Goal: Task Accomplishment & Management: Complete application form

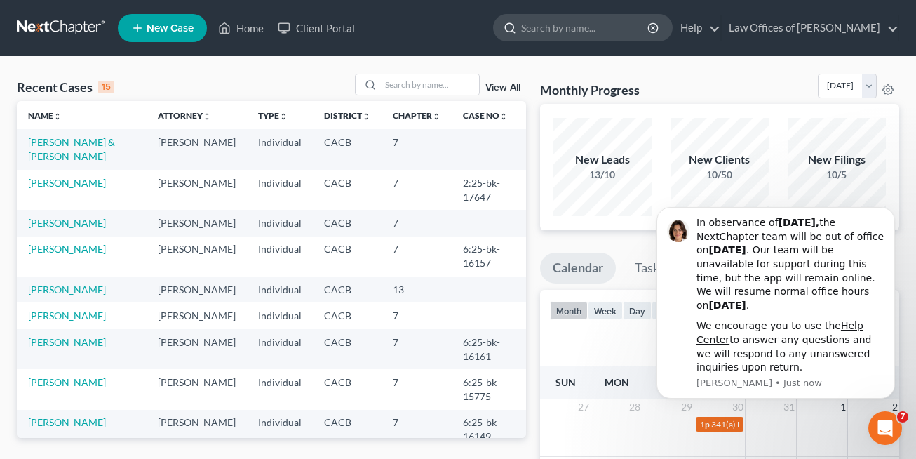
click at [561, 29] on input "search" at bounding box center [585, 28] width 128 height 26
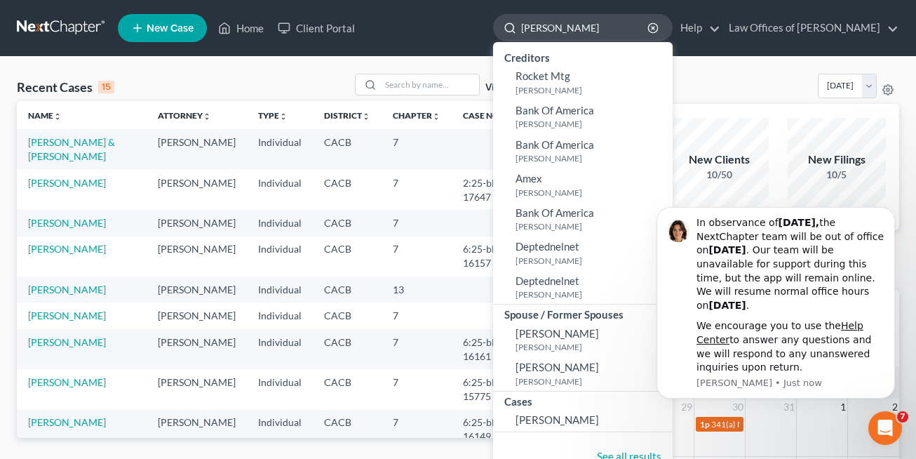
type input "rodarte"
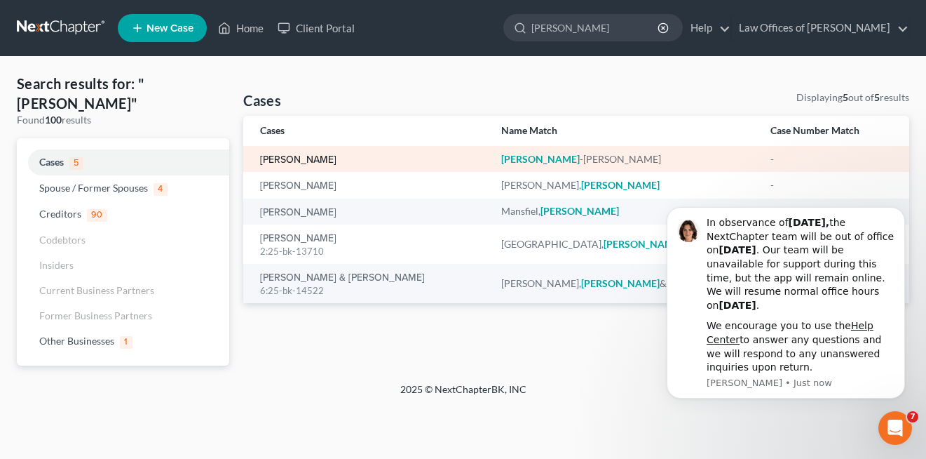
click at [334, 160] on link "[PERSON_NAME]" at bounding box center [298, 160] width 76 height 10
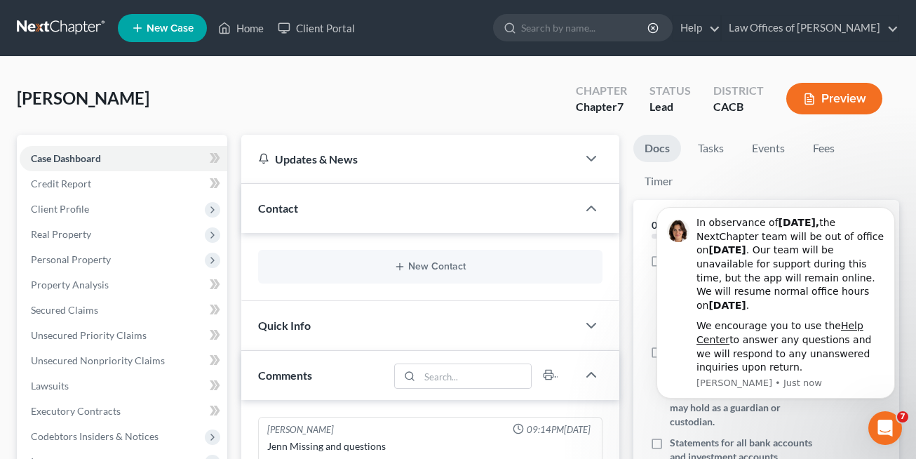
scroll to position [185, 0]
click at [190, 84] on div "Rodarte-Iniguez, Jose Upgraded Chapter Chapter 7 Status Lead District CACB Prev…" at bounding box center [458, 104] width 882 height 61
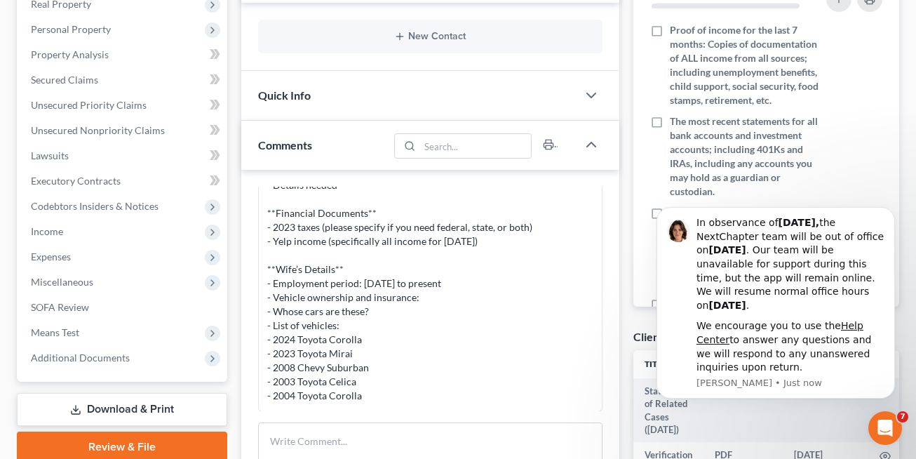
scroll to position [251, 0]
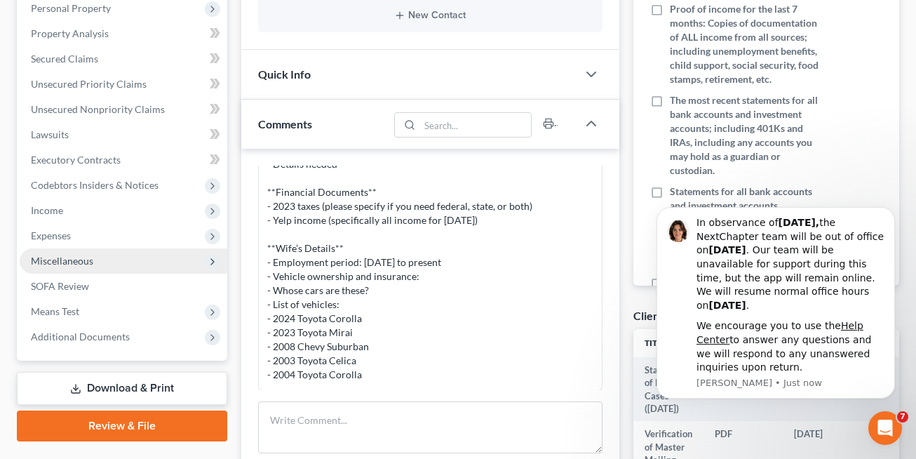
click at [78, 262] on span "Miscellaneous" at bounding box center [62, 261] width 62 height 12
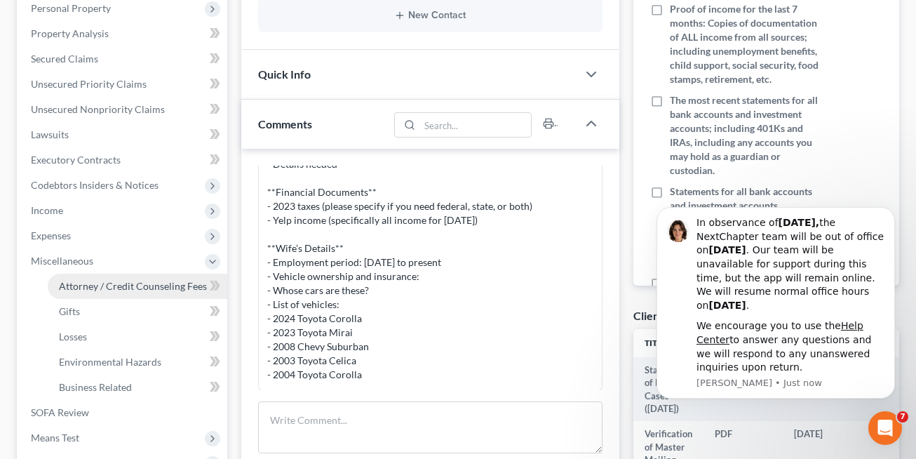
click at [114, 291] on span "Attorney / Credit Counseling Fees" at bounding box center [133, 286] width 148 height 12
select select "0"
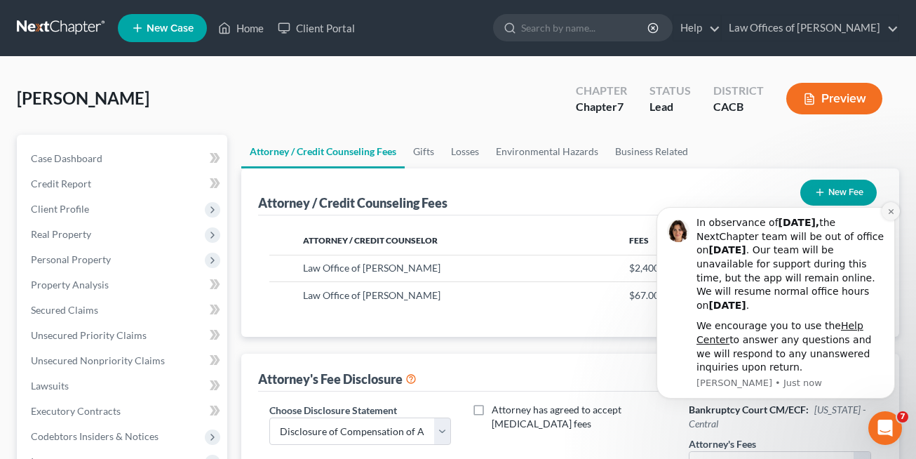
click at [889, 214] on icon "Dismiss notification" at bounding box center [890, 211] width 5 height 5
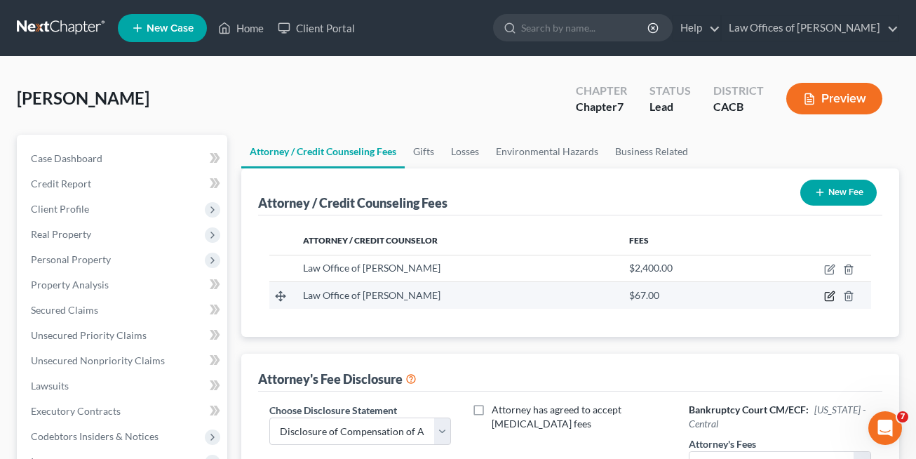
click at [832, 298] on icon "button" at bounding box center [829, 295] width 11 height 11
select select "4"
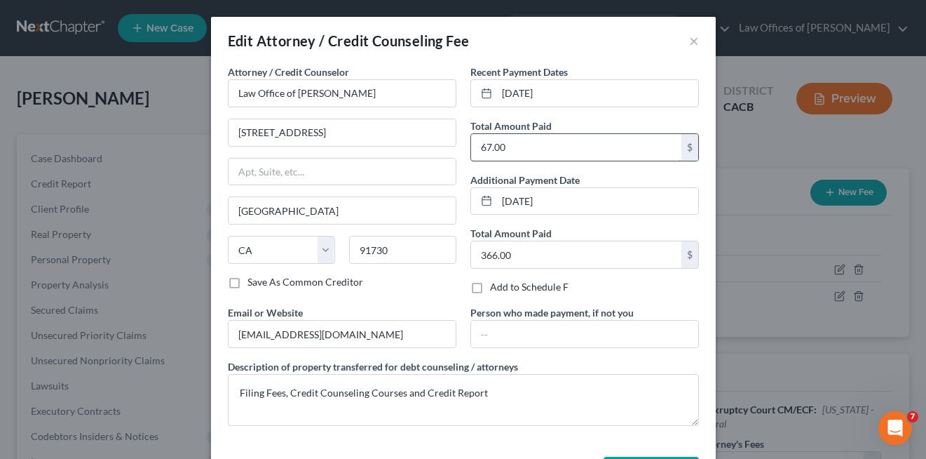
click at [552, 138] on input "67.00" at bounding box center [576, 147] width 210 height 27
type input "488"
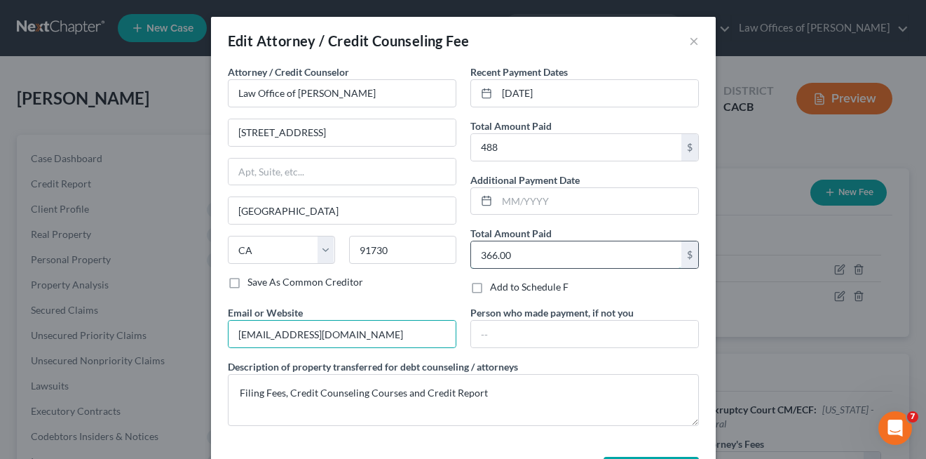
click at [517, 250] on input "366.00" at bounding box center [576, 254] width 210 height 27
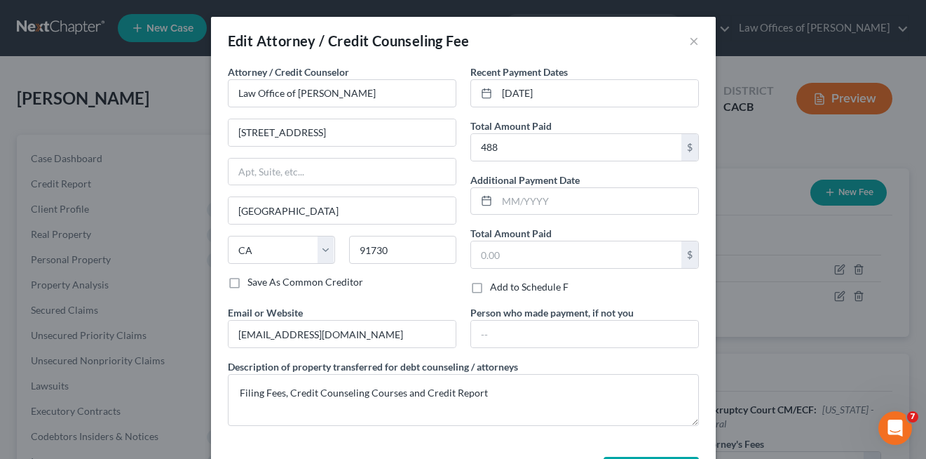
scroll to position [55, 0]
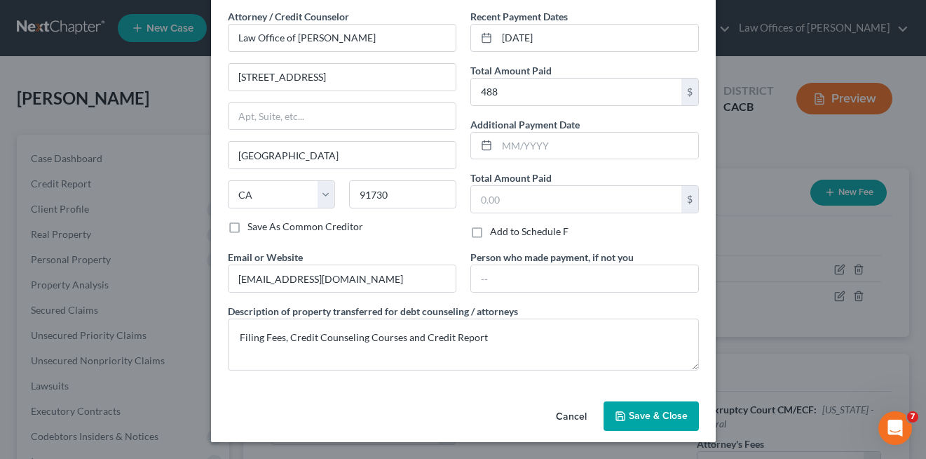
click at [635, 423] on button "Save & Close" at bounding box center [651, 415] width 95 height 29
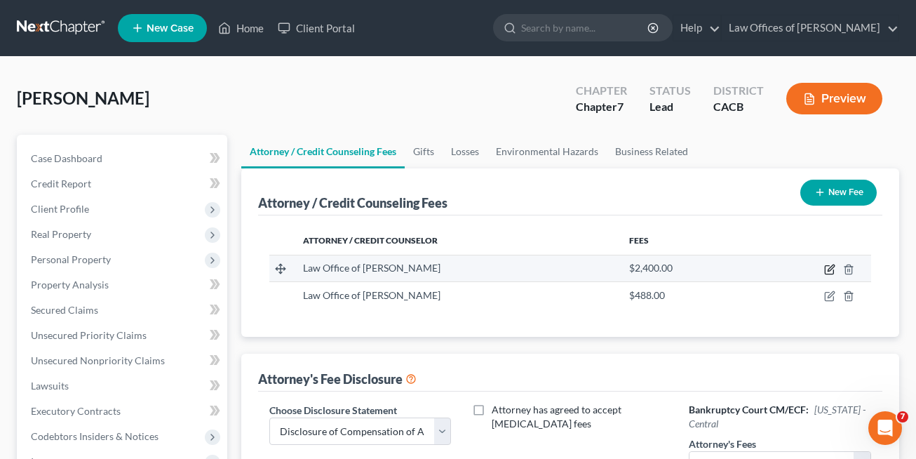
click at [826, 270] on icon "button" at bounding box center [829, 269] width 11 height 11
select select "4"
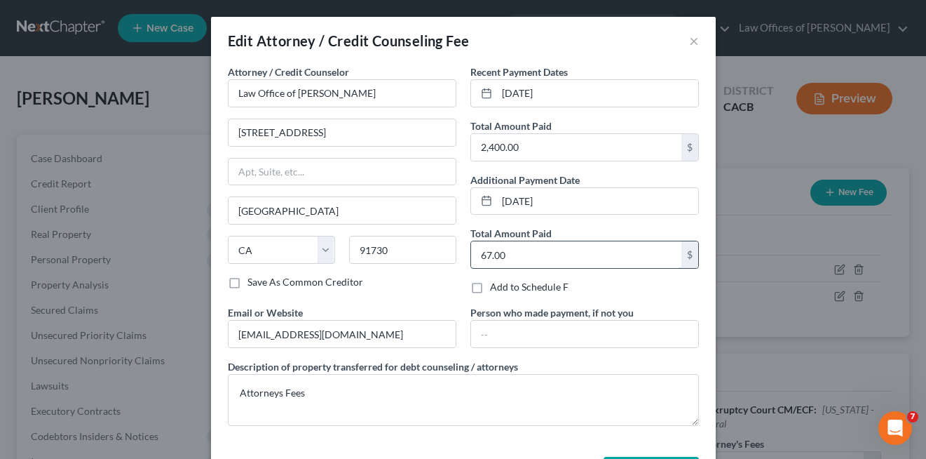
click at [534, 257] on input "67.00" at bounding box center [576, 254] width 210 height 27
click at [529, 156] on input "2,400.00" at bounding box center [576, 147] width 210 height 27
type input "2,467"
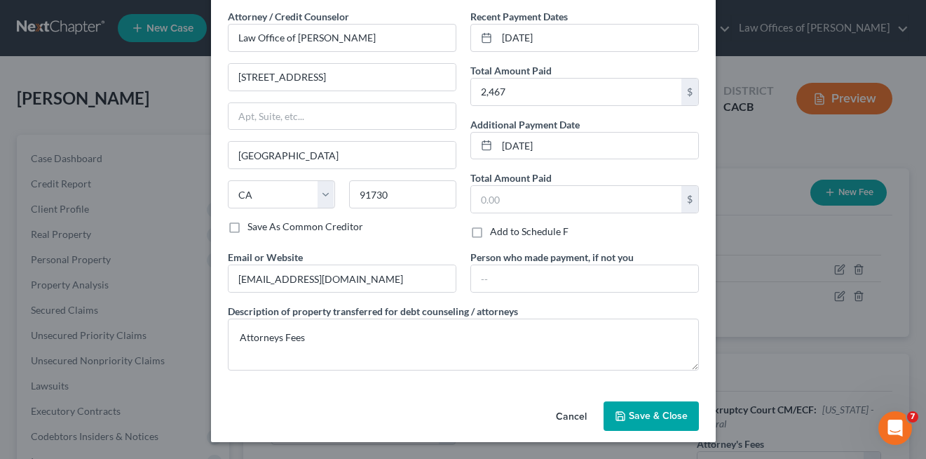
click at [691, 401] on button "Save & Close" at bounding box center [651, 415] width 95 height 29
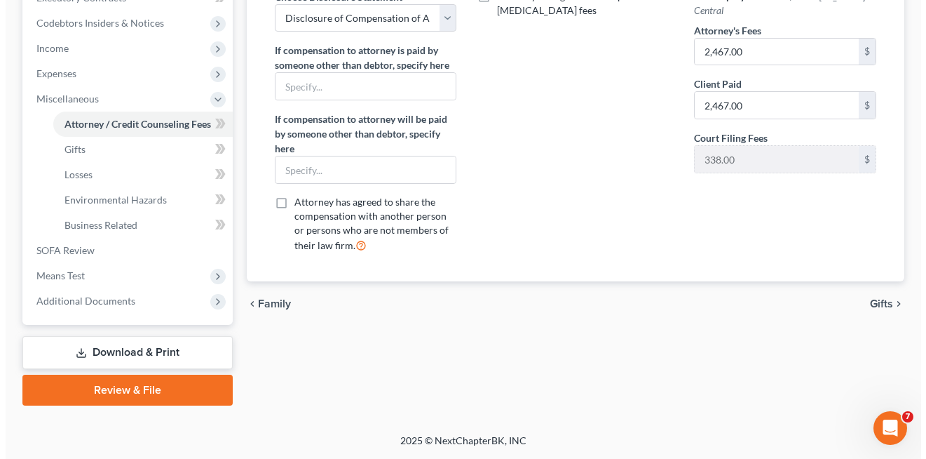
scroll to position [128, 0]
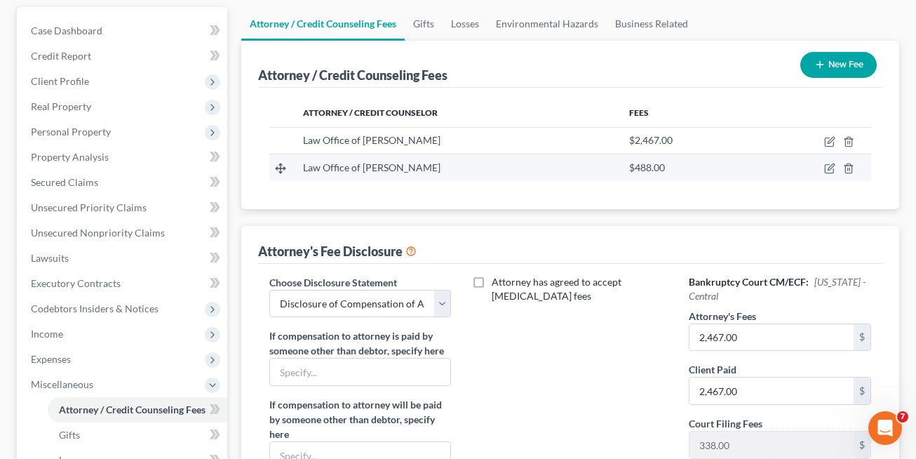
click at [836, 164] on td at bounding box center [811, 167] width 118 height 27
click at [835, 165] on icon "button" at bounding box center [829, 168] width 11 height 11
select select "4"
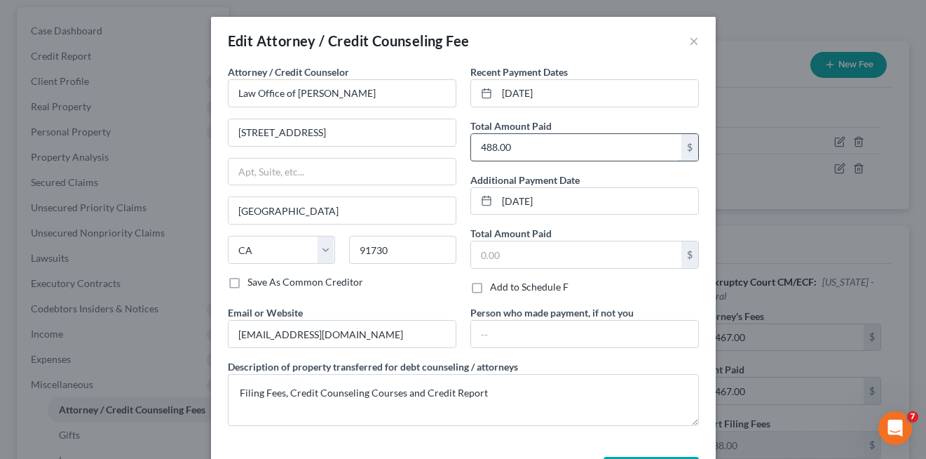
click at [592, 142] on input "488.00" at bounding box center [576, 147] width 210 height 27
click at [593, 143] on input "488.00" at bounding box center [576, 147] width 210 height 27
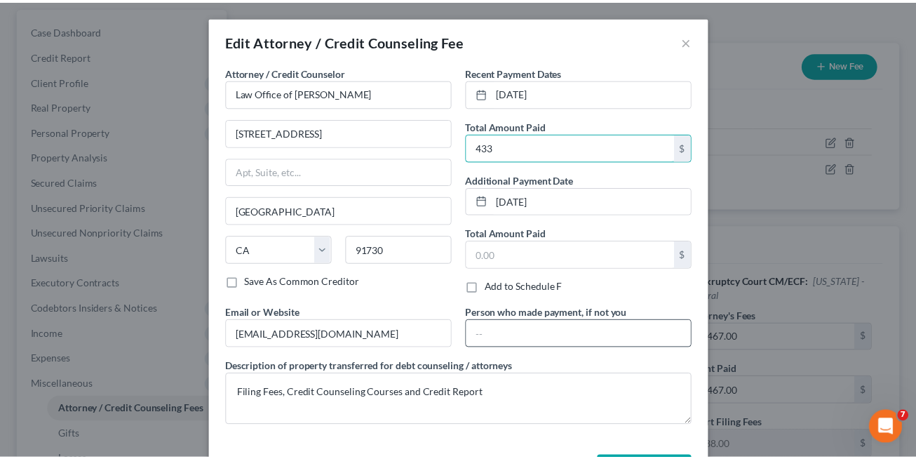
scroll to position [55, 0]
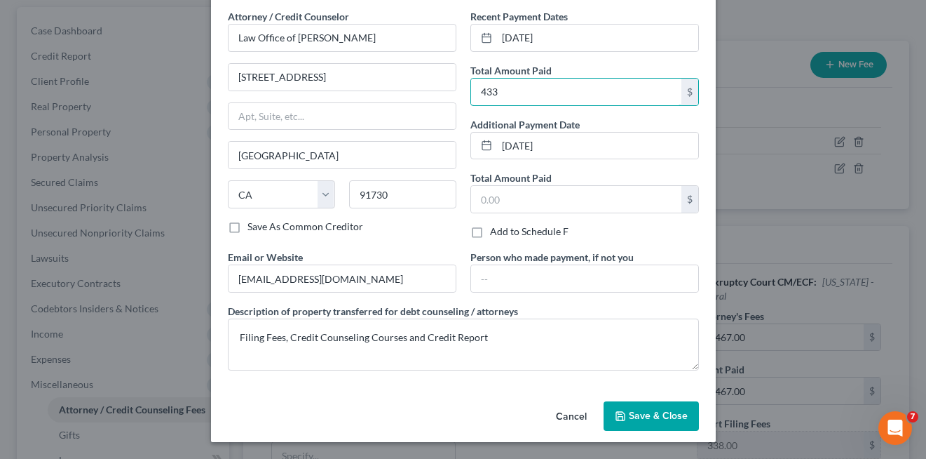
type input "433"
click at [646, 414] on span "Save & Close" at bounding box center [658, 415] width 59 height 12
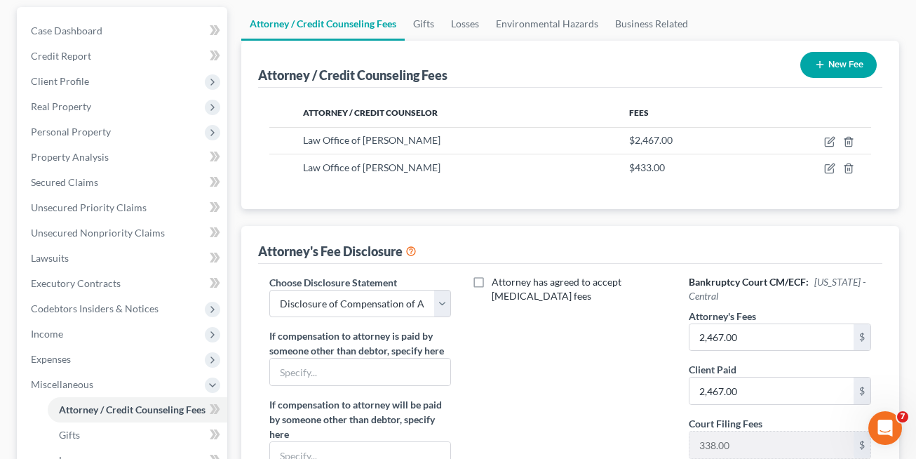
scroll to position [413, 0]
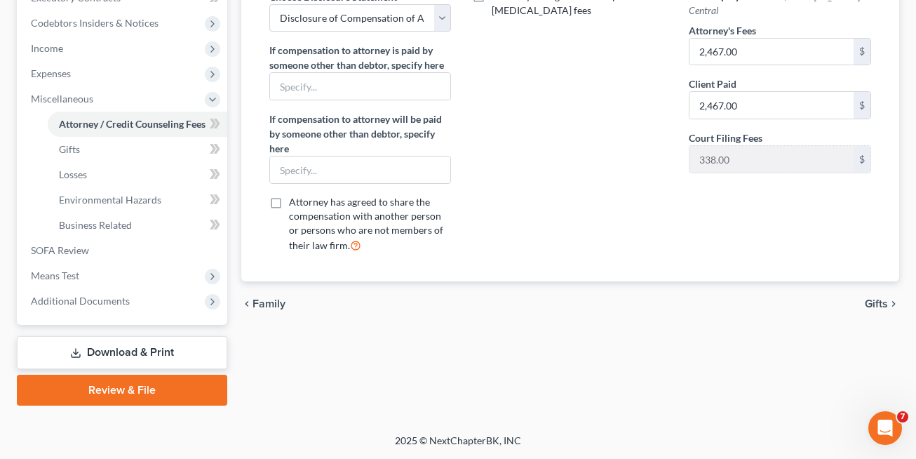
click at [109, 382] on link "Review & File" at bounding box center [122, 389] width 210 height 31
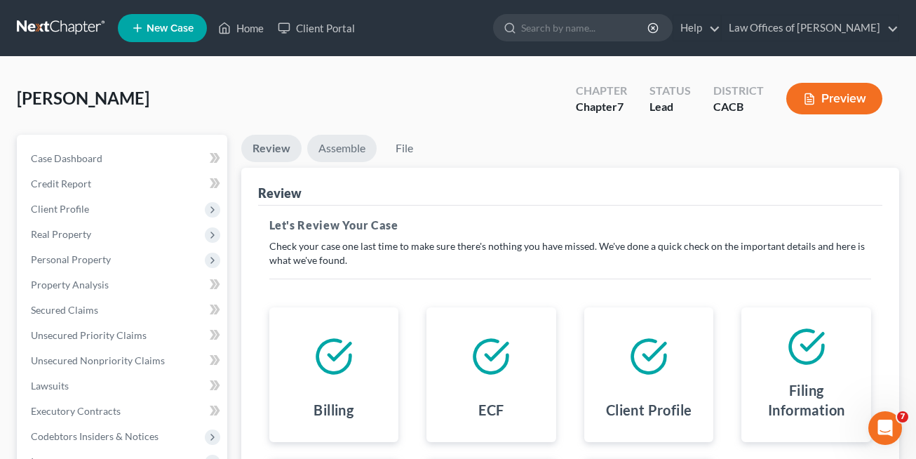
click at [343, 137] on link "Assemble" at bounding box center [341, 148] width 69 height 27
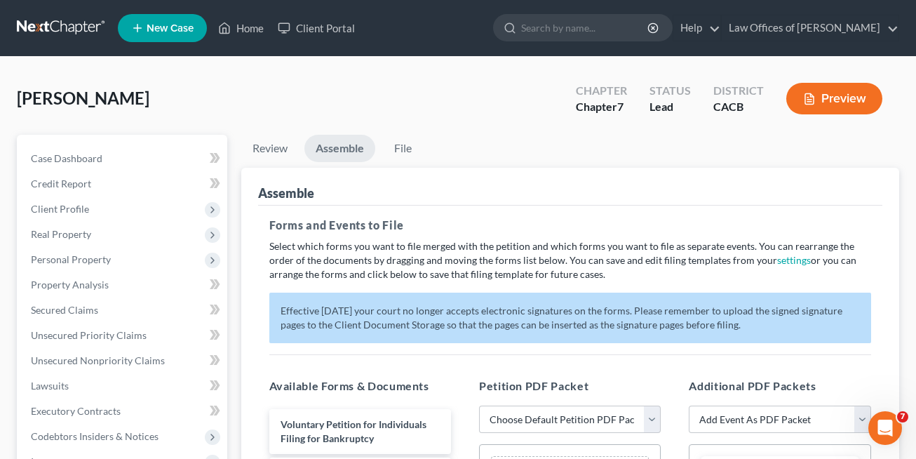
scroll to position [131, 0]
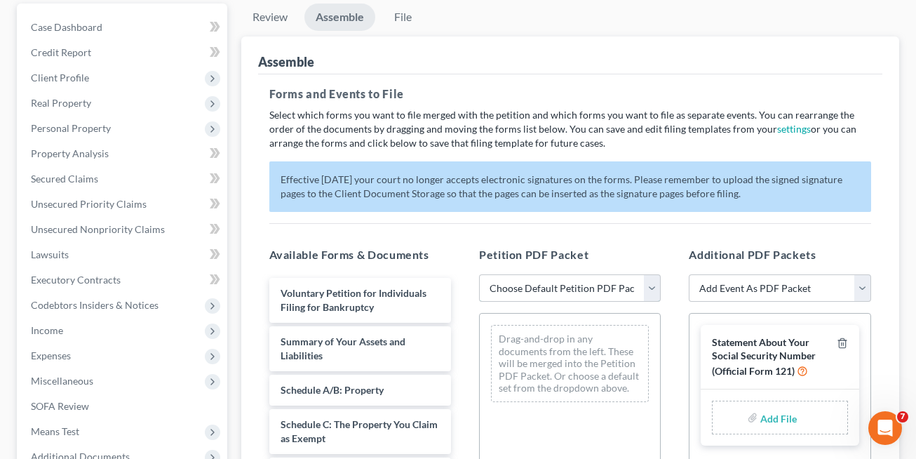
select select "0"
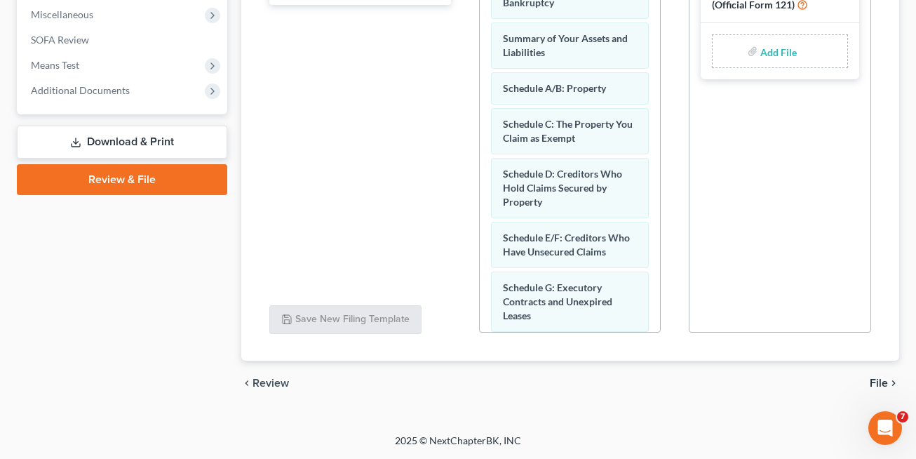
scroll to position [188, 0]
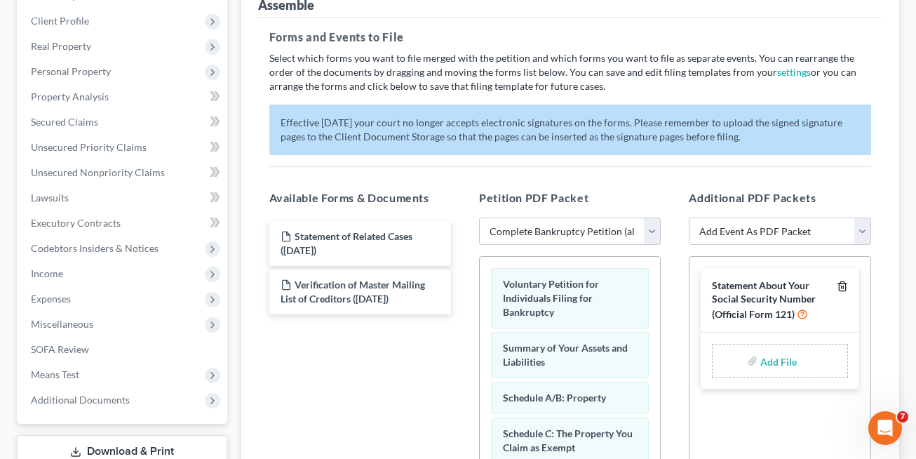
click at [847, 281] on icon "button" at bounding box center [841, 285] width 11 height 11
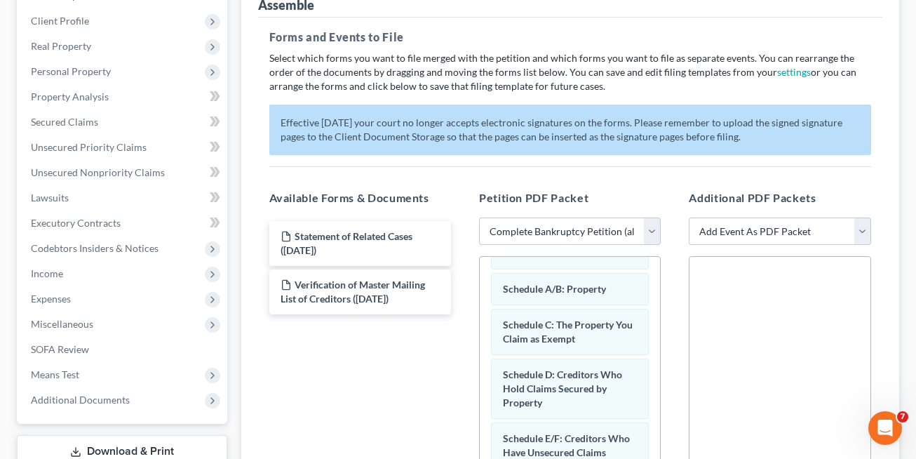
scroll to position [497, 0]
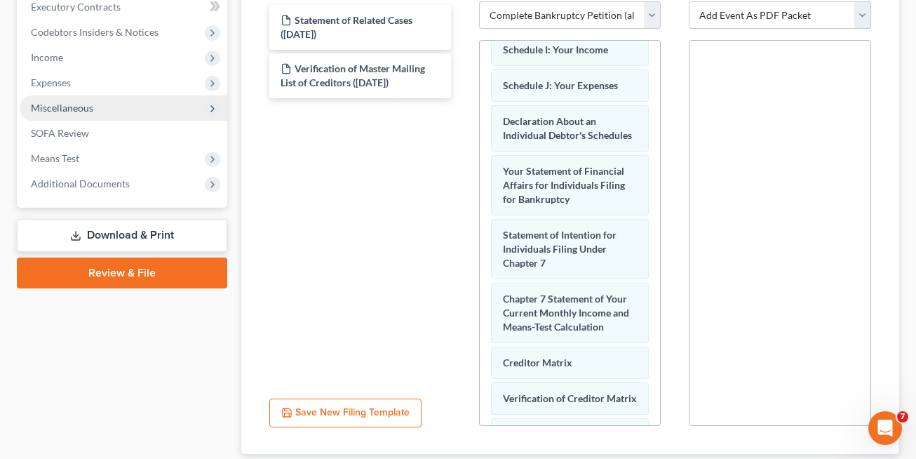
click at [150, 232] on link "Download & Print" at bounding box center [122, 235] width 210 height 33
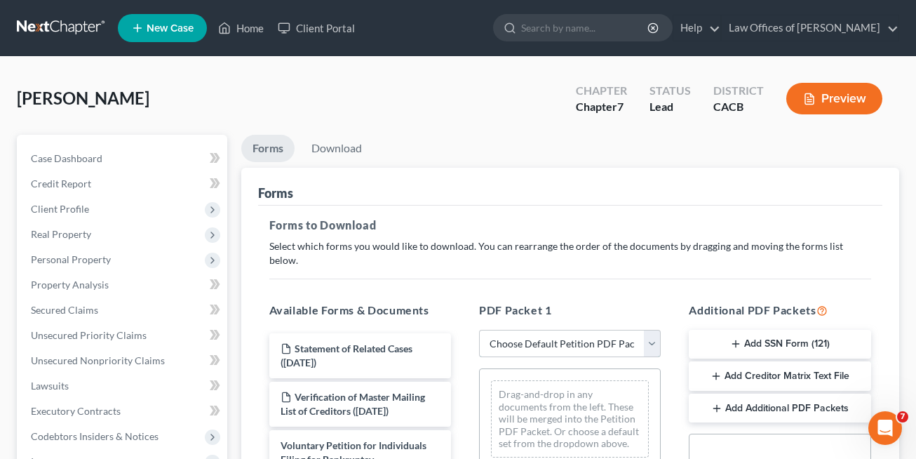
select select "0"
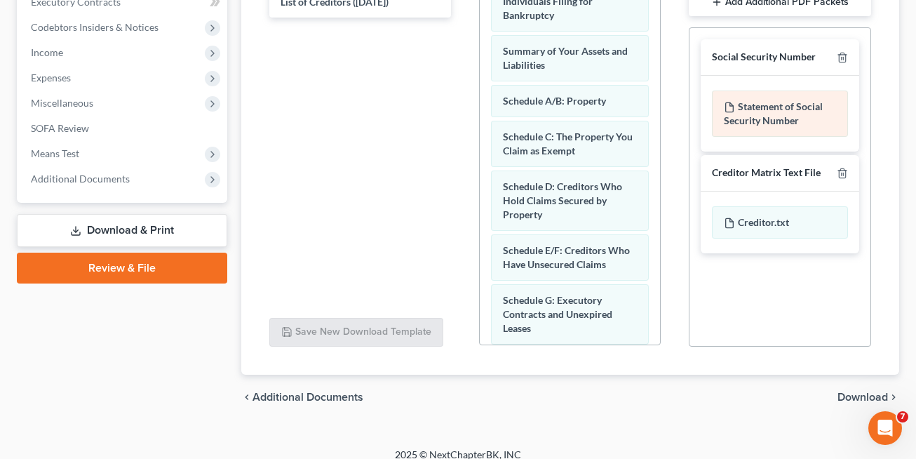
scroll to position [406, 0]
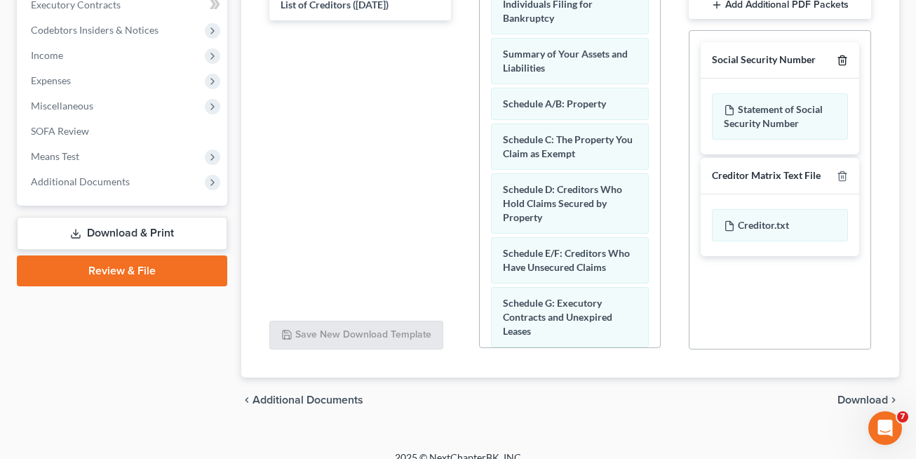
click at [845, 56] on icon "button" at bounding box center [842, 60] width 6 height 9
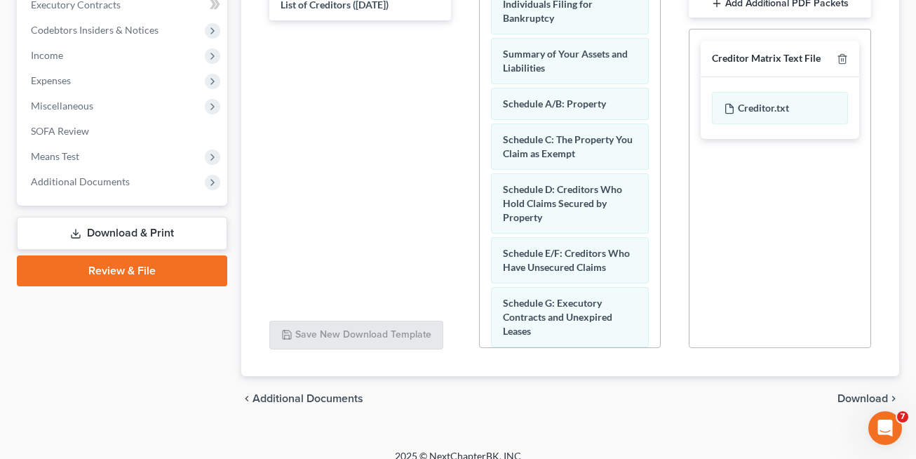
click at [846, 53] on icon "button" at bounding box center [841, 58] width 11 height 11
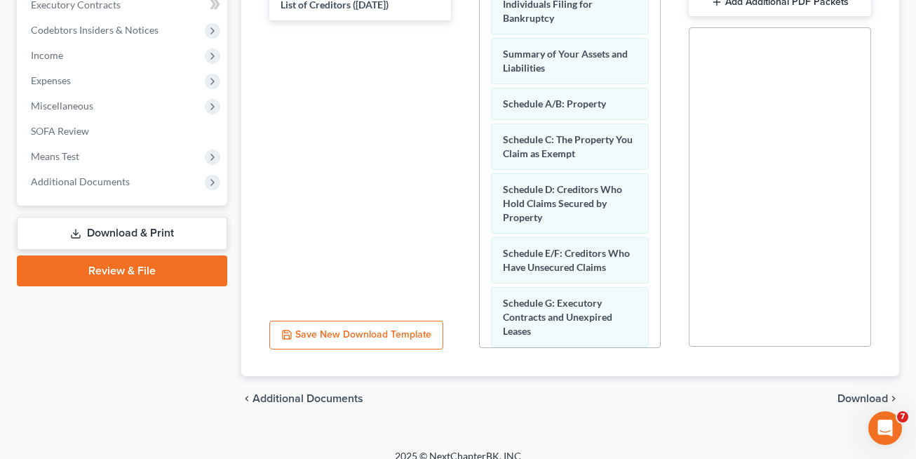
click at [852, 393] on span "Download" at bounding box center [862, 398] width 50 height 11
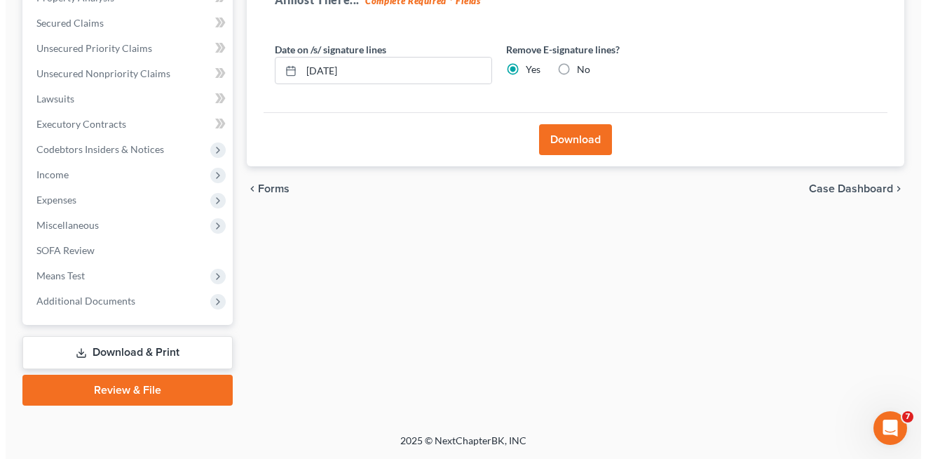
scroll to position [137, 0]
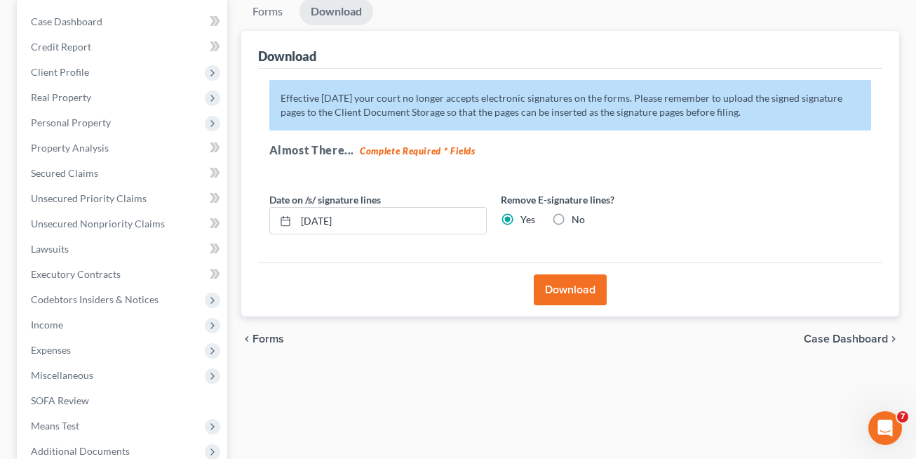
click at [570, 299] on button "Download" at bounding box center [570, 289] width 73 height 31
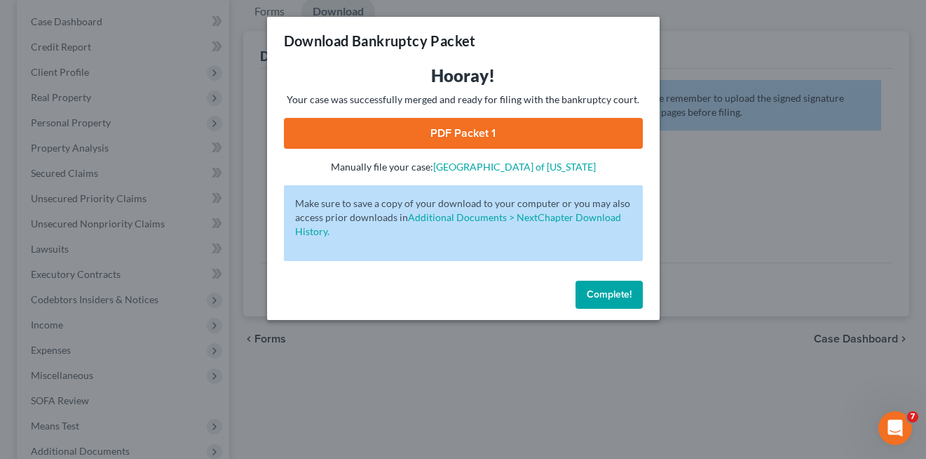
click at [389, 139] on link "PDF Packet 1" at bounding box center [463, 133] width 359 height 31
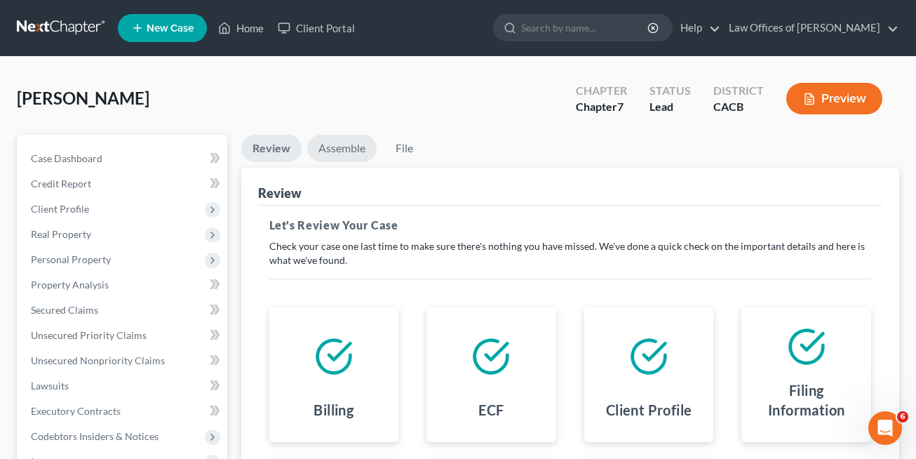
click at [338, 144] on link "Assemble" at bounding box center [341, 148] width 69 height 27
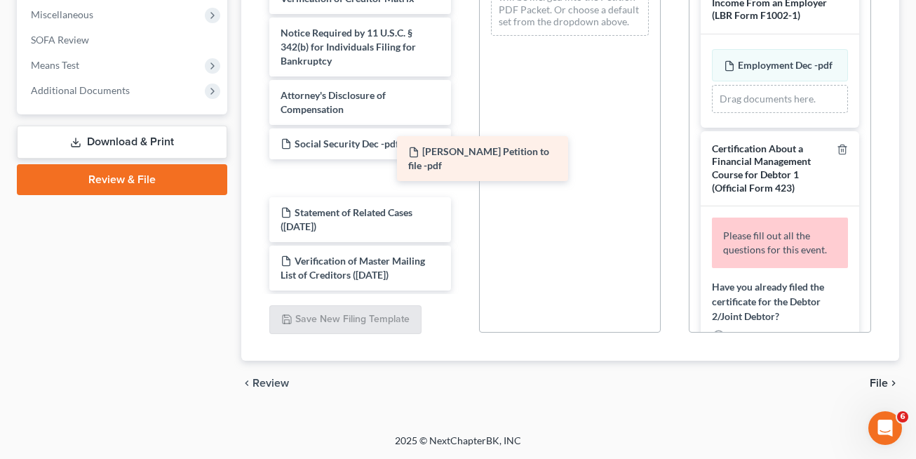
scroll to position [578, 0]
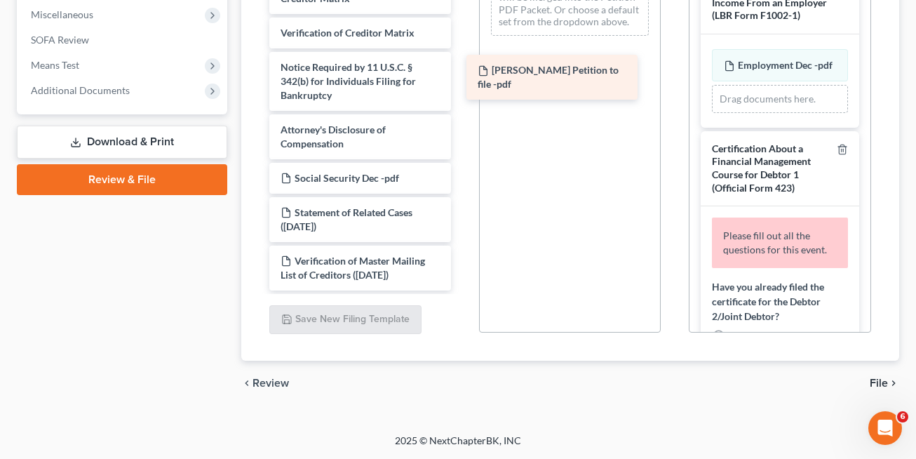
drag, startPoint x: 360, startPoint y: 189, endPoint x: 559, endPoint y: 67, distance: 233.5
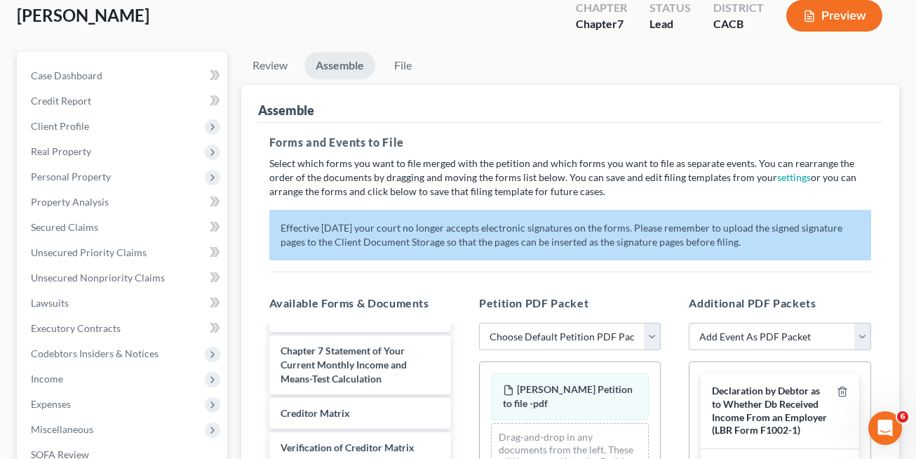
scroll to position [54, 0]
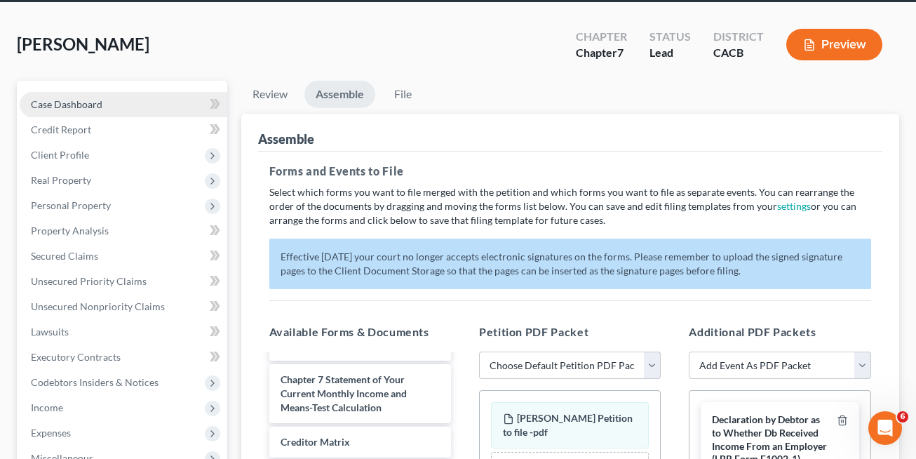
click at [76, 92] on link "Case Dashboard" at bounding box center [124, 104] width 208 height 25
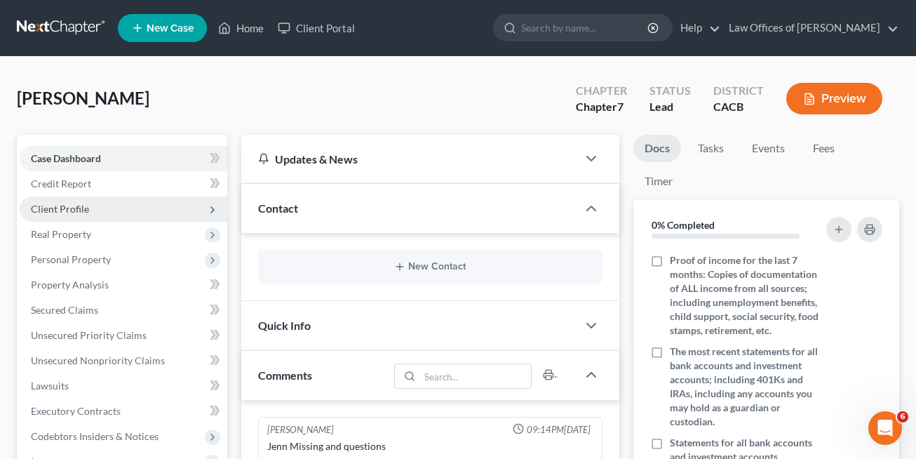
scroll to position [185, 0]
click at [63, 216] on span "Client Profile" at bounding box center [124, 208] width 208 height 25
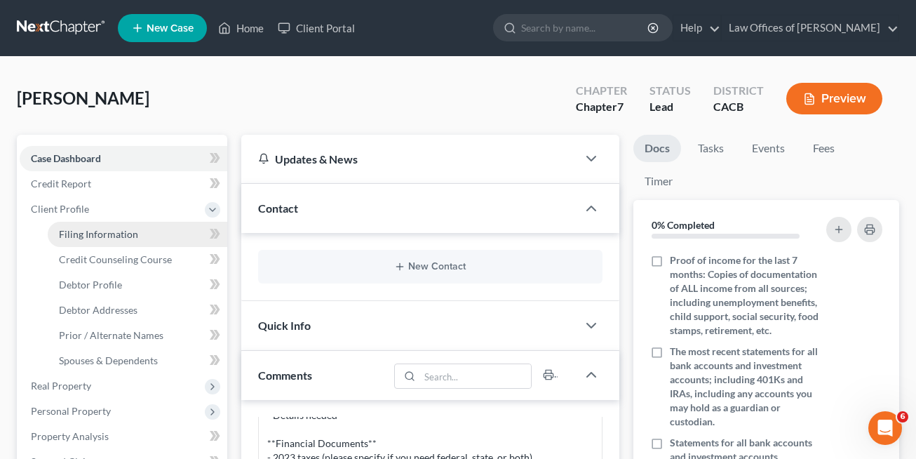
click at [97, 238] on span "Filing Information" at bounding box center [98, 234] width 79 height 12
select select "1"
select select "0"
select select "4"
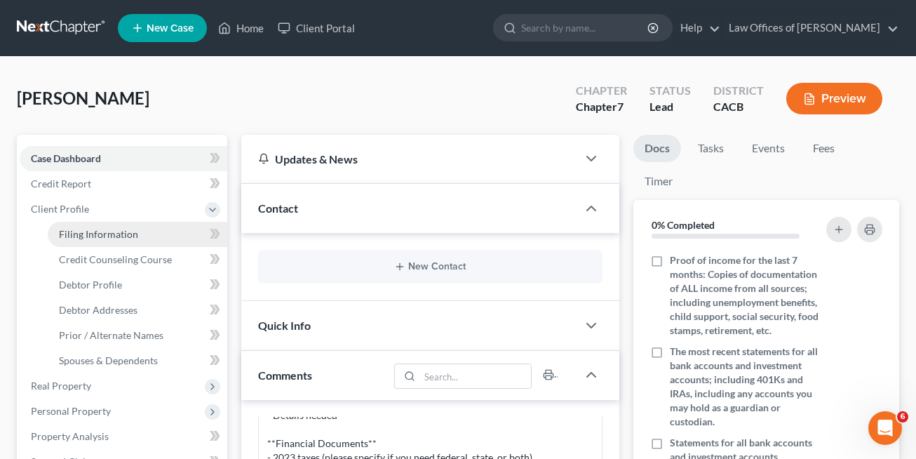
select select "0"
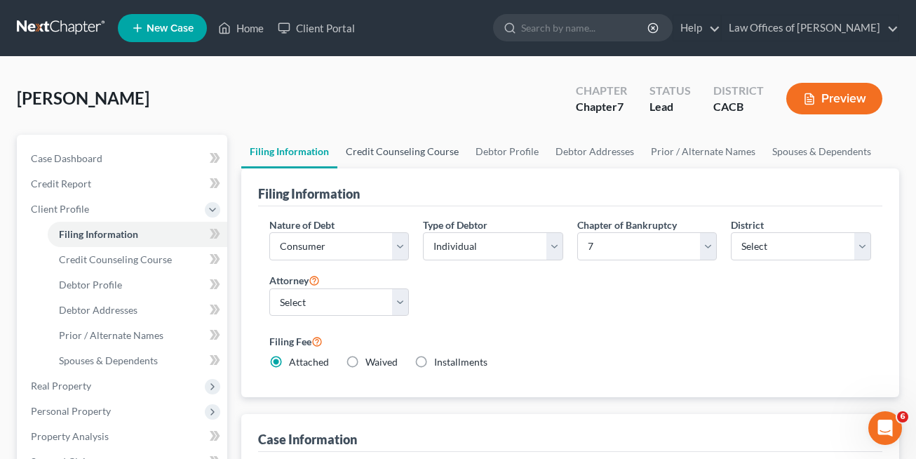
click at [397, 156] on link "Credit Counseling Course" at bounding box center [402, 152] width 130 height 34
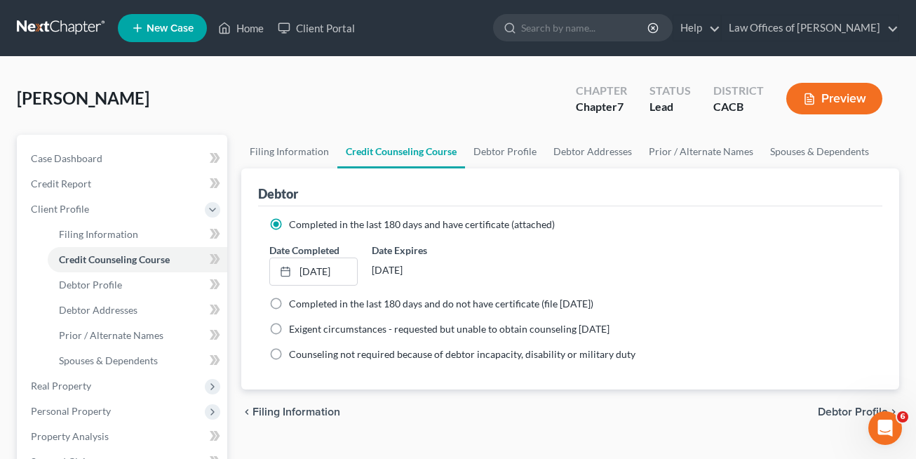
click at [404, 156] on link "Credit Counseling Course" at bounding box center [401, 152] width 128 height 34
click at [275, 154] on link "Filing Information" at bounding box center [289, 152] width 96 height 34
select select "1"
select select "0"
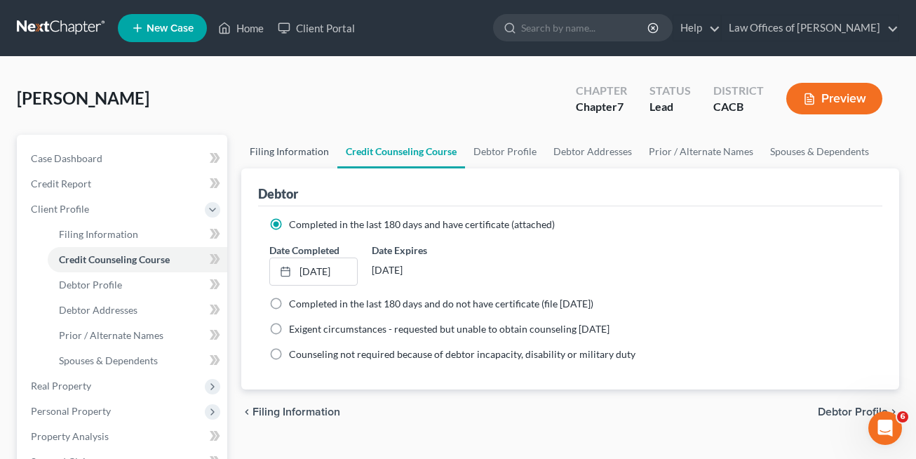
select select "7"
select select "0"
select select "4"
select select "0"
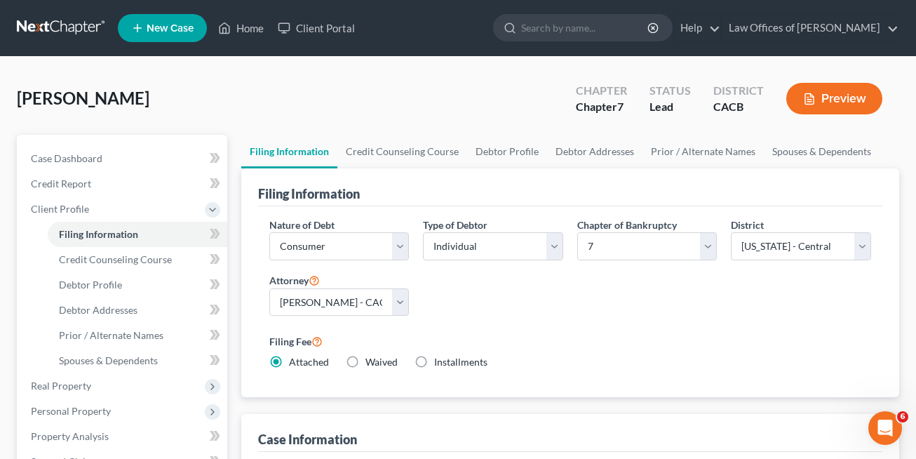
scroll to position [538, 0]
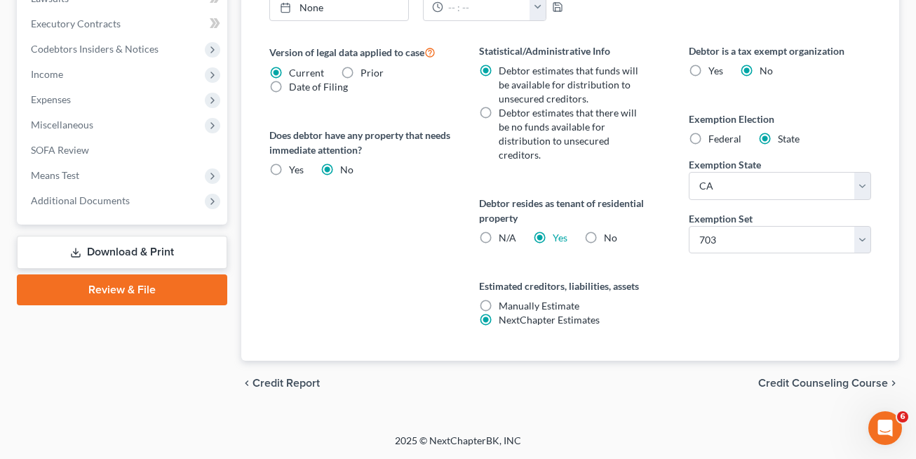
click at [102, 304] on link "Review & File" at bounding box center [122, 289] width 210 height 31
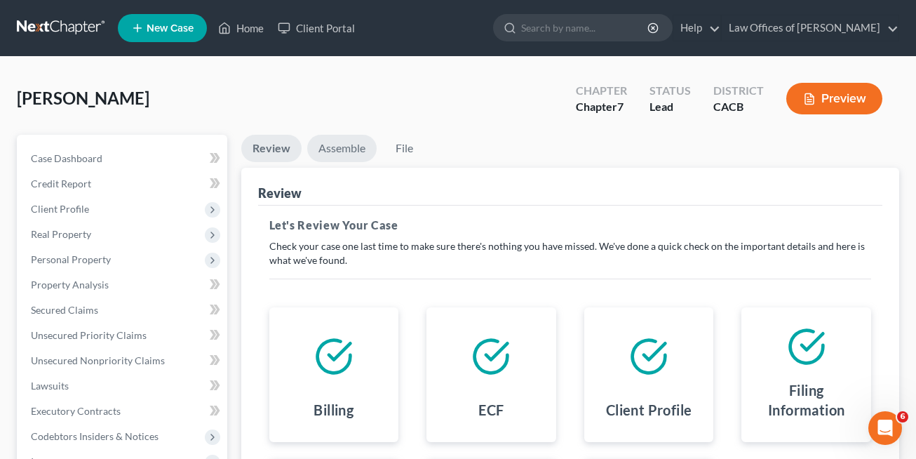
click at [352, 153] on link "Assemble" at bounding box center [341, 148] width 69 height 27
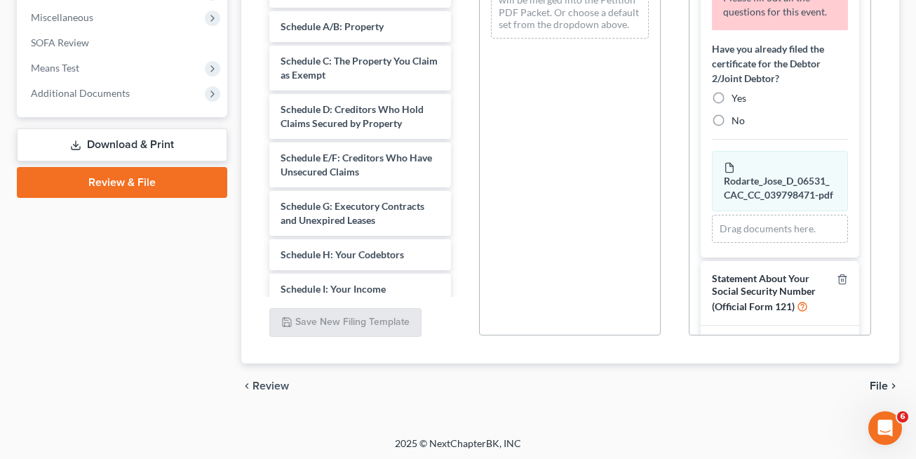
click at [731, 128] on label "No" at bounding box center [737, 121] width 13 height 14
click at [737, 123] on input "No" at bounding box center [741, 118] width 9 height 9
radio input "true"
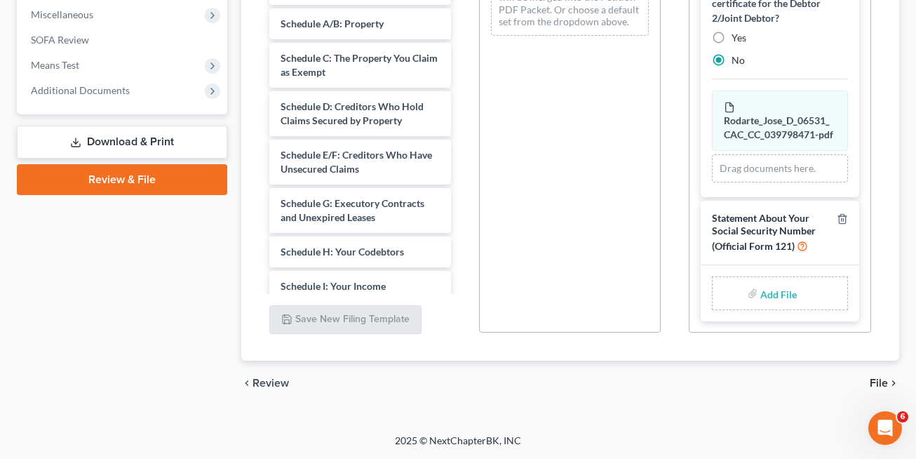
click at [764, 299] on input "file" at bounding box center [777, 292] width 34 height 25
type input "C:\fakepath\Social Security Dec .pdf"
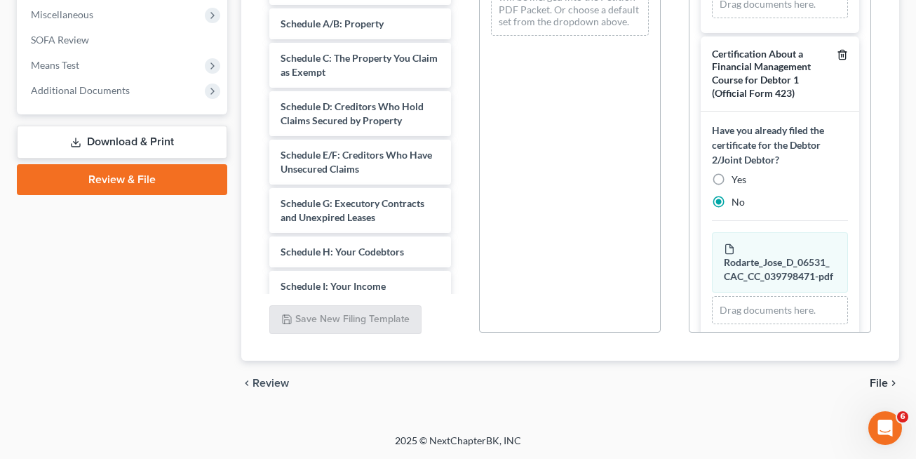
click at [836, 60] on icon "button" at bounding box center [841, 54] width 11 height 11
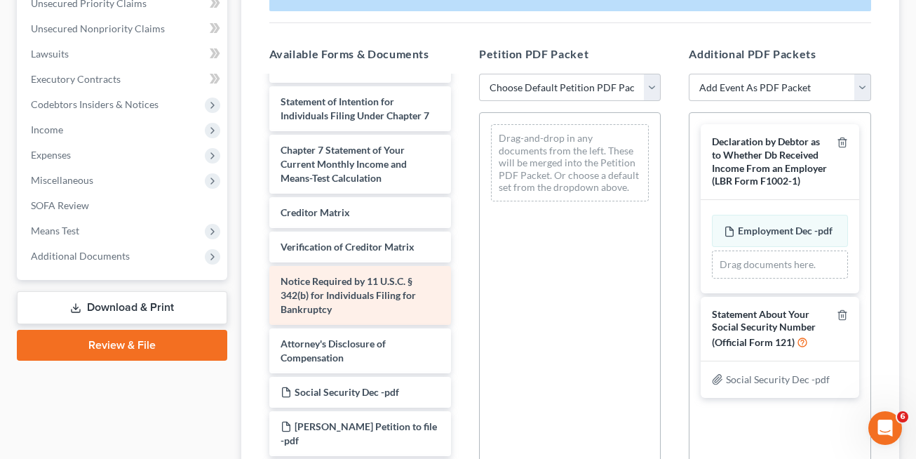
scroll to position [515, 0]
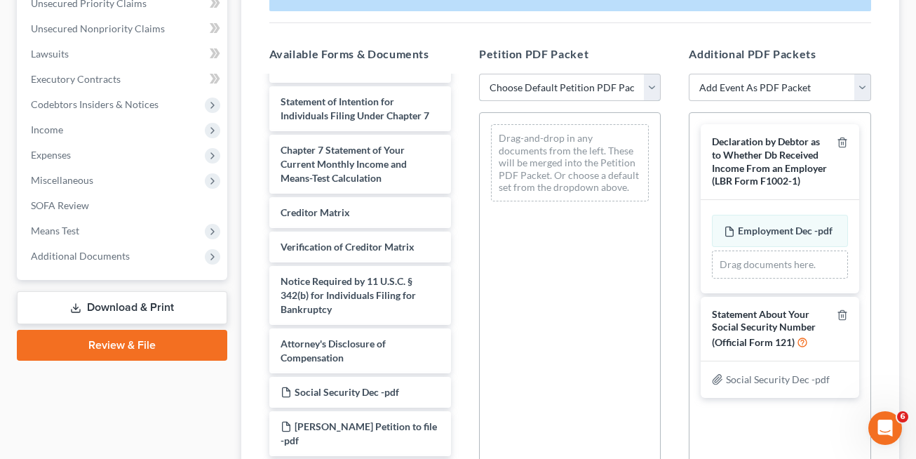
select select "0"
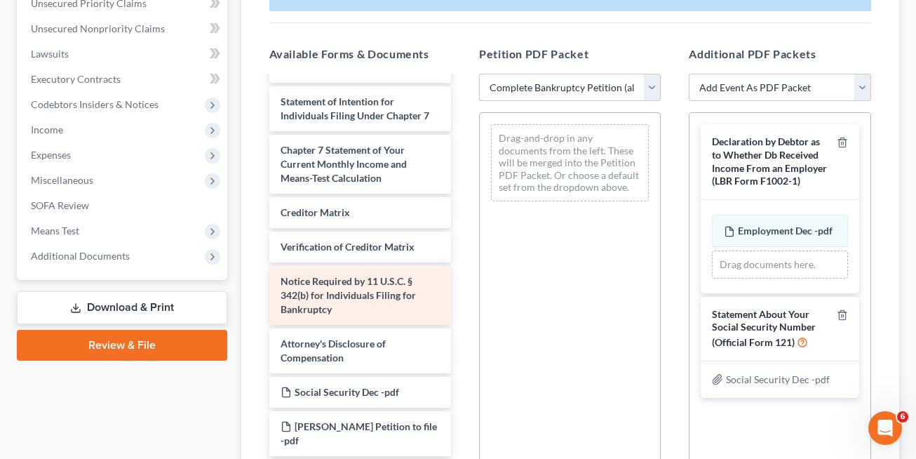
scroll to position [0, 0]
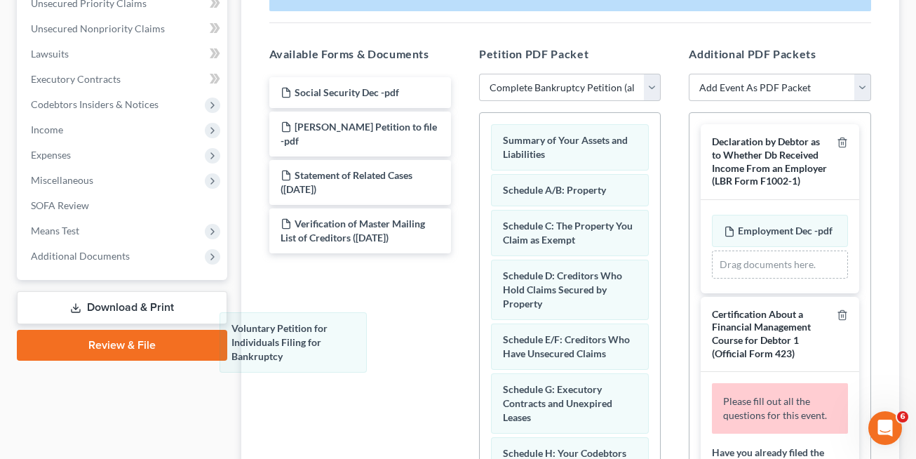
drag, startPoint x: 513, startPoint y: 165, endPoint x: 297, endPoint y: 333, distance: 274.3
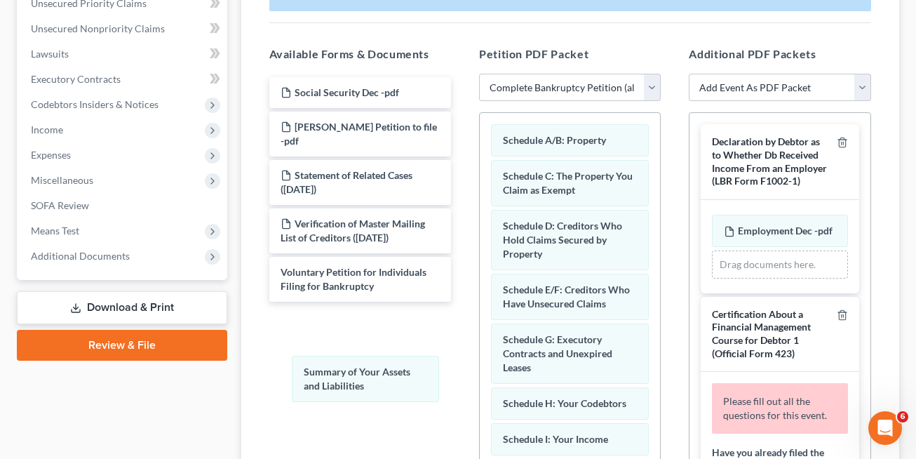
drag, startPoint x: 531, startPoint y: 151, endPoint x: 356, endPoint y: 362, distance: 273.9
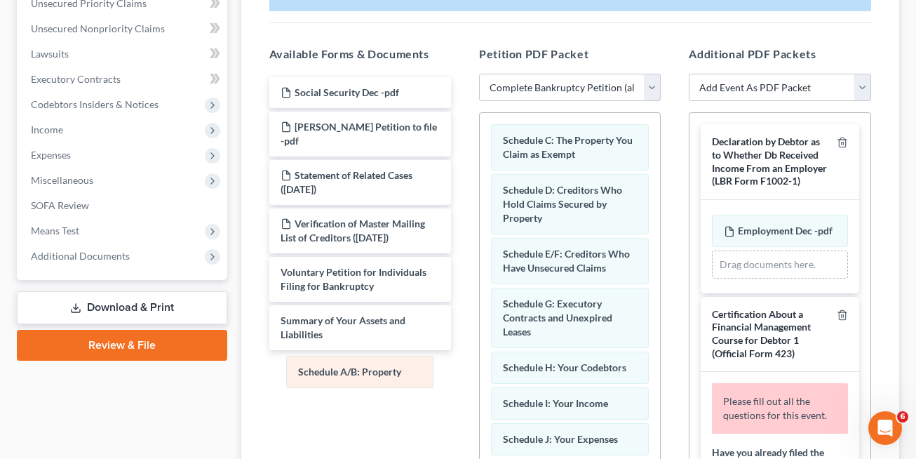
drag, startPoint x: 560, startPoint y: 129, endPoint x: 355, endPoint y: 360, distance: 309.0
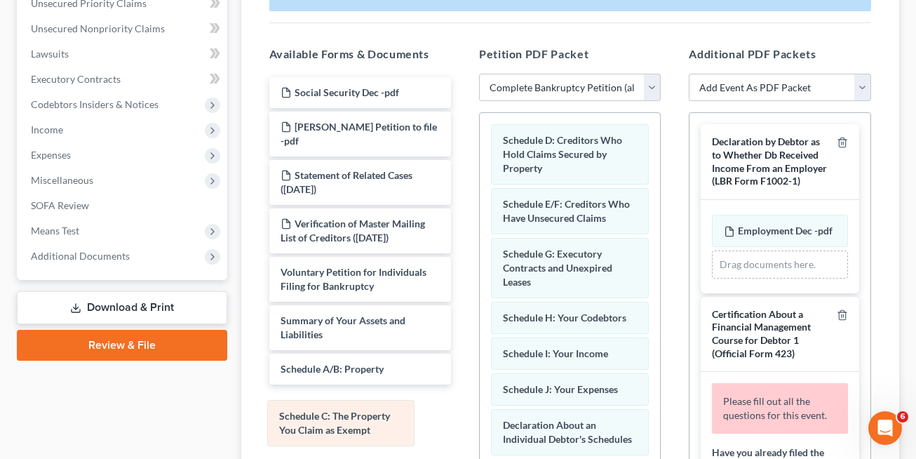
drag, startPoint x: 576, startPoint y: 156, endPoint x: 355, endPoint y: 431, distance: 352.6
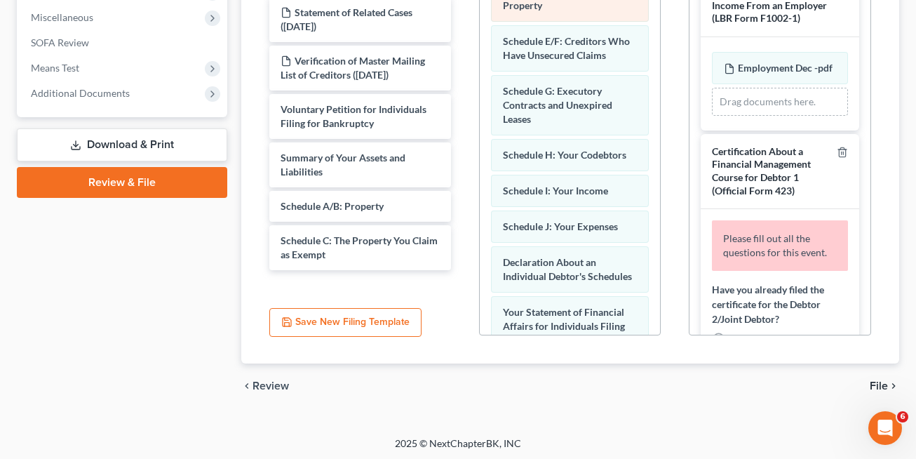
scroll to position [358, 0]
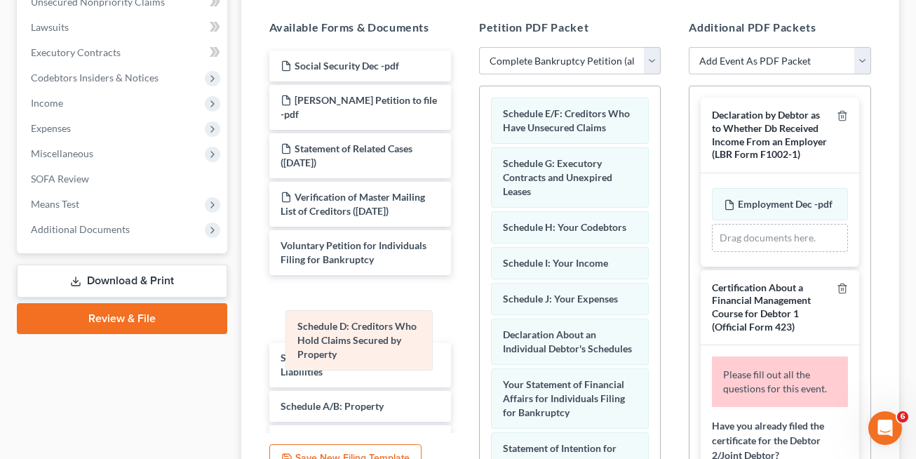
drag, startPoint x: 551, startPoint y: 123, endPoint x: 341, endPoint y: 355, distance: 312.7
click at [480, 355] on div "Schedule D: Creditors Who Hold Claims Secured by Property Schedule D: Creditors…" at bounding box center [570, 459] width 180 height 747
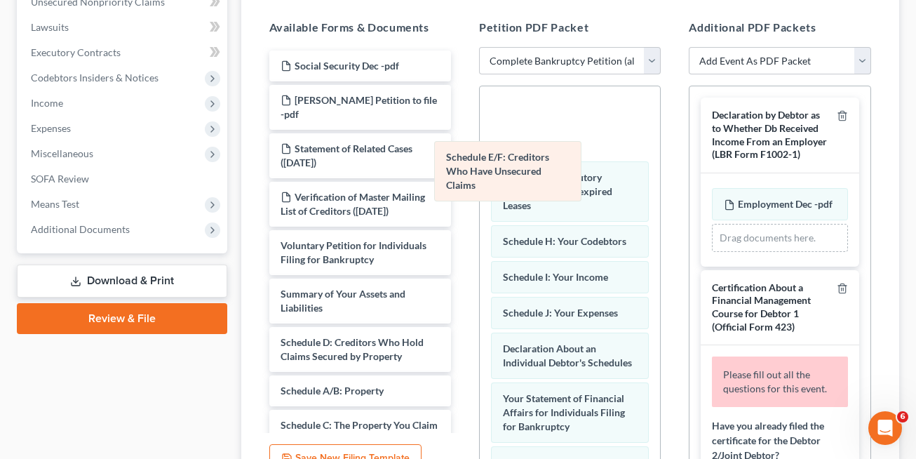
drag, startPoint x: 529, startPoint y: 142, endPoint x: 386, endPoint y: 301, distance: 213.5
click at [480, 301] on div "Schedule E/F: Creditors Who Have Unsecured Claims Schedule E/F: Creditors Who H…" at bounding box center [570, 466] width 180 height 761
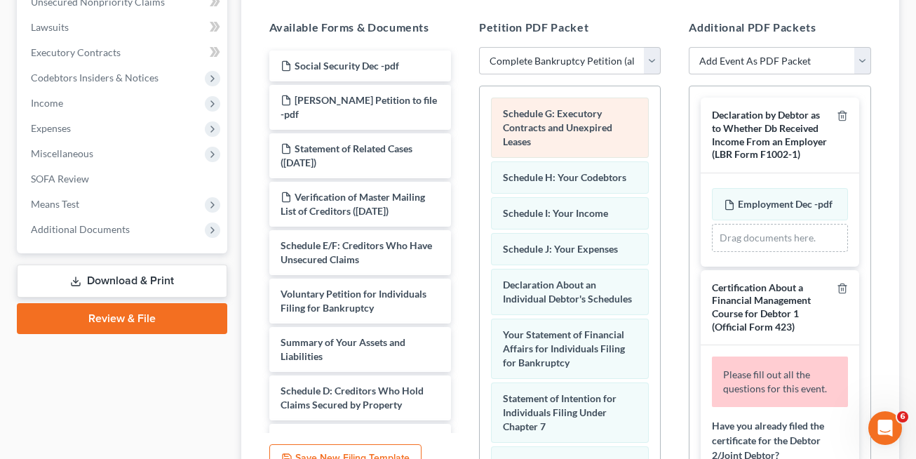
click at [480, 234] on div "Schedule G: Executory Contracts and Unexpired Leases Schedule H: Your Codebtors…" at bounding box center [570, 434] width 180 height 697
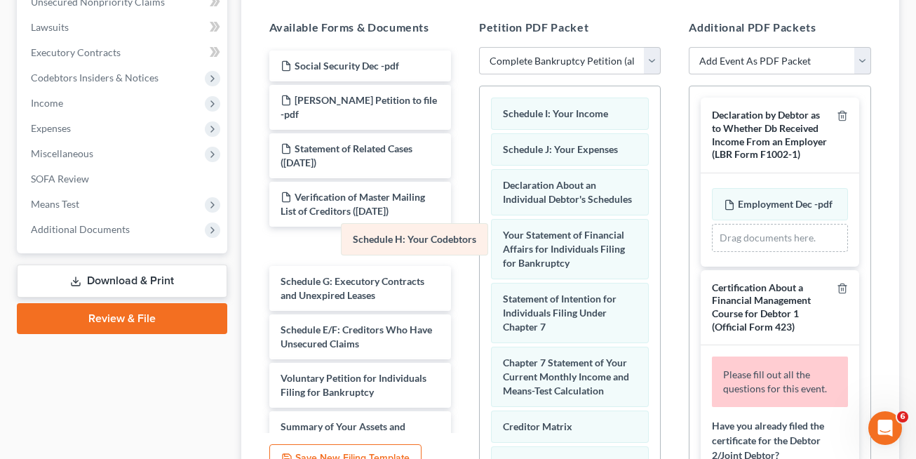
drag, startPoint x: 527, startPoint y: 121, endPoint x: 381, endPoint y: 245, distance: 191.0
click at [480, 245] on div "Schedule H: Your Codebtors Schedule H: Your Codebtors Schedule I: Your Income S…" at bounding box center [570, 384] width 180 height 597
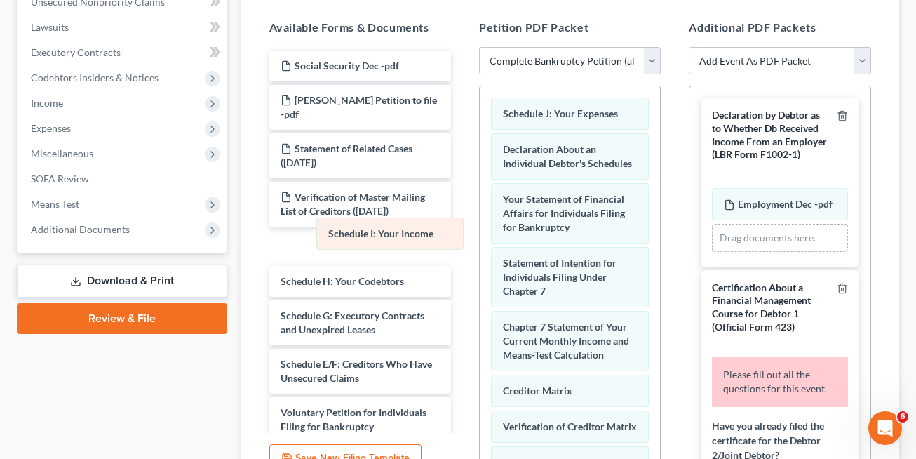
drag, startPoint x: 576, startPoint y: 121, endPoint x: 401, endPoint y: 240, distance: 211.8
click at [480, 240] on div "Schedule I: Your Income Schedule I: Your Income Schedule J: Your Expenses Decla…" at bounding box center [570, 367] width 180 height 562
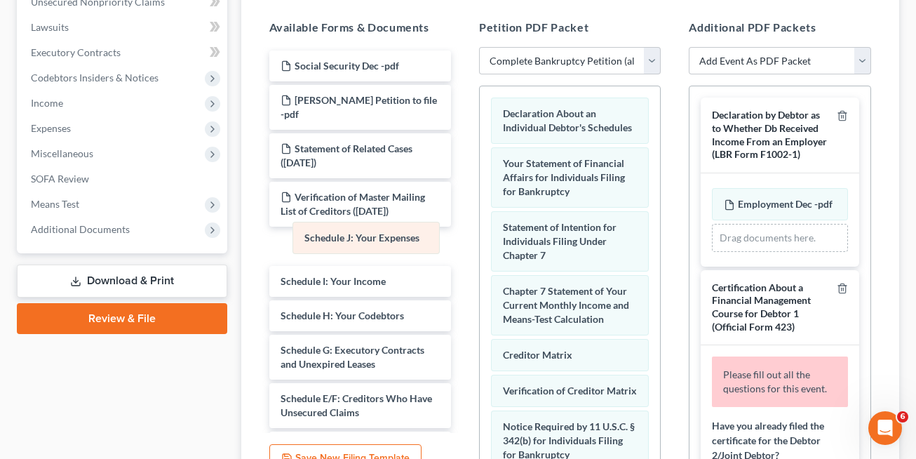
drag, startPoint x: 571, startPoint y: 107, endPoint x: 373, endPoint y: 231, distance: 234.0
click at [480, 231] on div "Schedule J: Your Expenses Schedule J: Your Expenses Declaration About an Indivi…" at bounding box center [570, 349] width 180 height 526
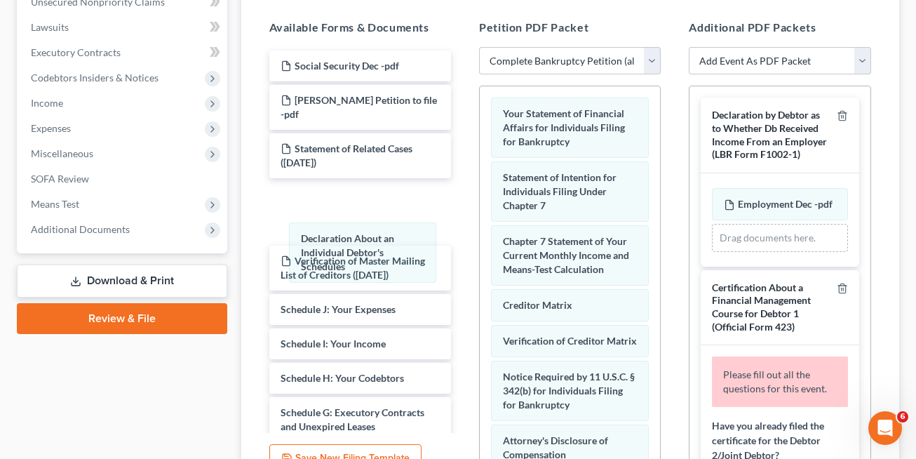
click at [480, 245] on div "Declaration About an Individual Debtor's Schedules Declaration About an Individ…" at bounding box center [570, 324] width 180 height 476
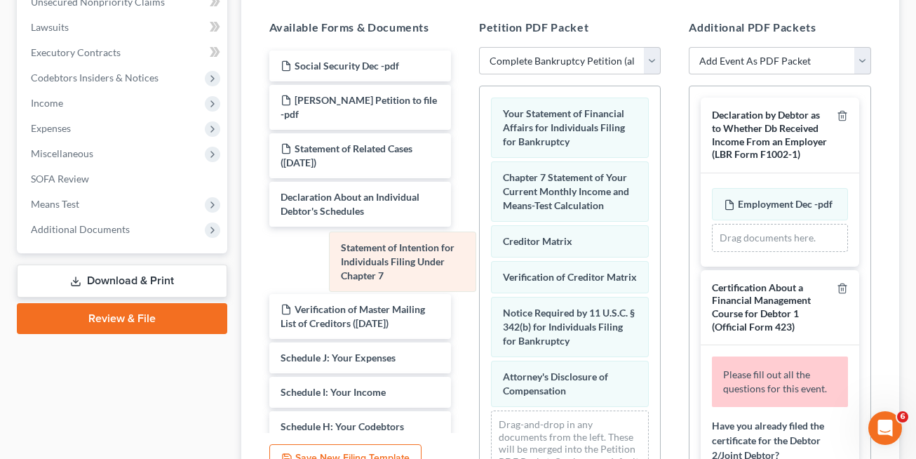
drag, startPoint x: 524, startPoint y: 189, endPoint x: 347, endPoint y: 264, distance: 192.3
click at [480, 264] on div "Statement of Intention for Individuals Filing Under Chapter 7 Your Statement of…" at bounding box center [570, 292] width 180 height 412
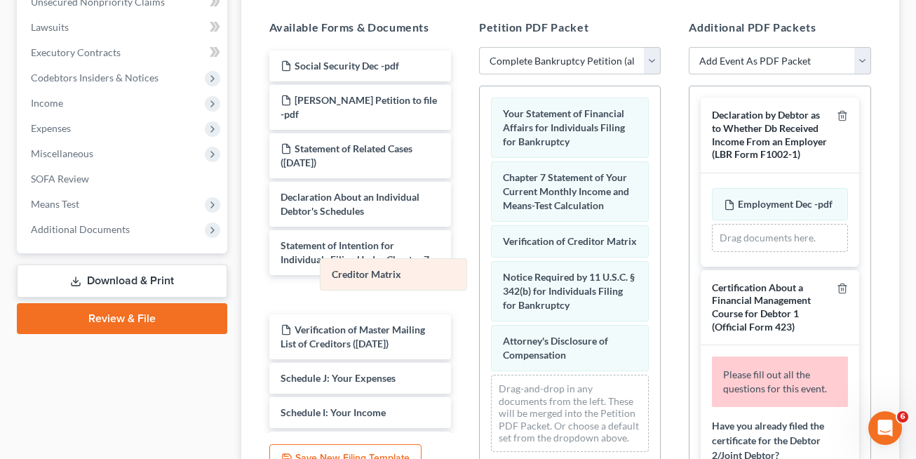
drag, startPoint x: 534, startPoint y: 251, endPoint x: 359, endPoint y: 271, distance: 175.7
click at [480, 271] on div "Creditor Matrix Your Statement of Financial Affairs for Individuals Filing for …" at bounding box center [570, 274] width 180 height 377
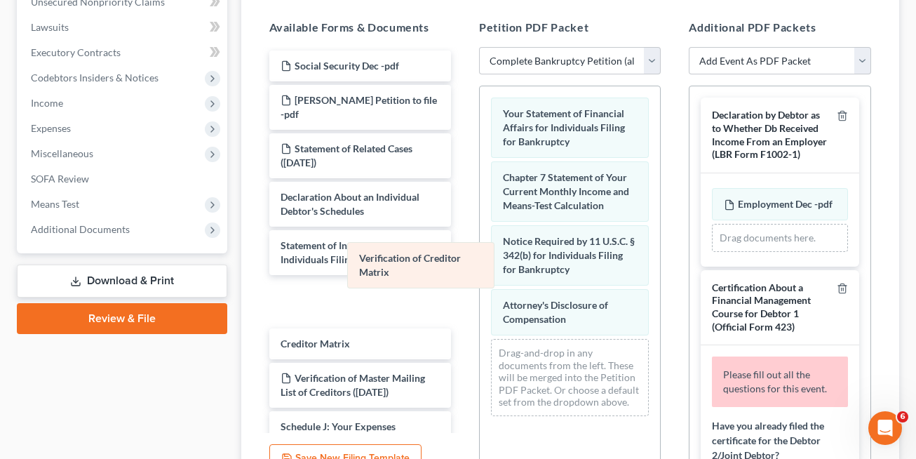
drag, startPoint x: 520, startPoint y: 271, endPoint x: 344, endPoint y: 284, distance: 176.5
click at [480, 284] on div "Verification of Creditor Matrix Your Statement of Financial Affairs for Individ…" at bounding box center [570, 256] width 180 height 341
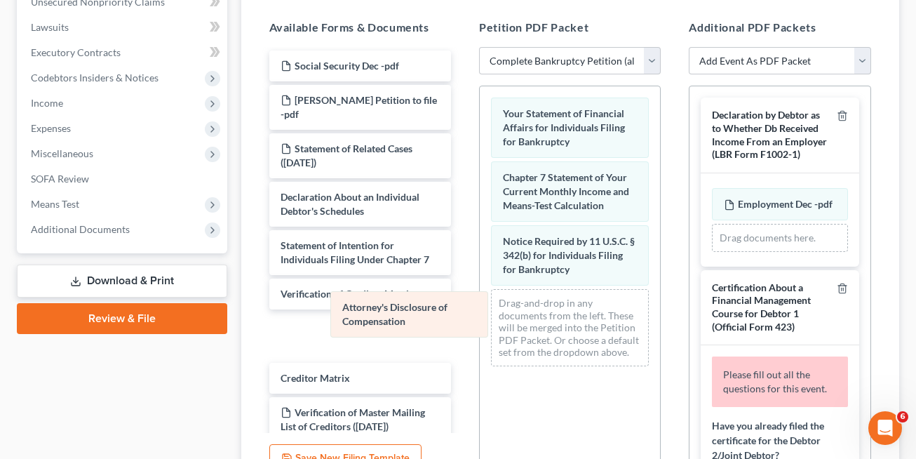
drag, startPoint x: 517, startPoint y: 306, endPoint x: 323, endPoint y: 311, distance: 193.6
click at [480, 311] on div "Attorney's Disclosure of Compensation Your Statement of Financial Affairs for I…" at bounding box center [570, 231] width 180 height 291
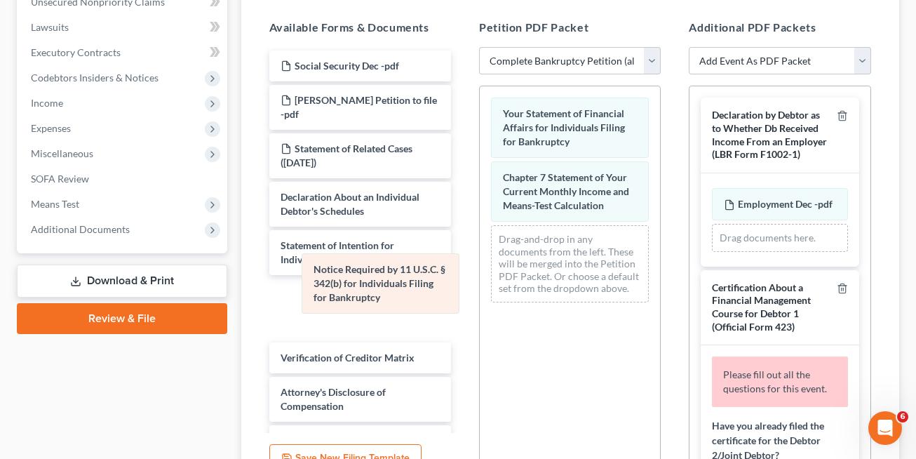
drag, startPoint x: 538, startPoint y: 266, endPoint x: 344, endPoint y: 299, distance: 196.9
click at [480, 299] on div "Notice Required by 11 U.S.C. § 342(b) for Individuals Filing for Bankruptcy You…" at bounding box center [570, 199] width 180 height 227
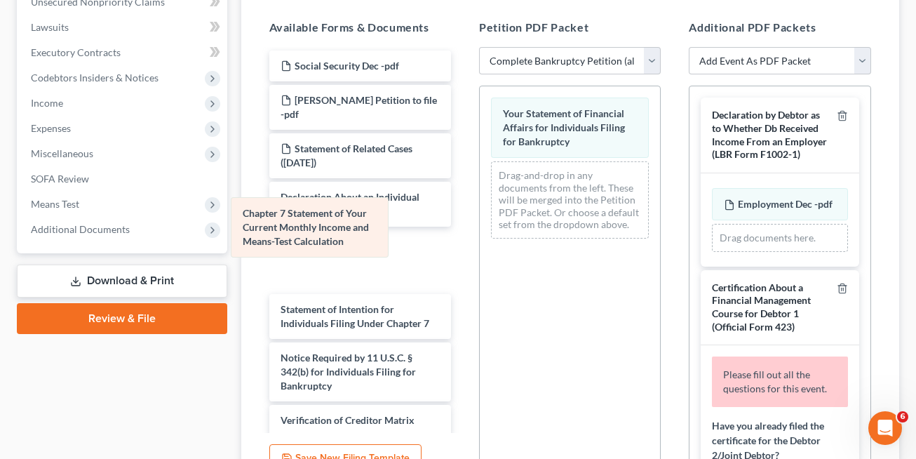
drag, startPoint x: 590, startPoint y: 203, endPoint x: 307, endPoint y: 240, distance: 285.7
click at [480, 241] on div "Chapter 7 Statement of Your Current Monthly Income and Means-Test Calculation Y…" at bounding box center [570, 167] width 180 height 163
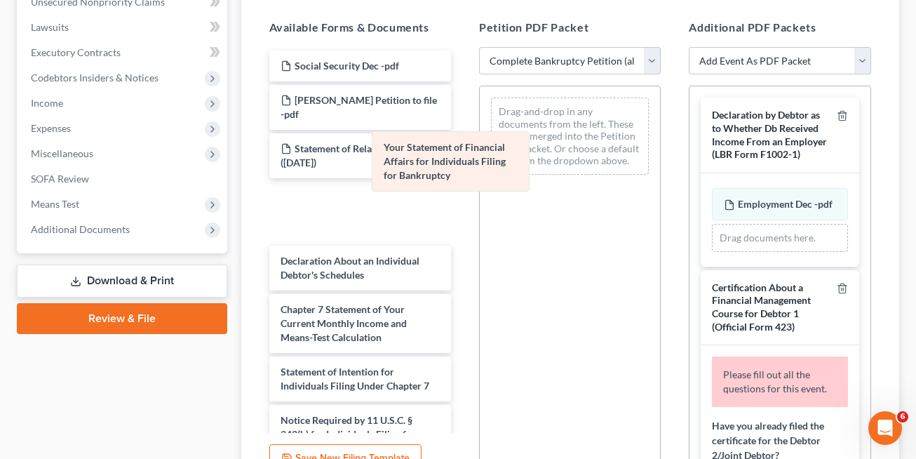
drag, startPoint x: 525, startPoint y: 144, endPoint x: 325, endPoint y: 221, distance: 213.9
click at [480, 186] on div "Your Statement of Financial Affairs for Individuals Filing for Bankruptcy Your …" at bounding box center [570, 136] width 180 height 100
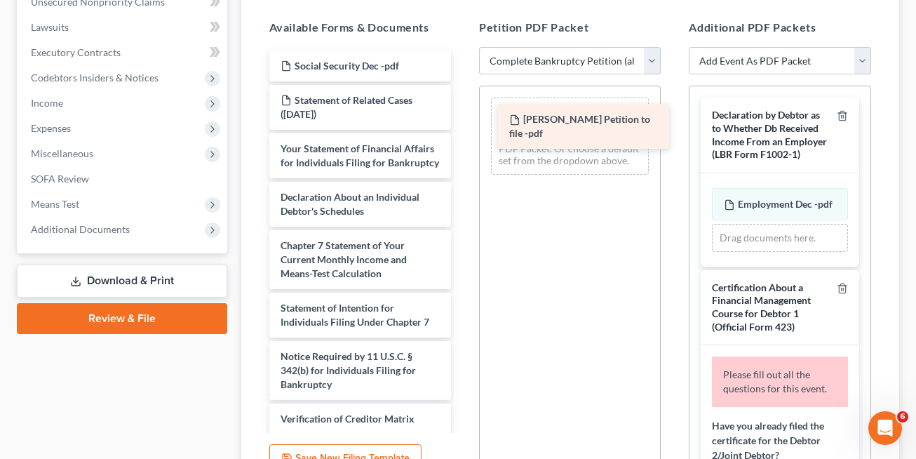
drag, startPoint x: 329, startPoint y: 100, endPoint x: 557, endPoint y: 120, distance: 229.4
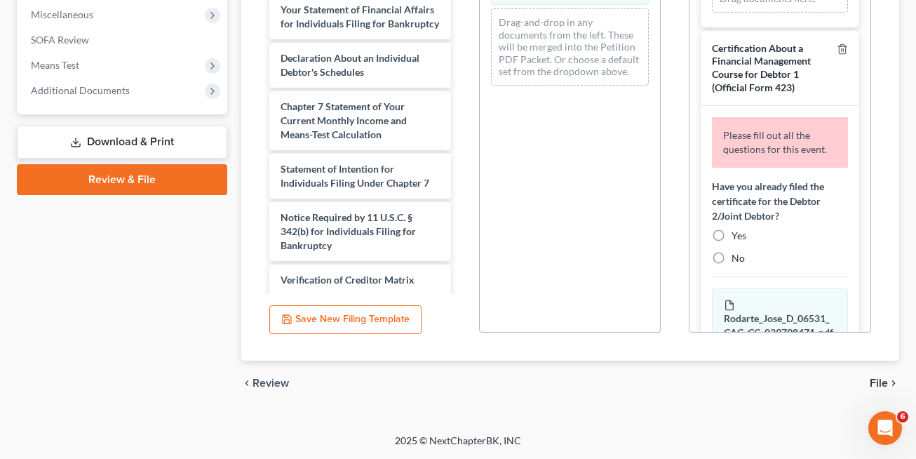
scroll to position [158, 0]
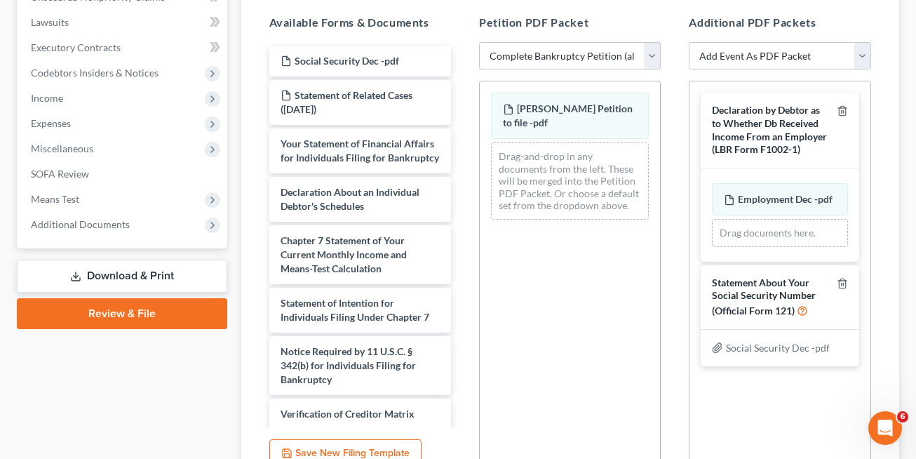
scroll to position [366, 0]
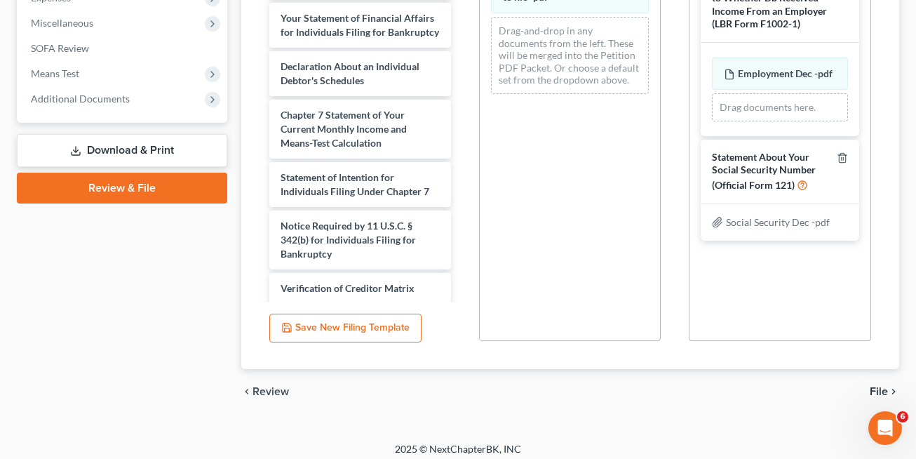
click at [875, 388] on span "File" at bounding box center [878, 391] width 18 height 11
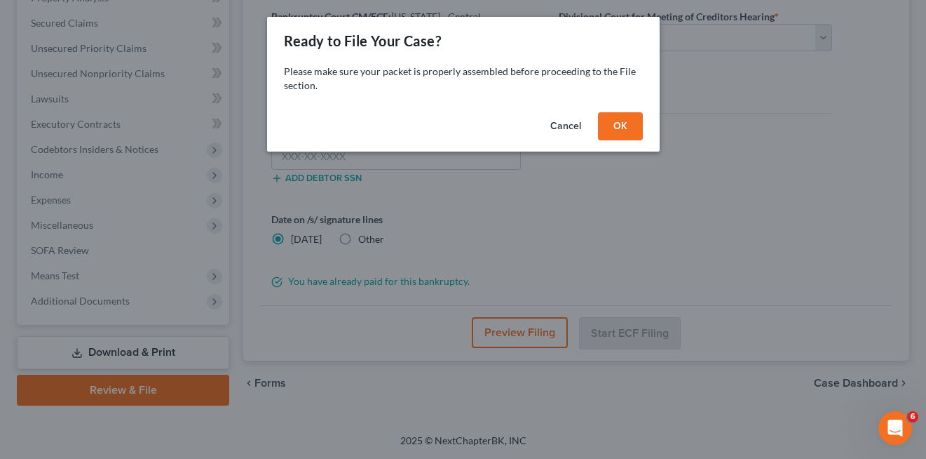
click at [615, 136] on button "OK" at bounding box center [620, 126] width 45 height 28
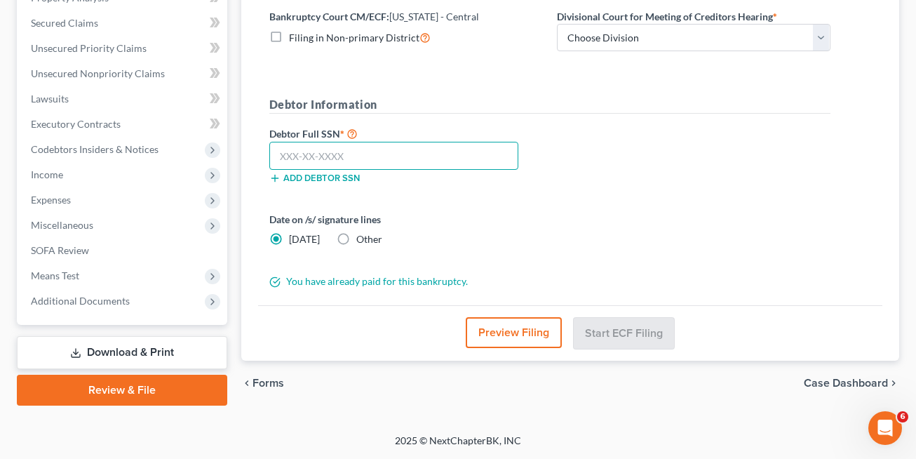
click at [334, 156] on input "text" at bounding box center [394, 156] width 250 height 28
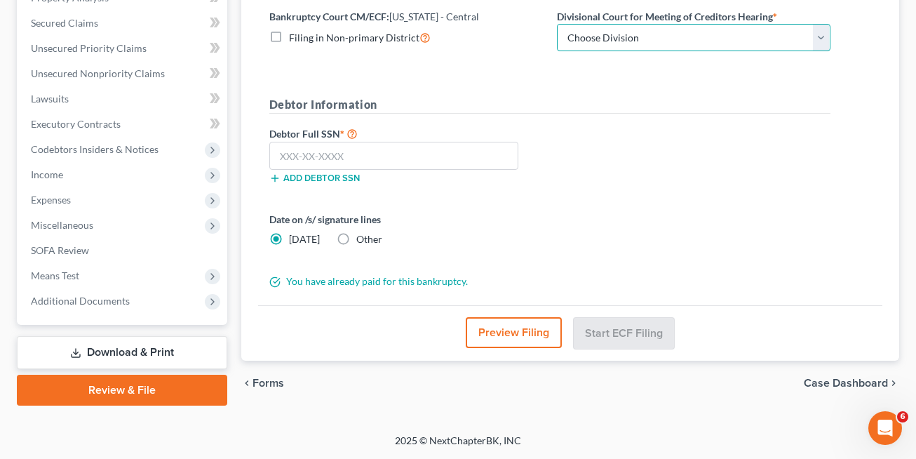
select select "1"
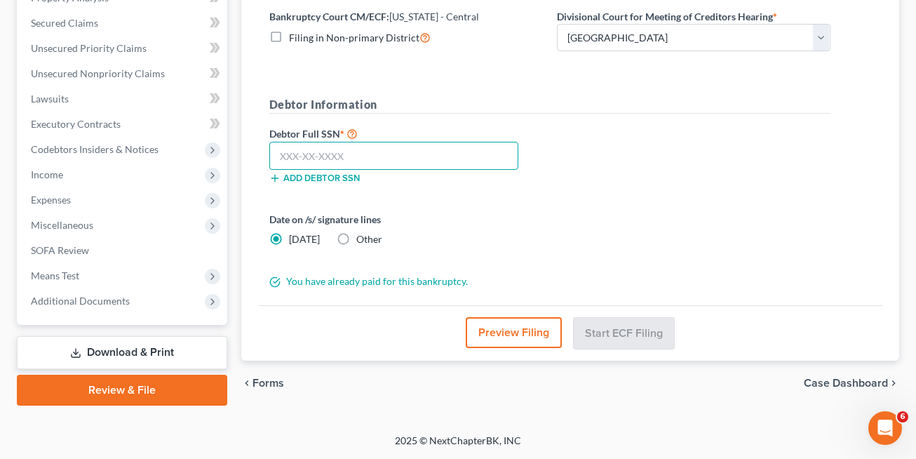
click at [358, 149] on input "text" at bounding box center [394, 156] width 250 height 28
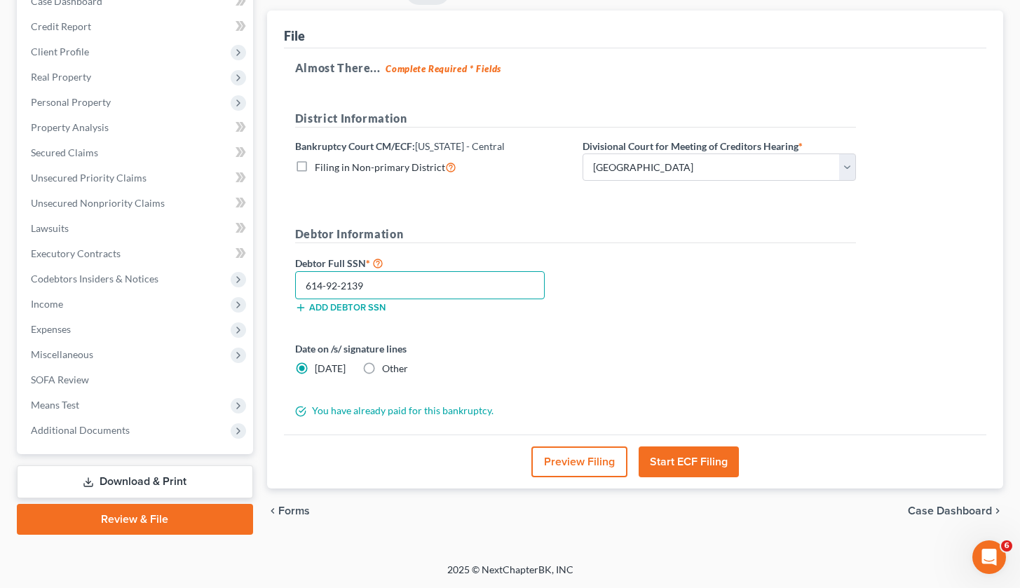
type input "614-92-2139"
click at [675, 456] on button "Start ECF Filing" at bounding box center [689, 462] width 100 height 31
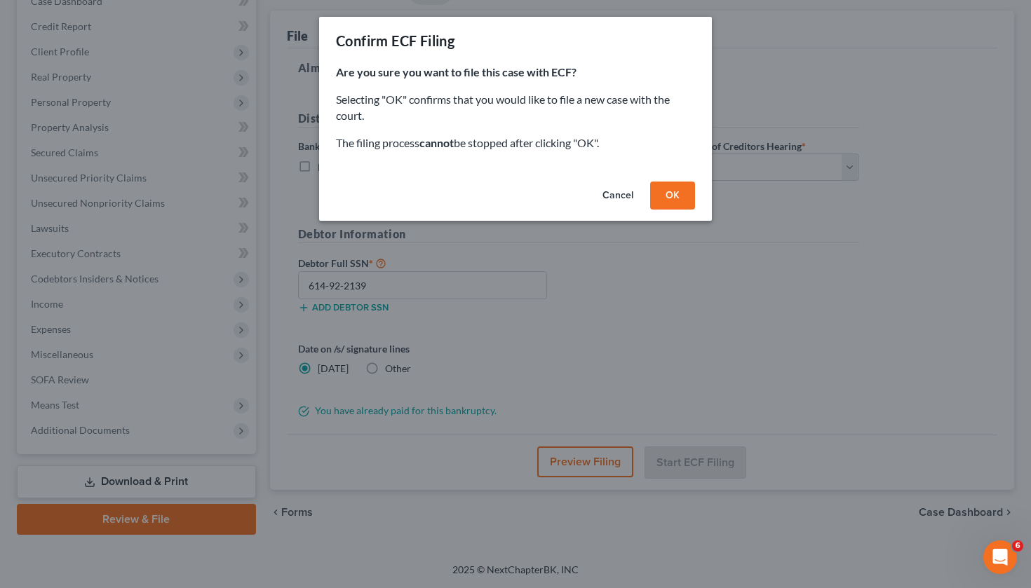
click at [679, 189] on button "OK" at bounding box center [672, 196] width 45 height 28
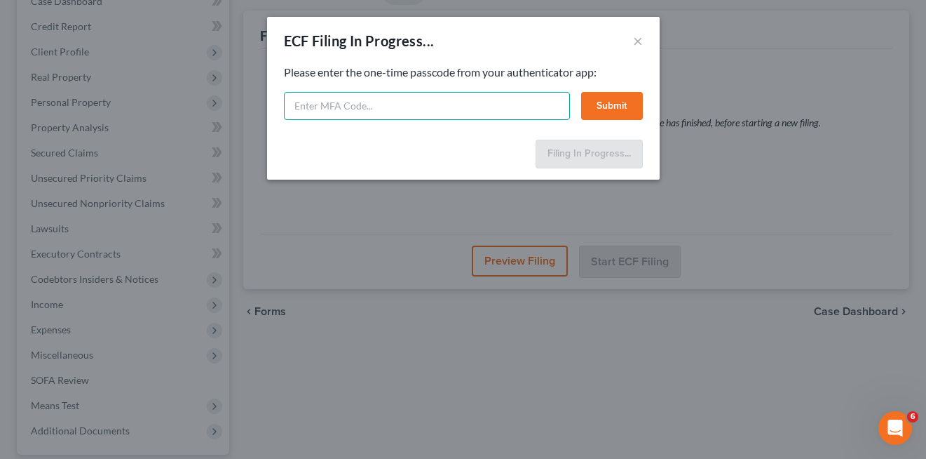
click at [310, 114] on input "text" at bounding box center [427, 106] width 286 height 28
type input "716433"
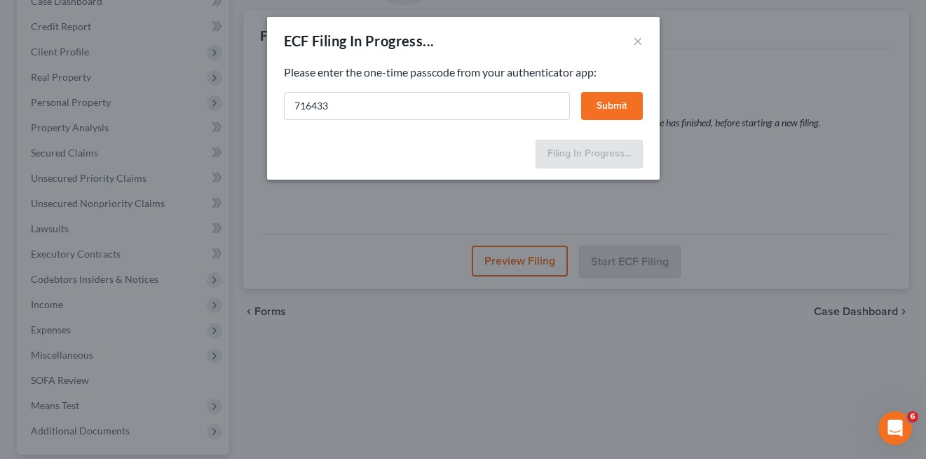
click at [603, 109] on button "Submit" at bounding box center [612, 106] width 62 height 28
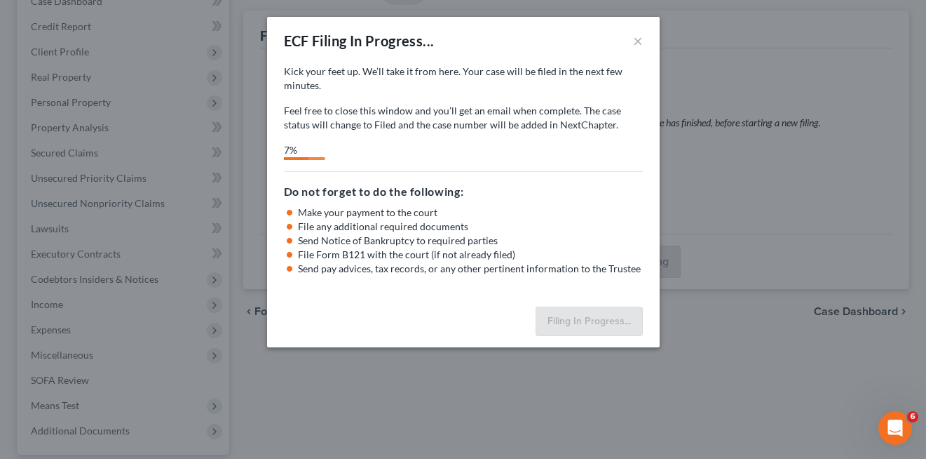
select select "1"
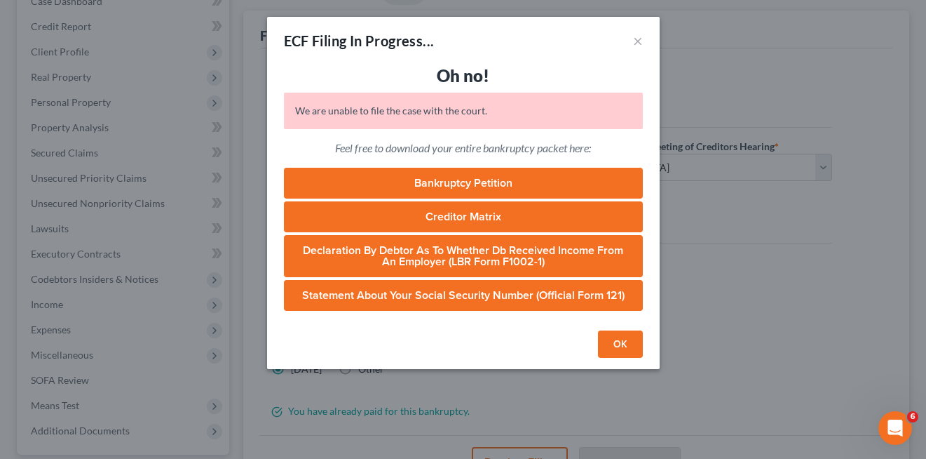
click at [614, 343] on button "OK" at bounding box center [620, 344] width 45 height 28
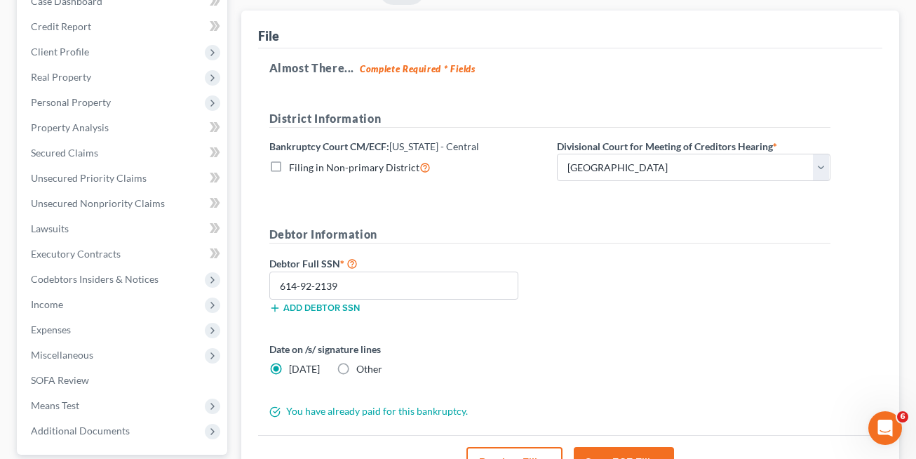
click at [496, 327] on form "District Information Bankruptcy Court CM/ECF: California - Central Filing in No…" at bounding box center [549, 264] width 561 height 309
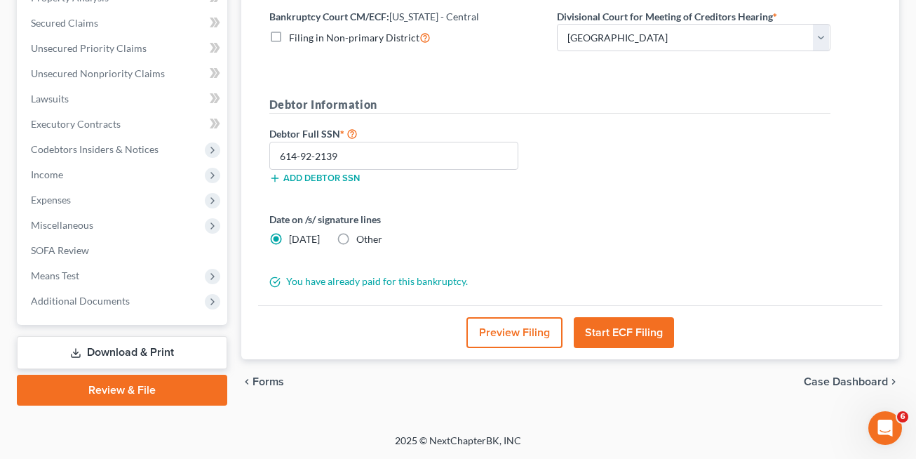
scroll to position [287, 0]
click at [135, 388] on link "Review & File" at bounding box center [122, 389] width 210 height 31
click at [158, 388] on link "Review & File" at bounding box center [122, 389] width 210 height 31
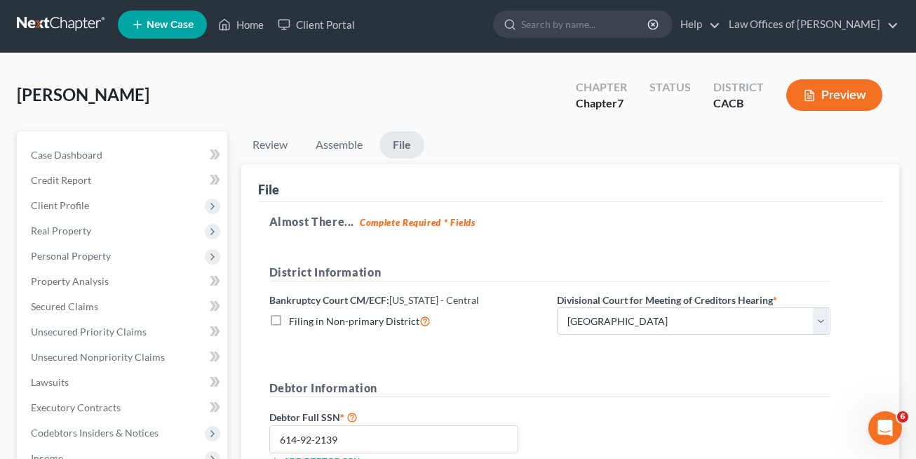
scroll to position [0, 0]
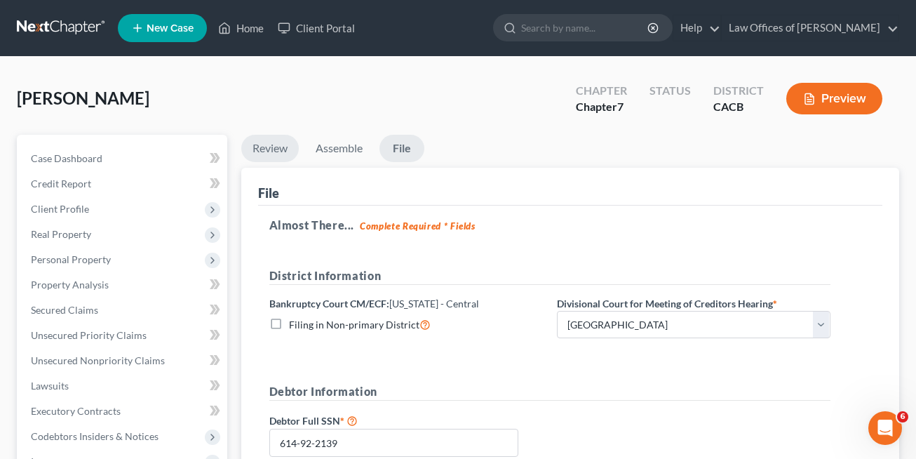
click at [278, 149] on link "Review" at bounding box center [269, 148] width 57 height 27
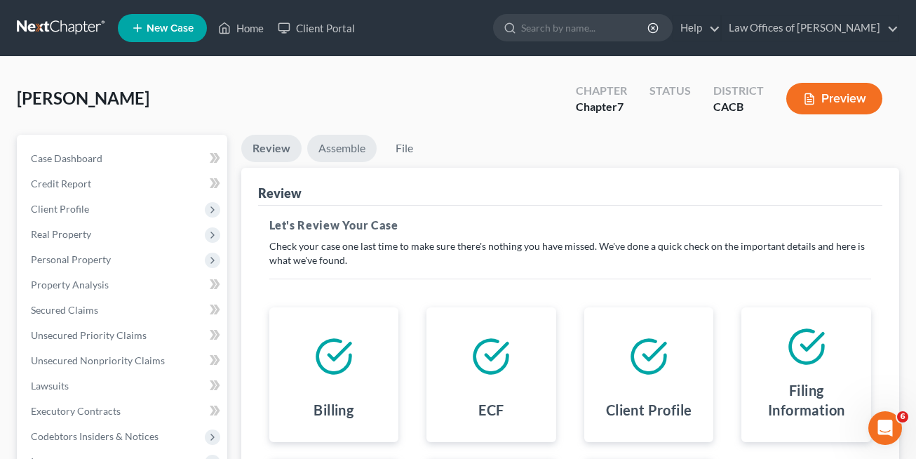
click at [323, 143] on link "Assemble" at bounding box center [341, 148] width 69 height 27
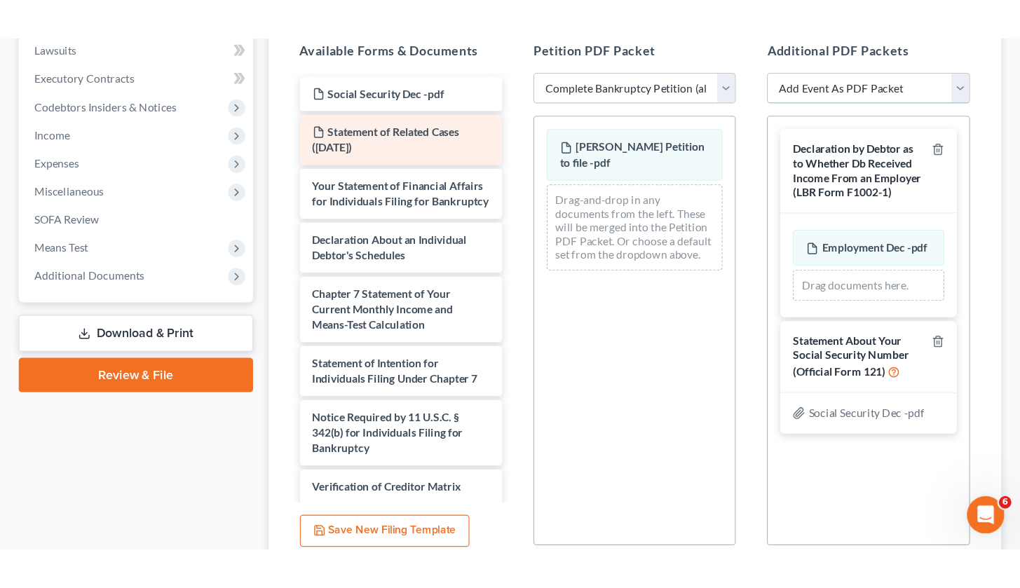
scroll to position [367, 0]
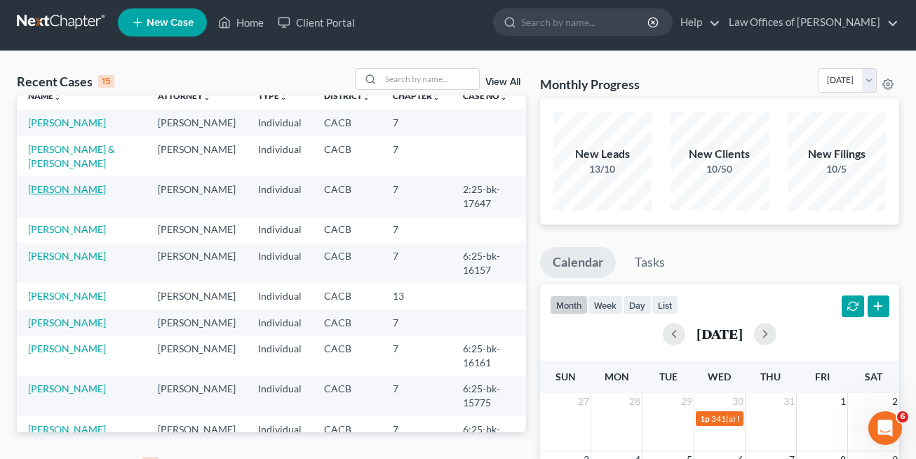
scroll to position [34, 0]
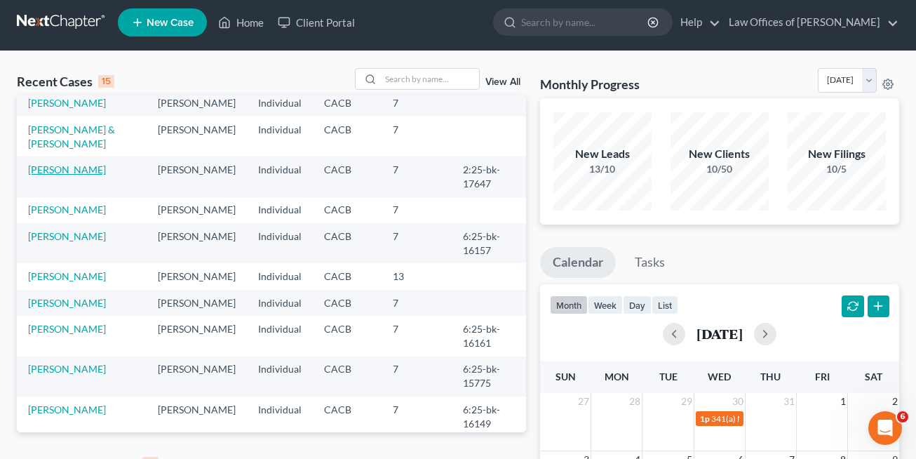
click at [60, 175] on link "[PERSON_NAME]" at bounding box center [67, 169] width 78 height 12
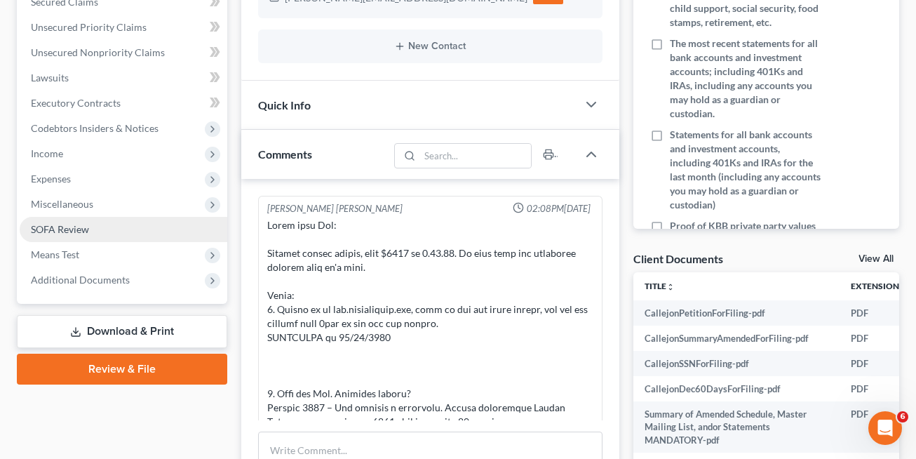
scroll to position [900, 0]
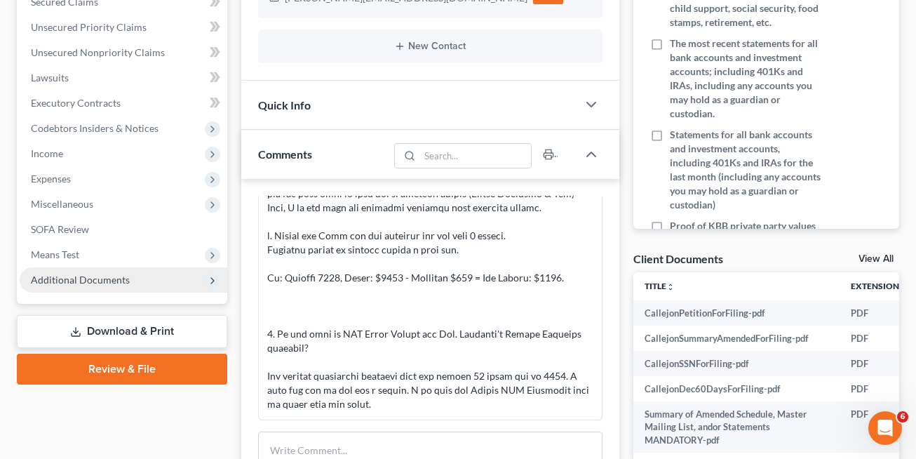
click at [107, 278] on span "Additional Documents" at bounding box center [80, 279] width 99 height 12
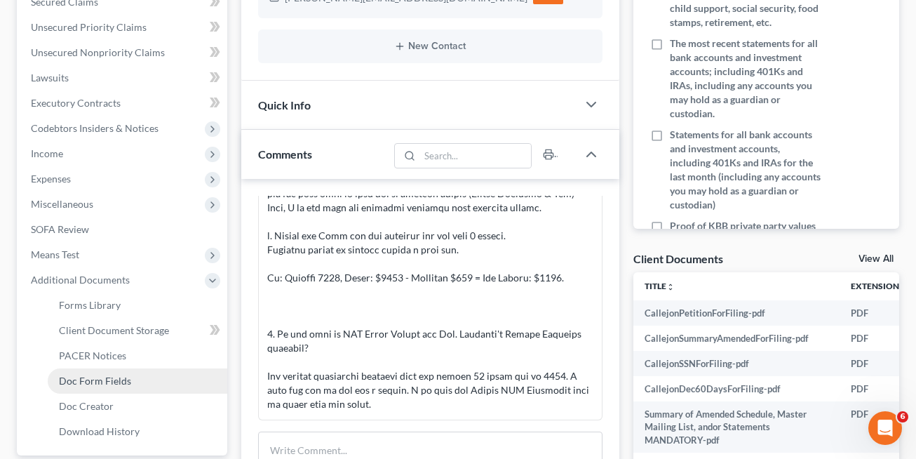
scroll to position [371, 0]
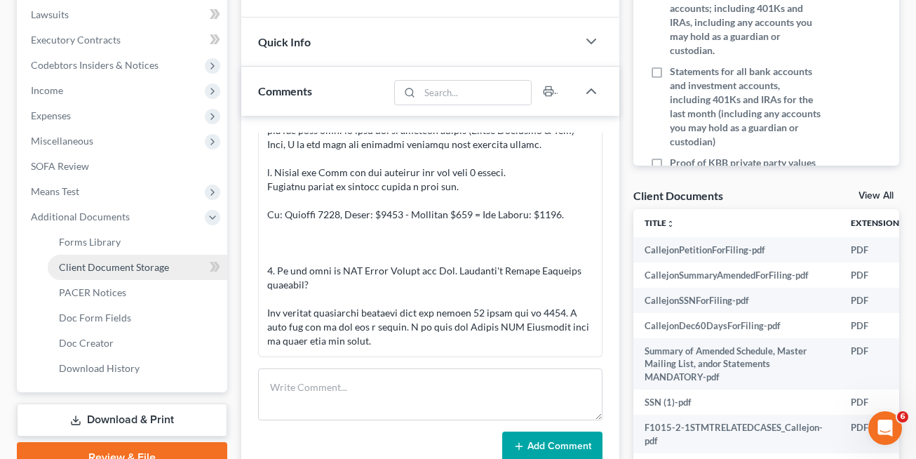
click at [118, 269] on span "Client Document Storage" at bounding box center [114, 267] width 110 height 12
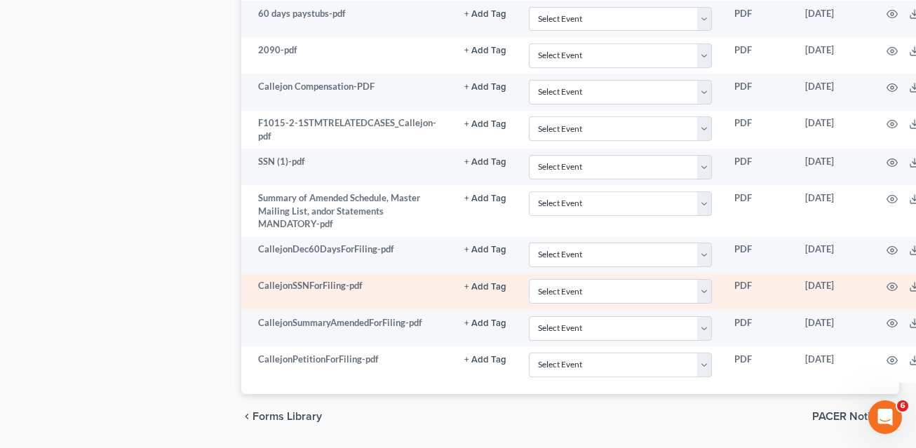
scroll to position [1360, 0]
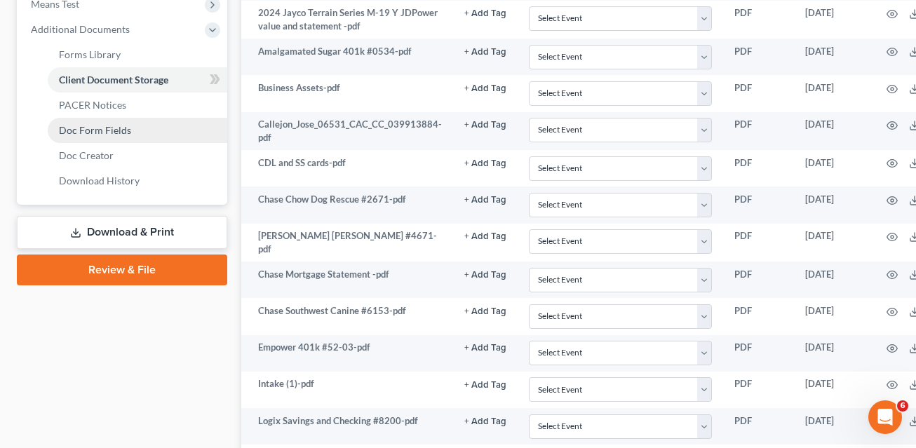
scroll to position [555, 0]
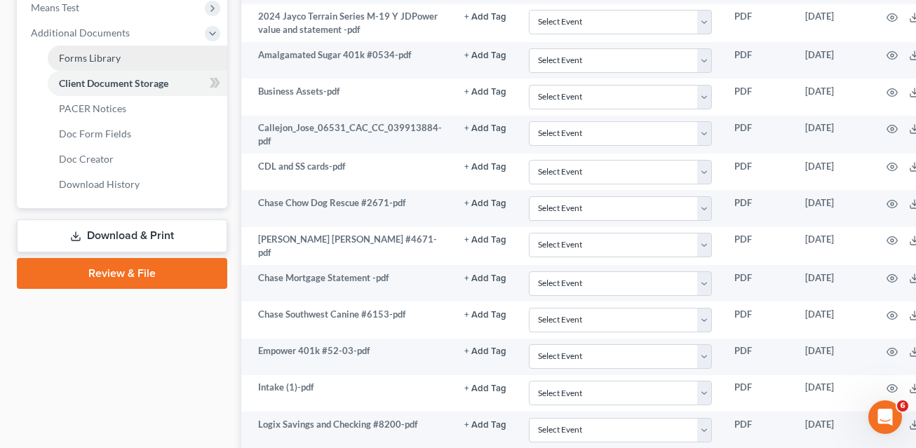
click at [114, 57] on span "Forms Library" at bounding box center [90, 58] width 62 height 12
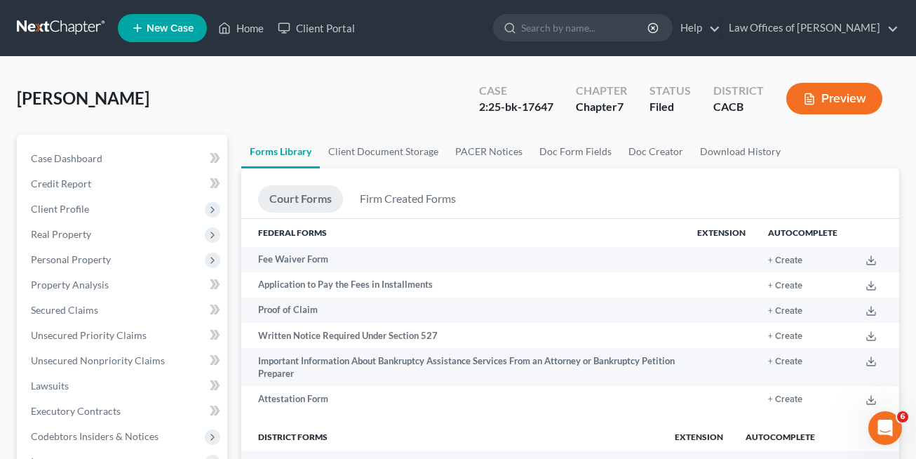
click at [243, 83] on div "[PERSON_NAME] Upgraded Case 2:25-bk-17647 Chapter Chapter 7 Status Filed Distri…" at bounding box center [458, 104] width 882 height 61
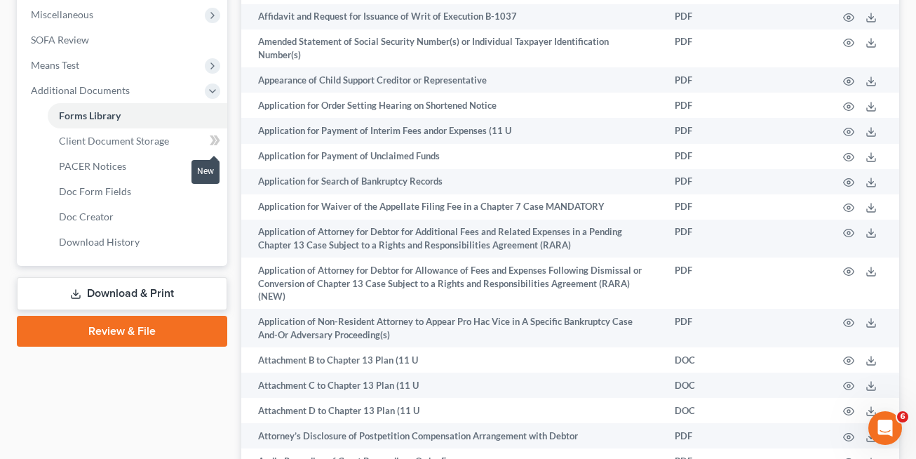
scroll to position [501, 0]
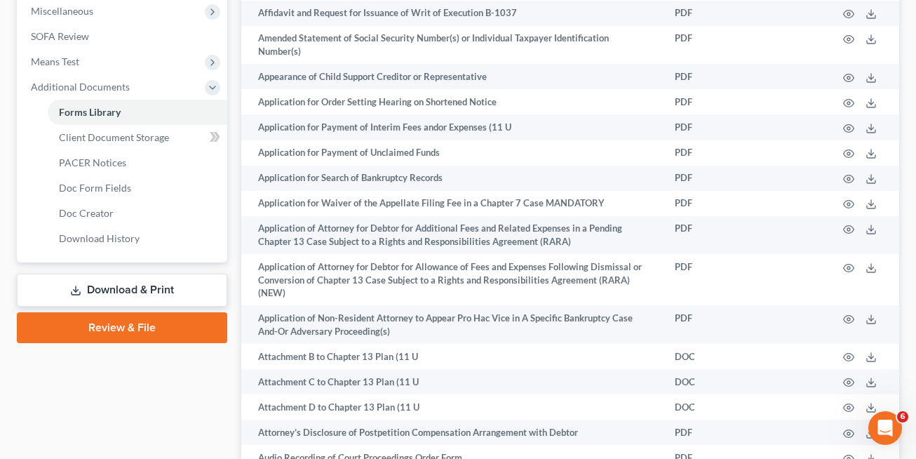
click at [131, 326] on link "Review & File" at bounding box center [122, 327] width 210 height 31
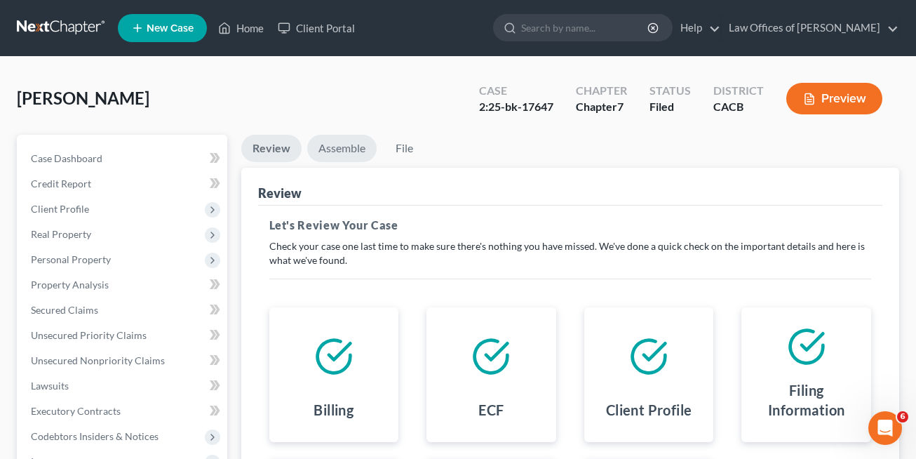
click at [354, 149] on link "Assemble" at bounding box center [341, 148] width 69 height 27
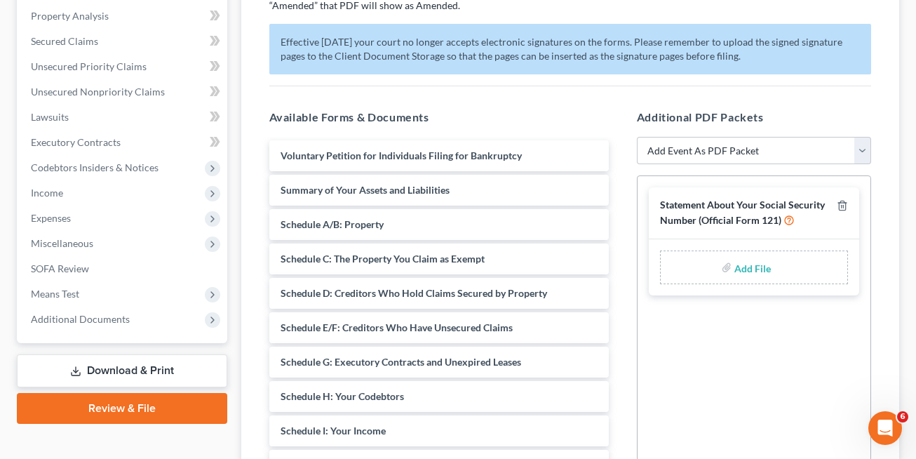
scroll to position [271, 0]
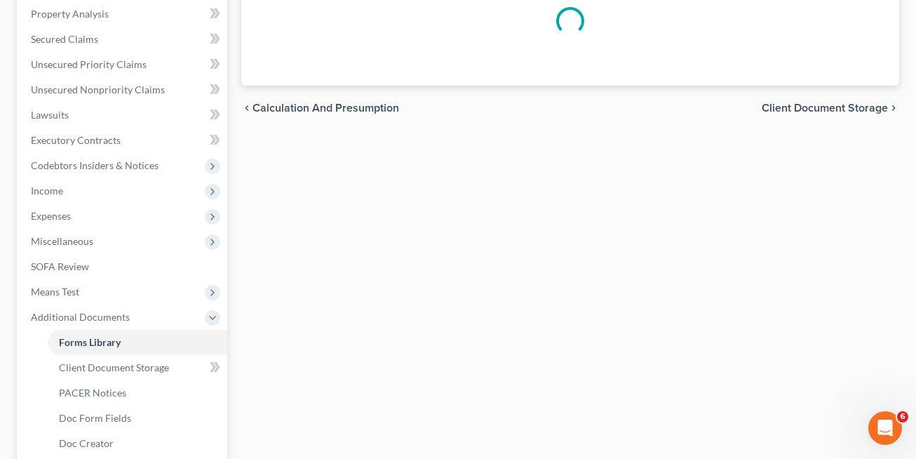
scroll to position [287, 0]
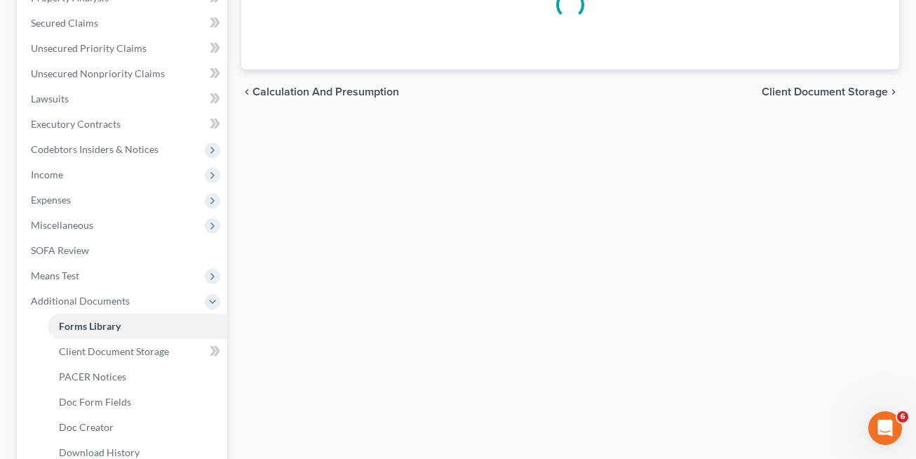
click at [412, 210] on div "Forms Library Client Document Storage PACER Notices Doc Form Fields Doc Creator…" at bounding box center [570, 202] width 672 height 709
click at [440, 351] on div "Forms Library Client Document Storage PACER Notices Doc Form Fields Doc Creator…" at bounding box center [570, 202] width 672 height 709
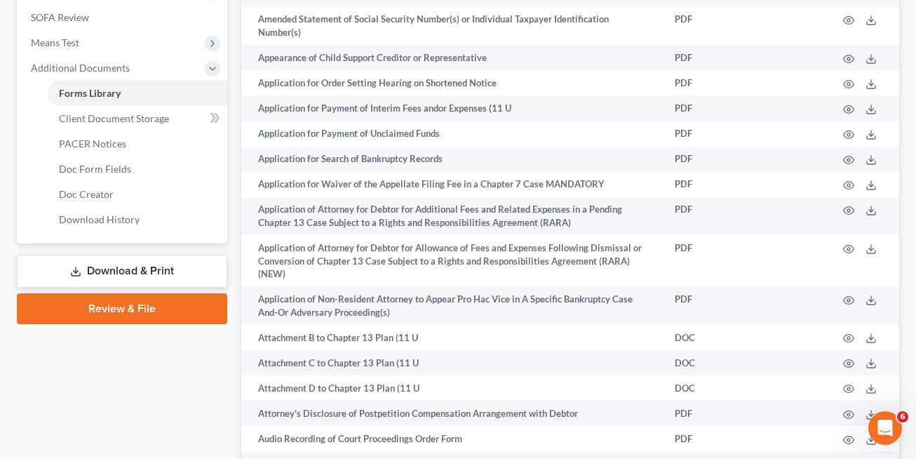
scroll to position [554, 0]
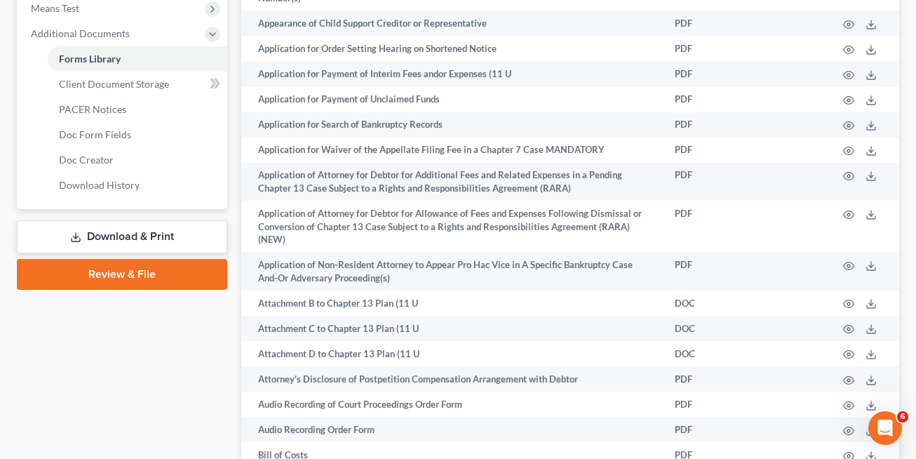
click at [126, 278] on link "Review & File" at bounding box center [122, 274] width 210 height 31
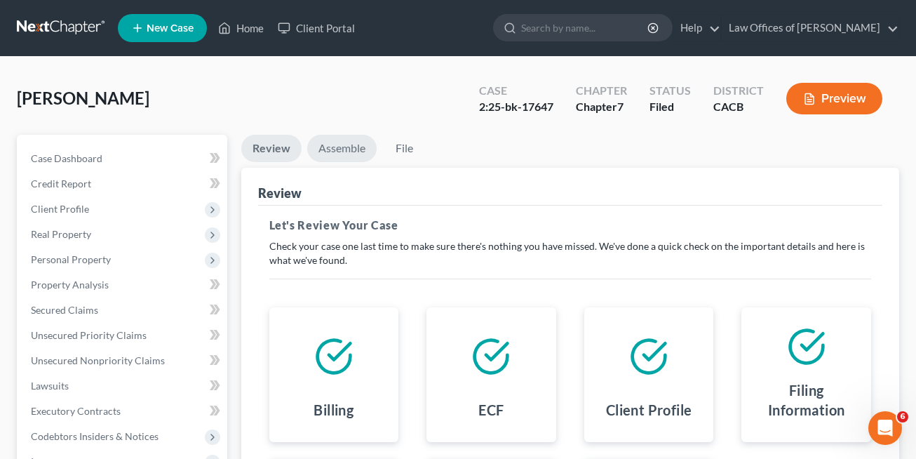
click at [332, 140] on link "Assemble" at bounding box center [341, 148] width 69 height 27
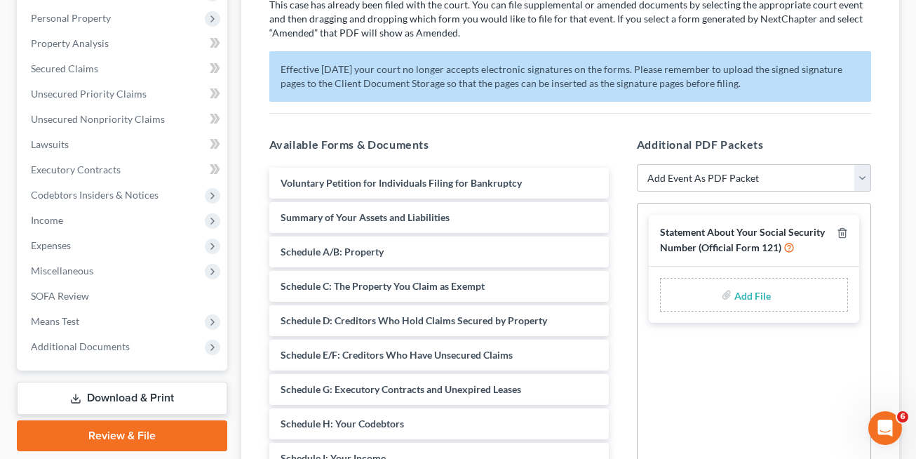
scroll to position [238, 0]
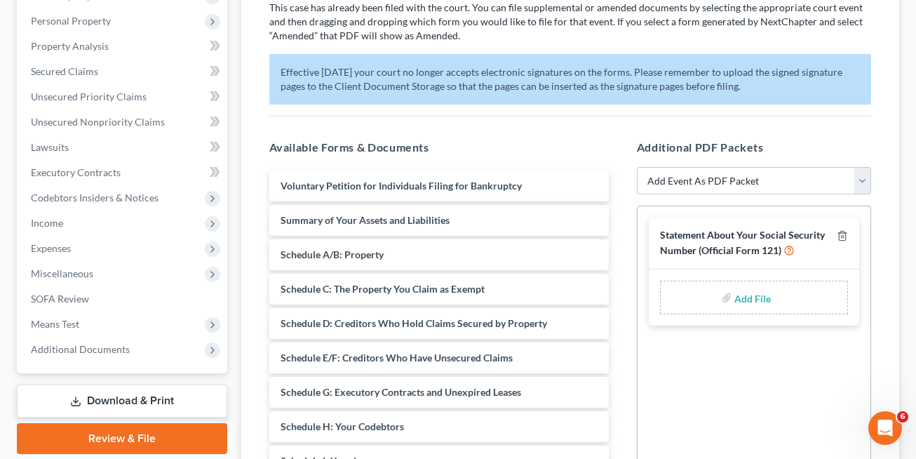
click at [83, 441] on link "Review & File" at bounding box center [122, 438] width 210 height 31
click at [185, 430] on link "Review & File" at bounding box center [122, 438] width 210 height 31
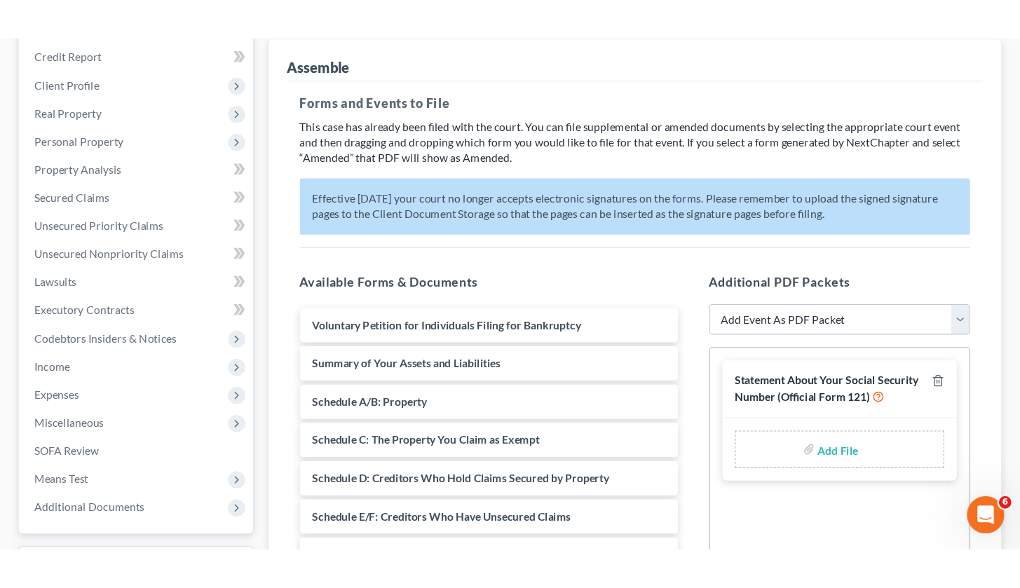
scroll to position [165, 0]
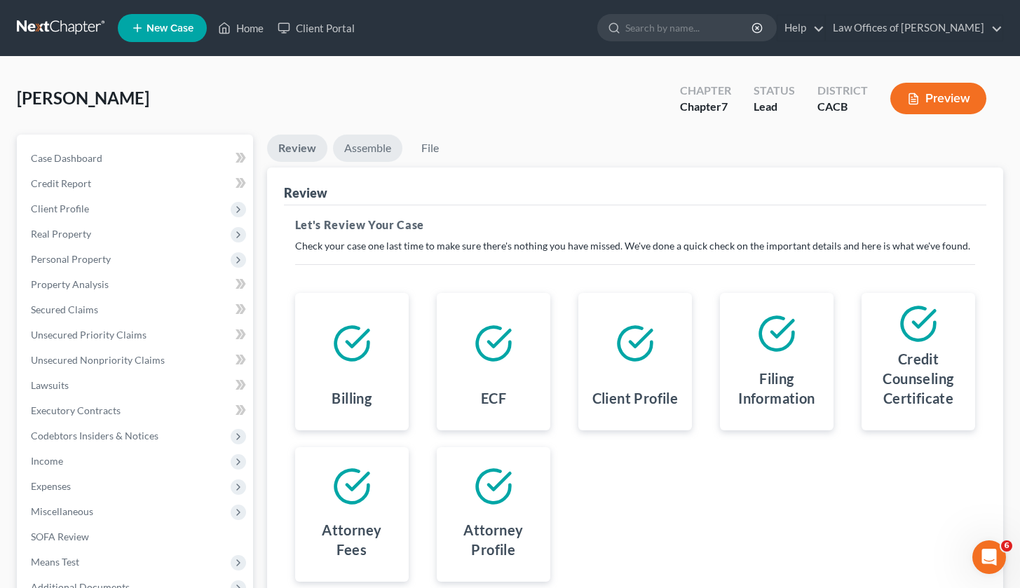
click at [374, 149] on link "Assemble" at bounding box center [367, 148] width 69 height 27
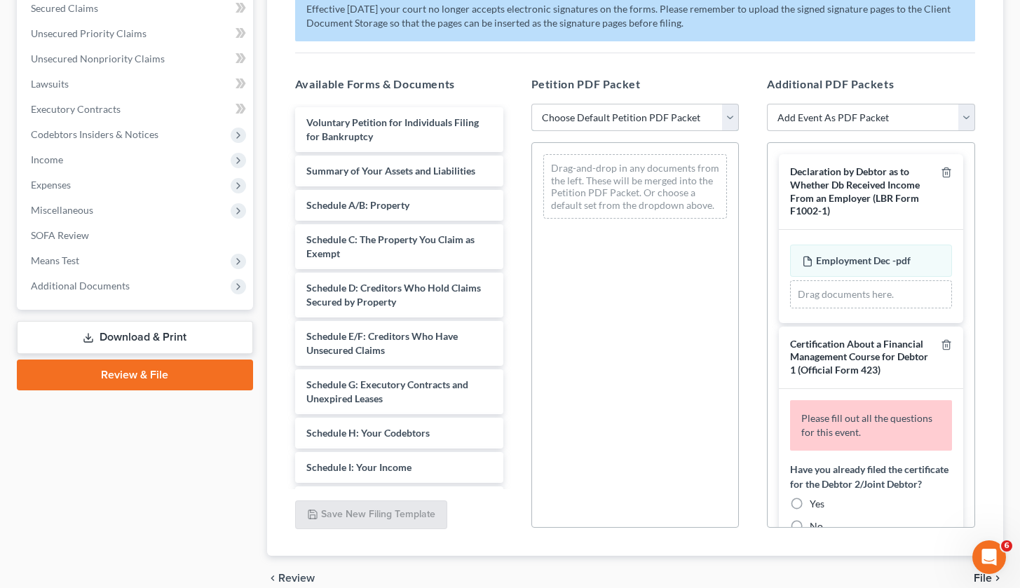
scroll to position [305, 0]
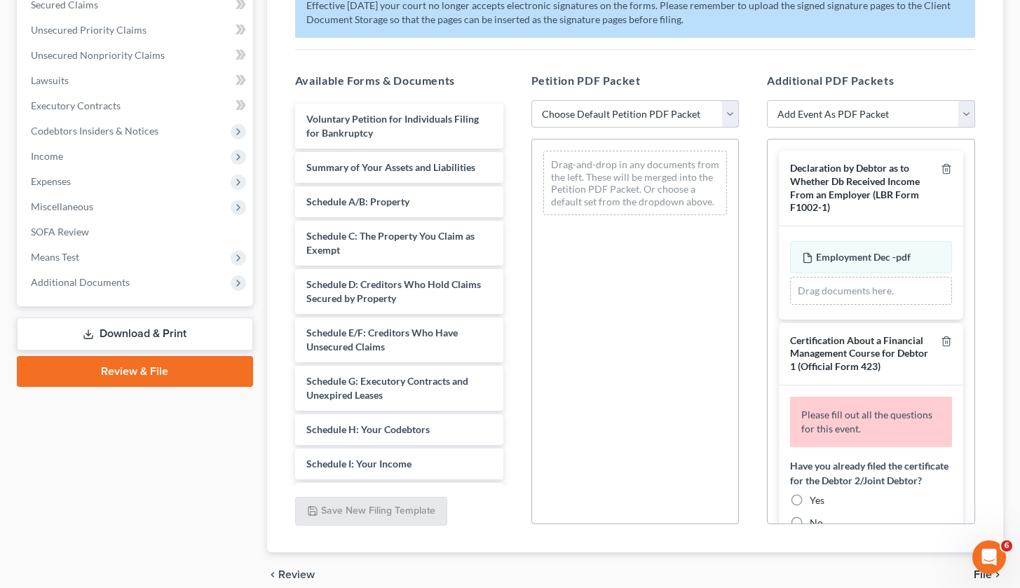
select select "0"
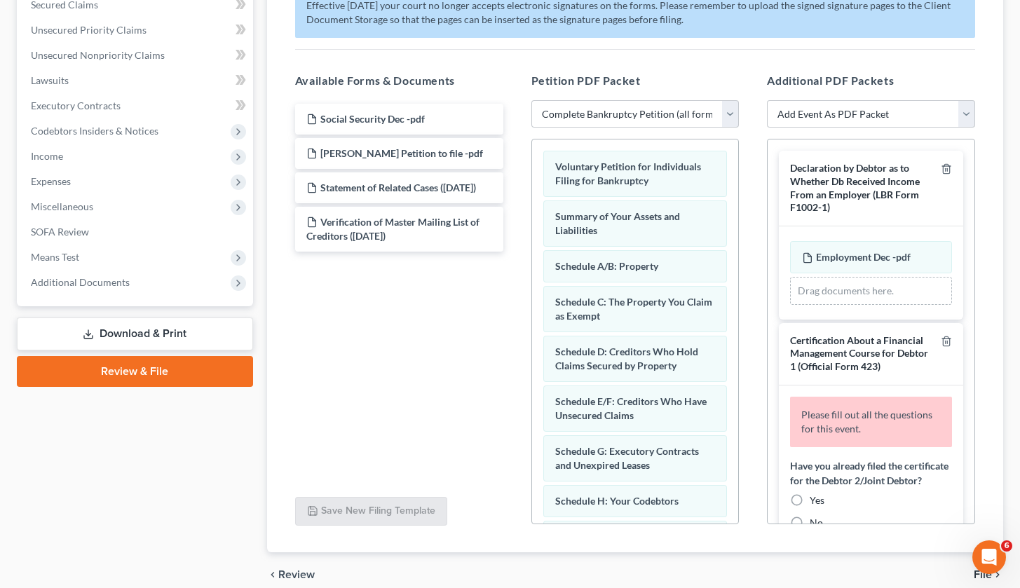
scroll to position [280, 0]
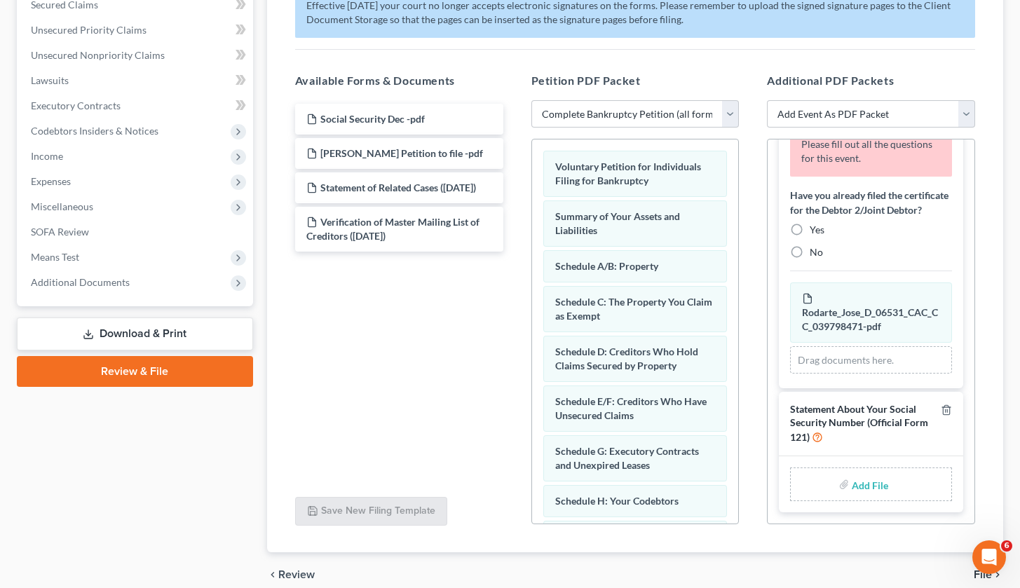
click at [887, 494] on div "Add File" at bounding box center [871, 485] width 162 height 34
click at [810, 256] on label "No" at bounding box center [816, 252] width 13 height 14
click at [815, 255] on input "No" at bounding box center [819, 249] width 9 height 9
radio input "true"
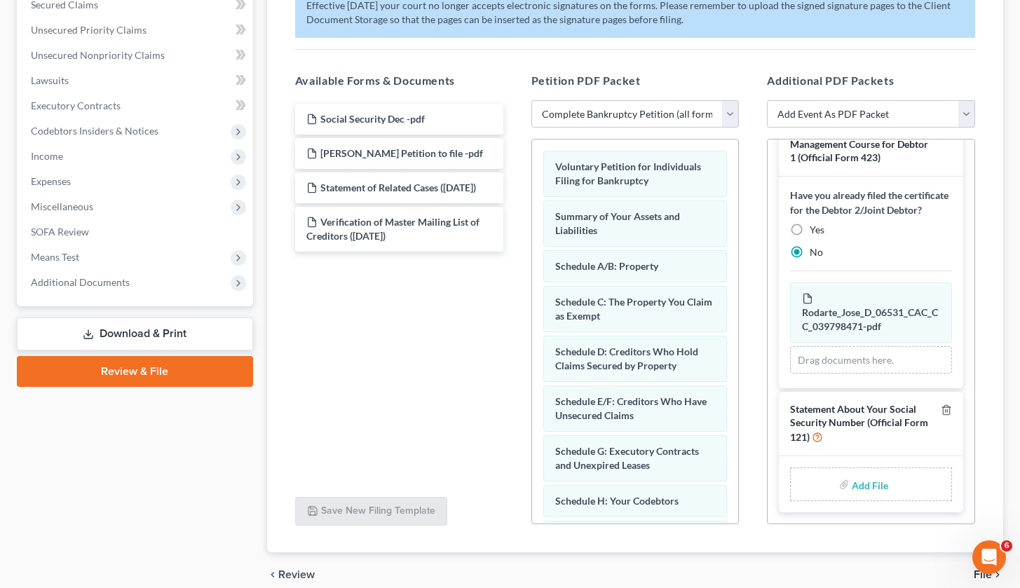
click at [853, 481] on input "file" at bounding box center [869, 484] width 34 height 25
type input "C:\fakepath\Social Security Dec .pdf"
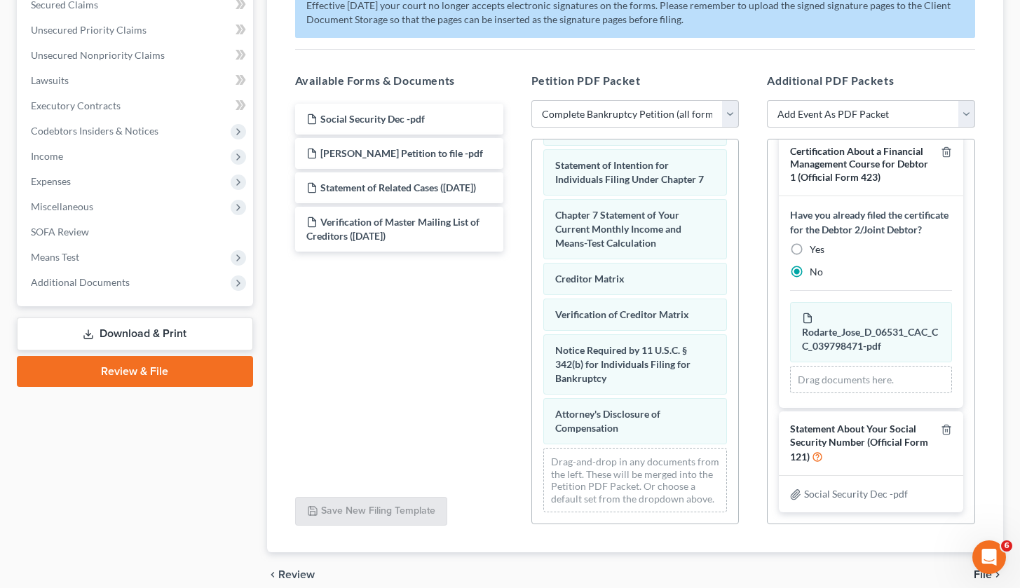
scroll to position [557, 0]
click at [532, 309] on div "Voluntary Petition for Individuals Filing for Bankruptcy Summary of Your Assets…" at bounding box center [635, 60] width 207 height 927
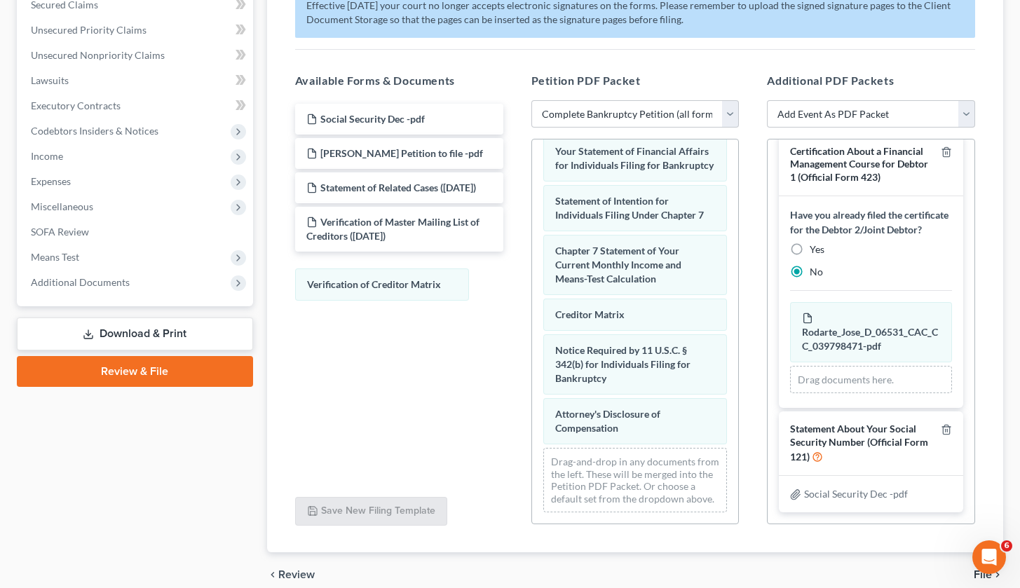
scroll to position [531, 0]
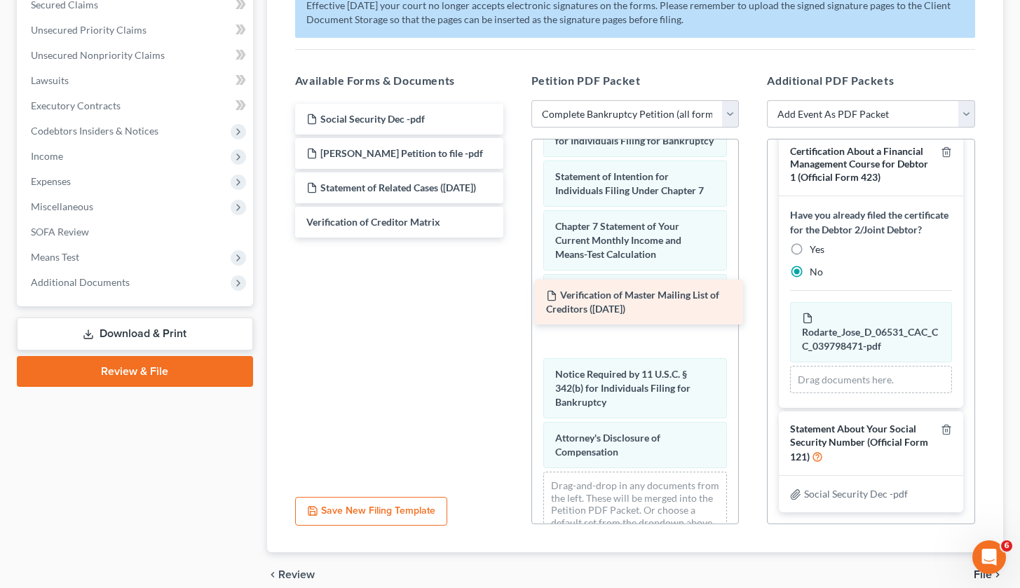
drag, startPoint x: 323, startPoint y: 252, endPoint x: 561, endPoint y: 311, distance: 245.6
click at [515, 238] on div "Verification of Master Mailing List of Creditors (08/28/2025) Social Security D…" at bounding box center [399, 171] width 231 height 134
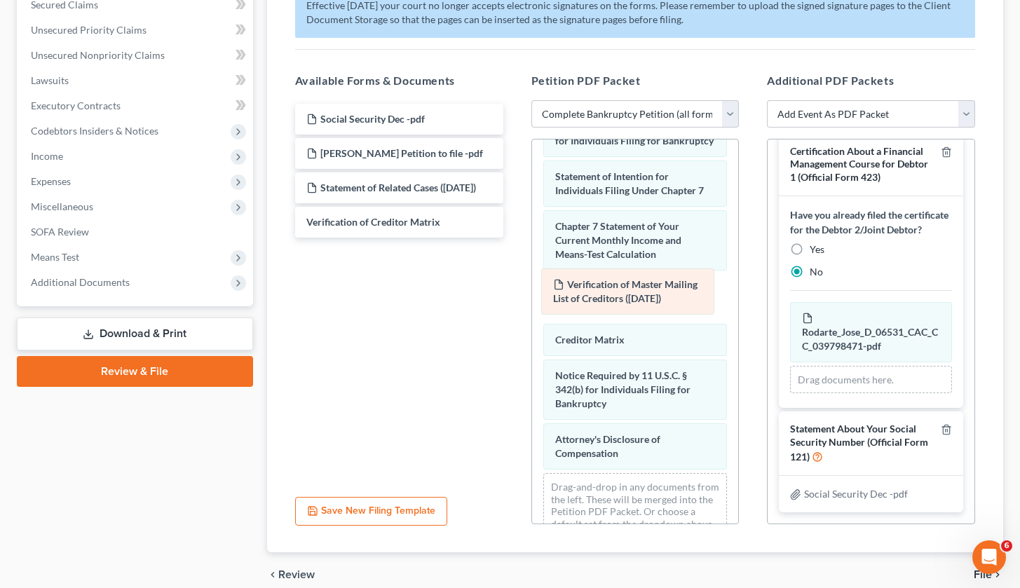
drag, startPoint x: 574, startPoint y: 339, endPoint x: 570, endPoint y: 283, distance: 56.9
click at [570, 283] on div "Verification of Master Mailing List of Creditors (08/28/2025) Voluntary Petitio…" at bounding box center [635, 78] width 207 height 941
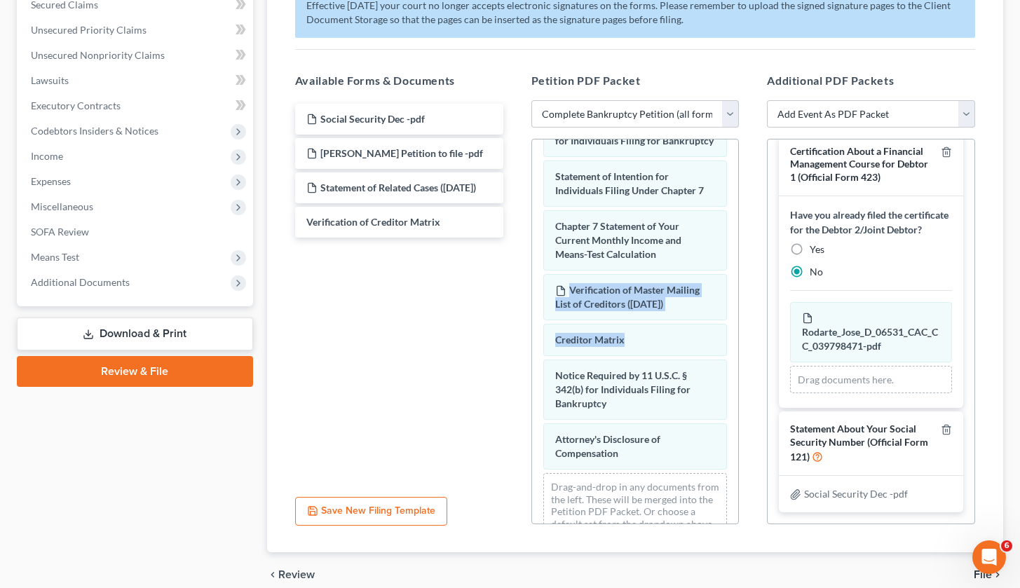
drag, startPoint x: 728, startPoint y: 352, endPoint x: 728, endPoint y: 310, distance: 42.1
click at [728, 310] on div "Voluntary Petition for Individuals Filing for Bankruptcy Summary of Your Assets…" at bounding box center [635, 78] width 207 height 941
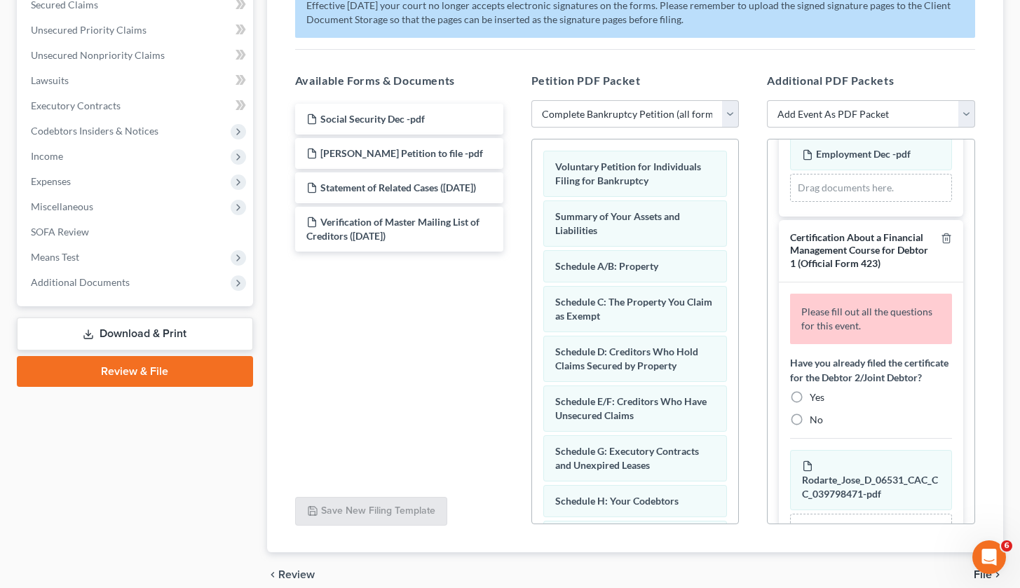
scroll to position [102, 0]
click at [143, 377] on link "Review & File" at bounding box center [135, 371] width 236 height 31
select select "1"
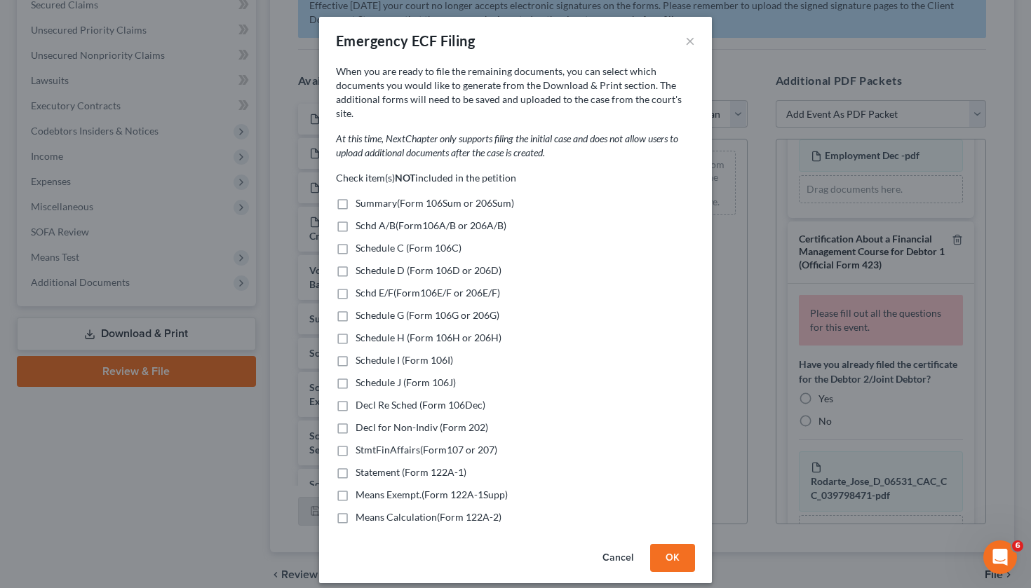
click at [606, 547] on button "Cancel" at bounding box center [617, 558] width 53 height 28
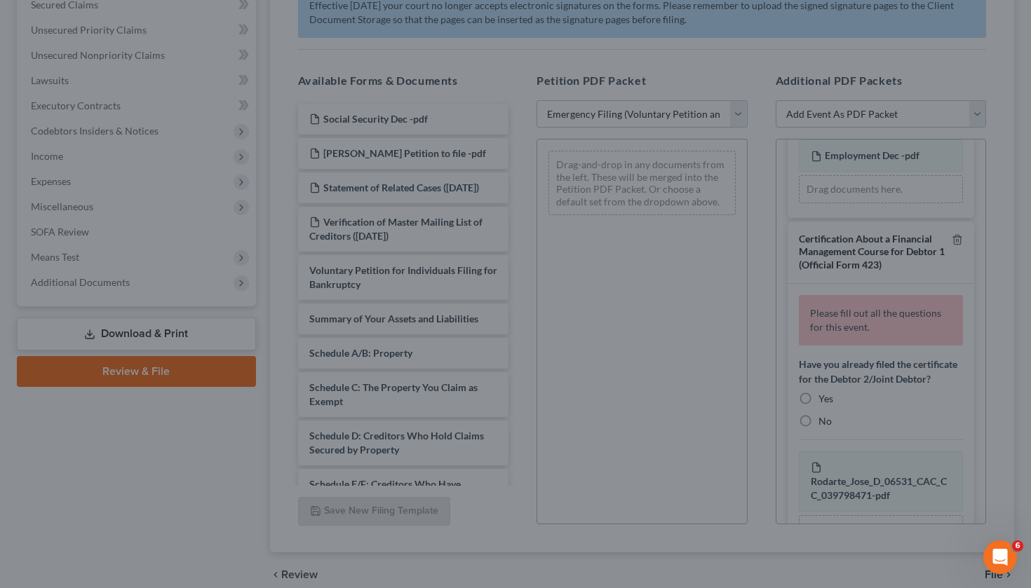
select select
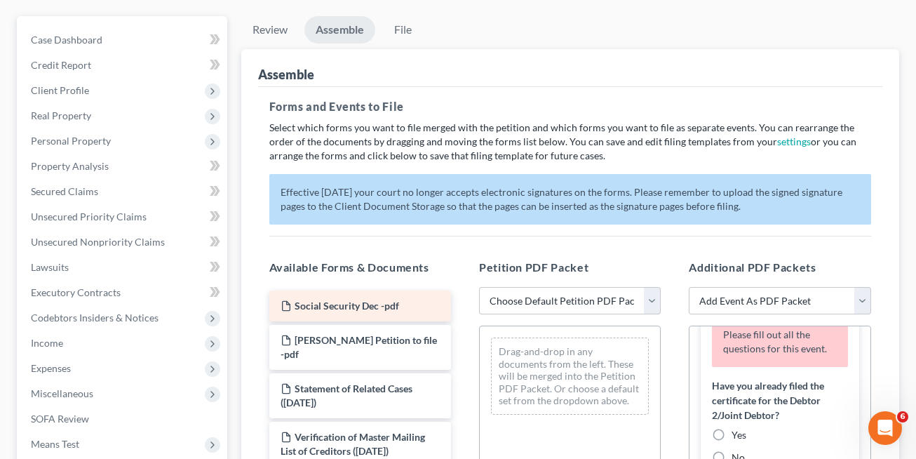
scroll to position [29, 0]
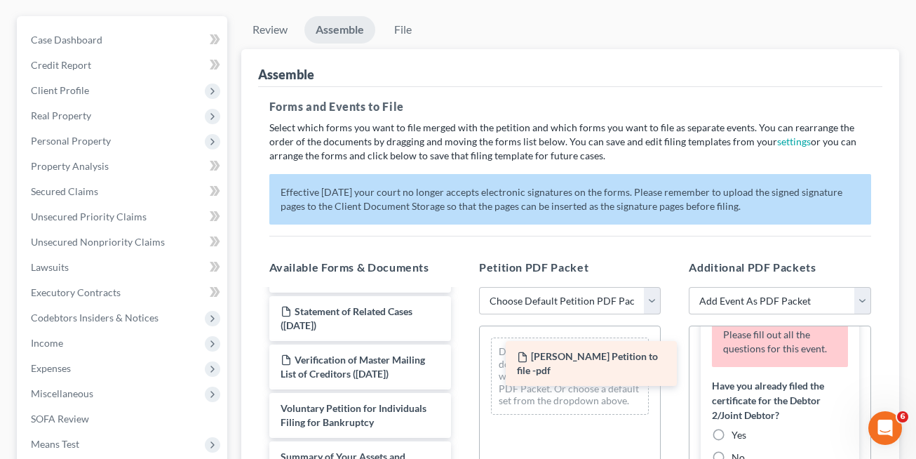
drag, startPoint x: 344, startPoint y: 317, endPoint x: 578, endPoint y: 362, distance: 238.6
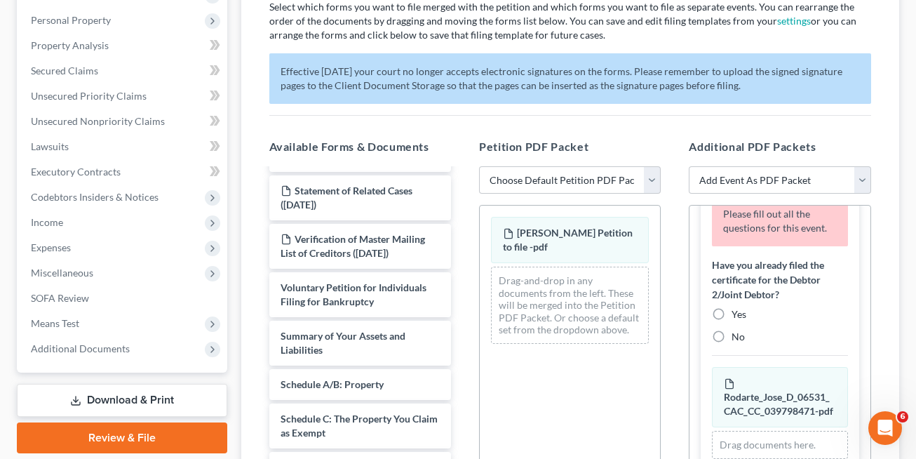
scroll to position [270, 0]
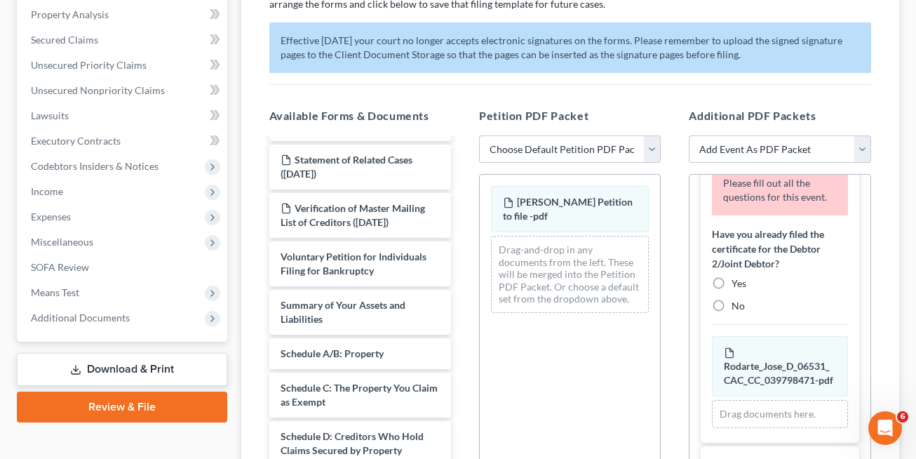
click at [731, 313] on label "No" at bounding box center [737, 306] width 13 height 14
click at [737, 308] on input "No" at bounding box center [741, 303] width 9 height 9
radio input "true"
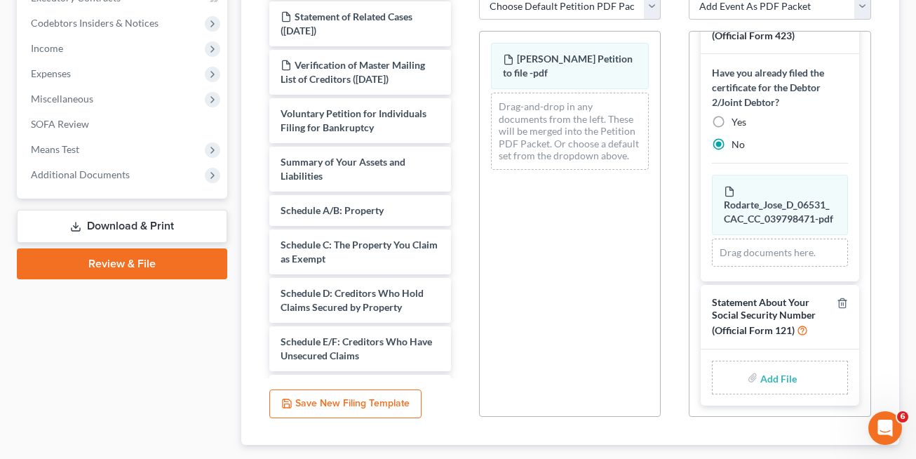
scroll to position [431, 0]
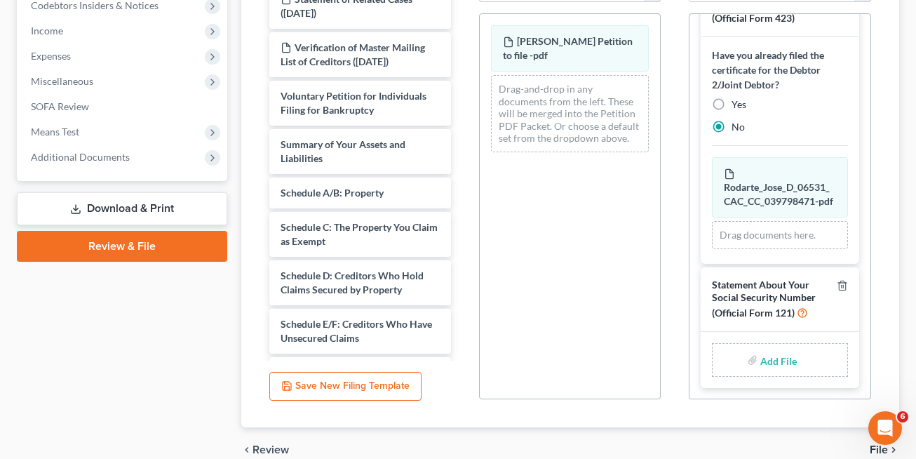
click at [780, 362] on input "file" at bounding box center [777, 359] width 34 height 25
type input "C:\fakepath\Social Security Dec .pdf"
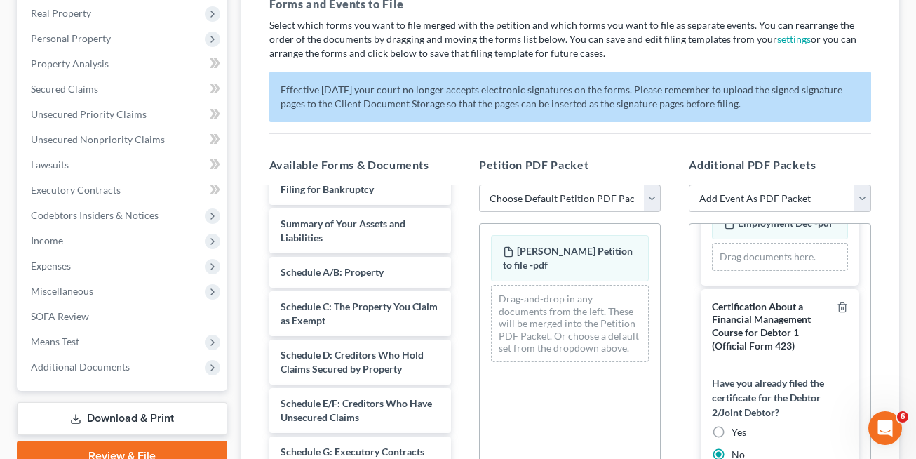
scroll to position [252, 0]
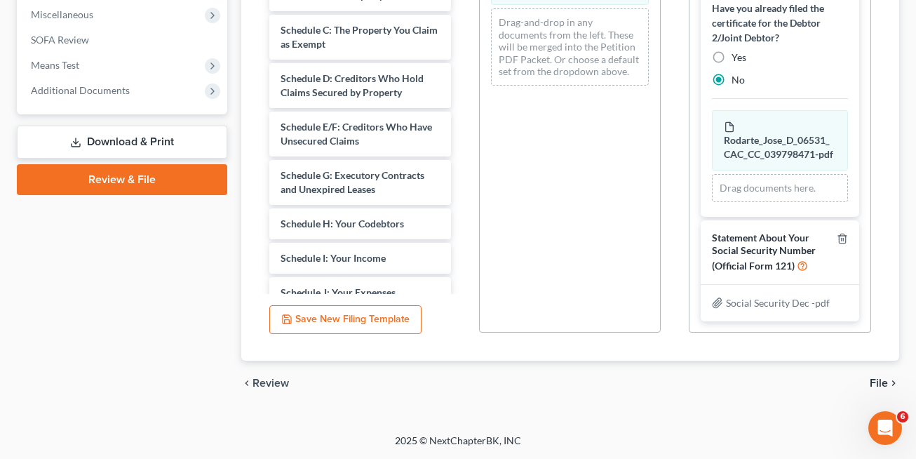
click at [876, 384] on span "File" at bounding box center [878, 382] width 18 height 11
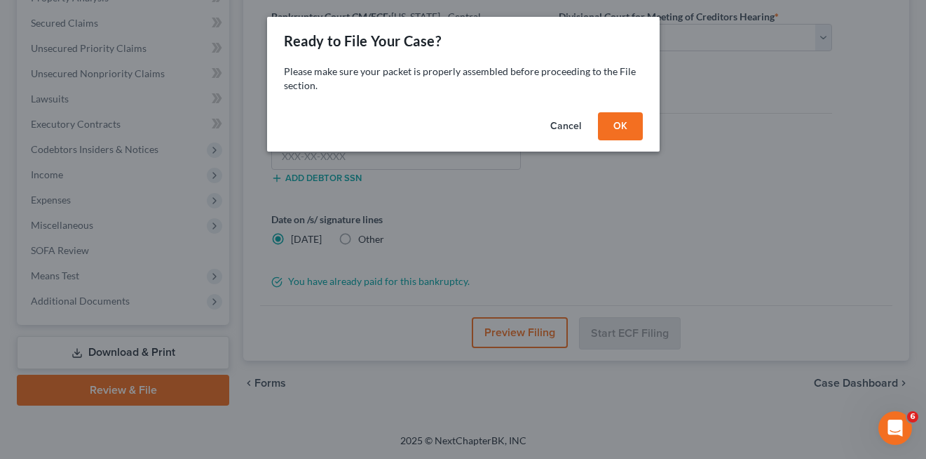
click at [611, 132] on button "OK" at bounding box center [620, 126] width 45 height 28
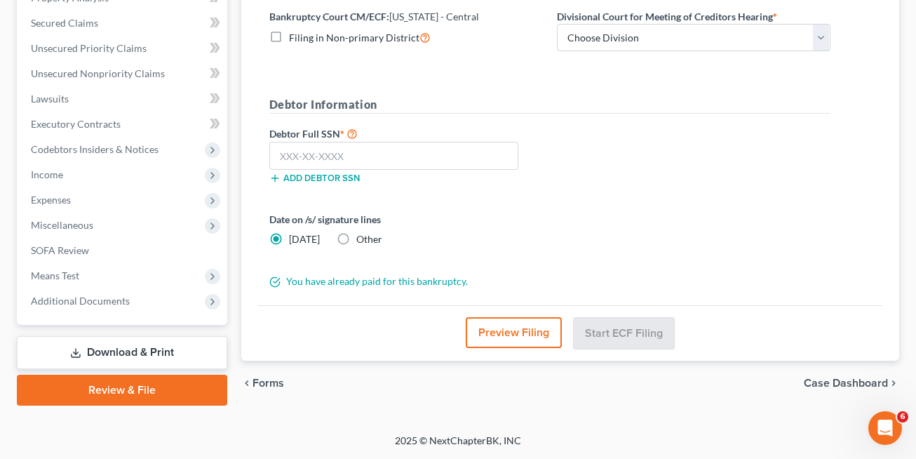
scroll to position [0, 0]
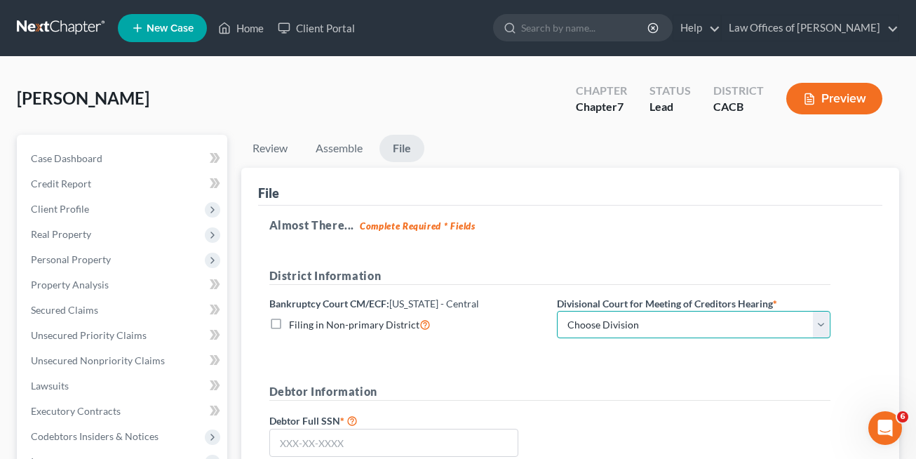
select select "1"
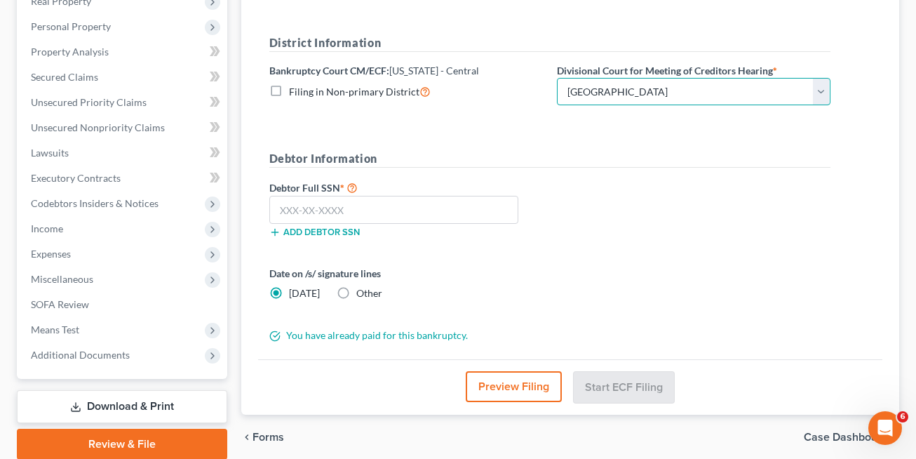
scroll to position [287, 0]
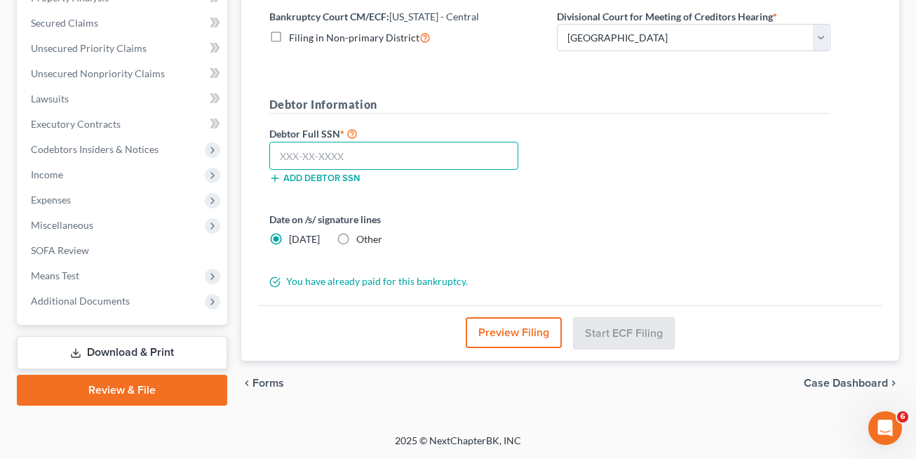
click at [320, 148] on input "text" at bounding box center [394, 156] width 250 height 28
type input "614-92-2139"
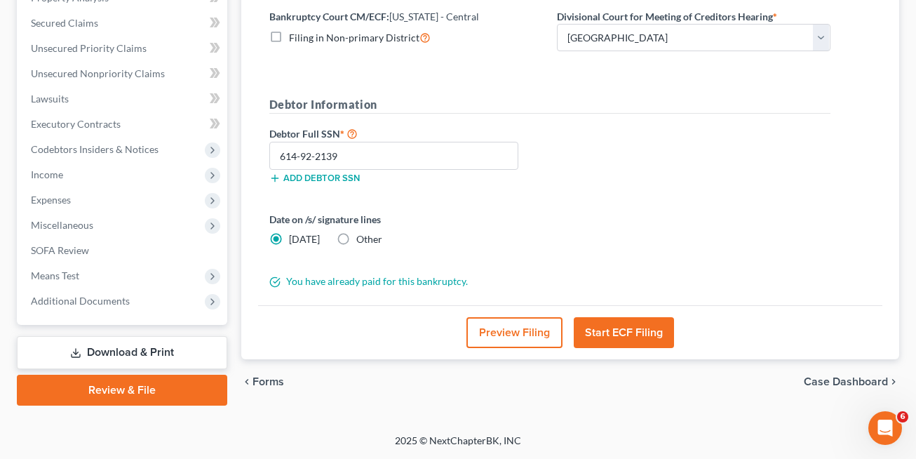
click at [635, 335] on button "Start ECF Filing" at bounding box center [624, 332] width 100 height 31
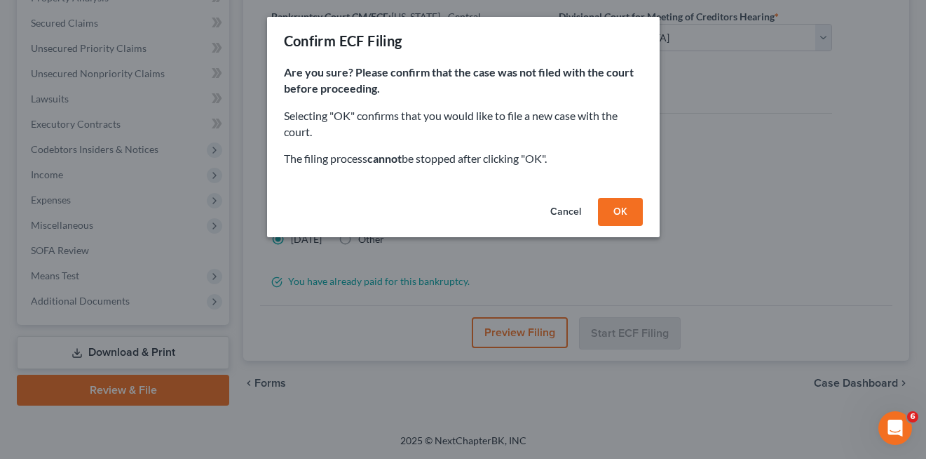
click at [616, 216] on button "OK" at bounding box center [620, 212] width 45 height 28
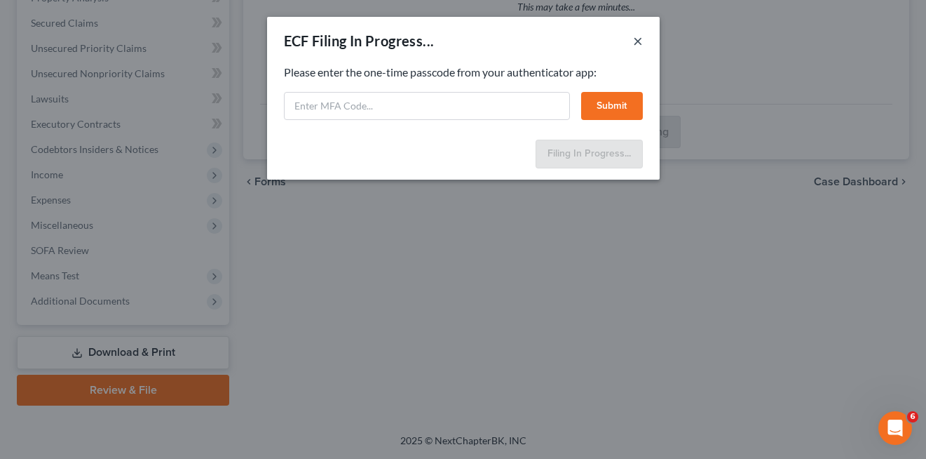
click at [638, 42] on button "×" at bounding box center [638, 40] width 10 height 17
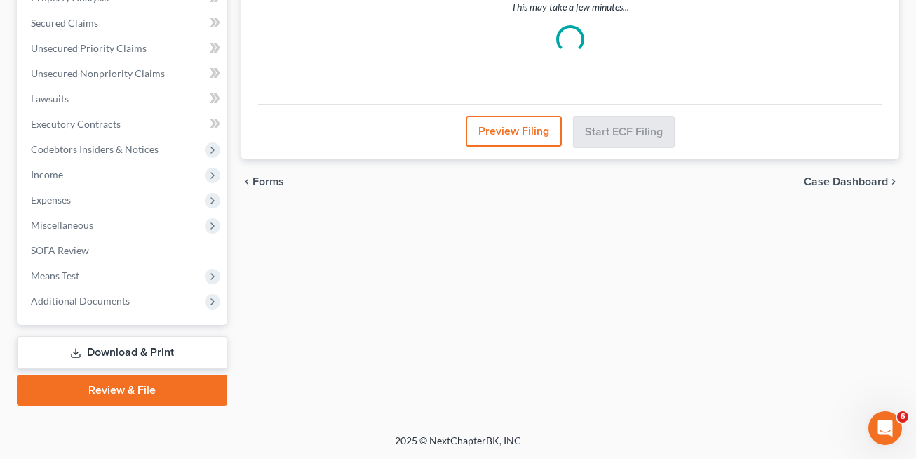
click at [91, 392] on link "Review & File" at bounding box center [122, 389] width 210 height 31
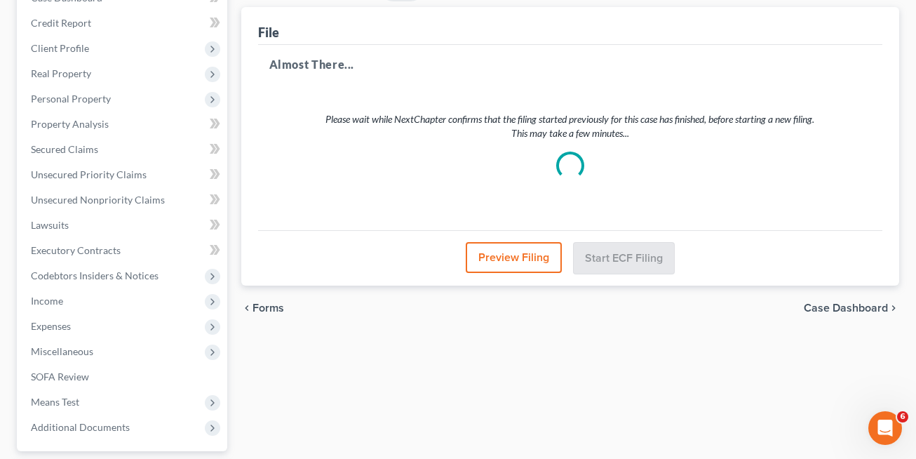
click at [517, 250] on button "Preview Filing" at bounding box center [514, 257] width 96 height 31
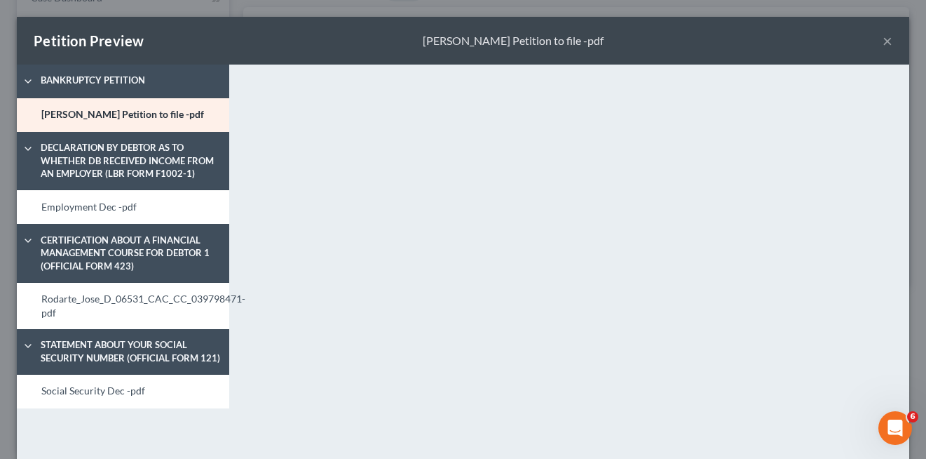
click at [883, 43] on button "×" at bounding box center [888, 40] width 10 height 17
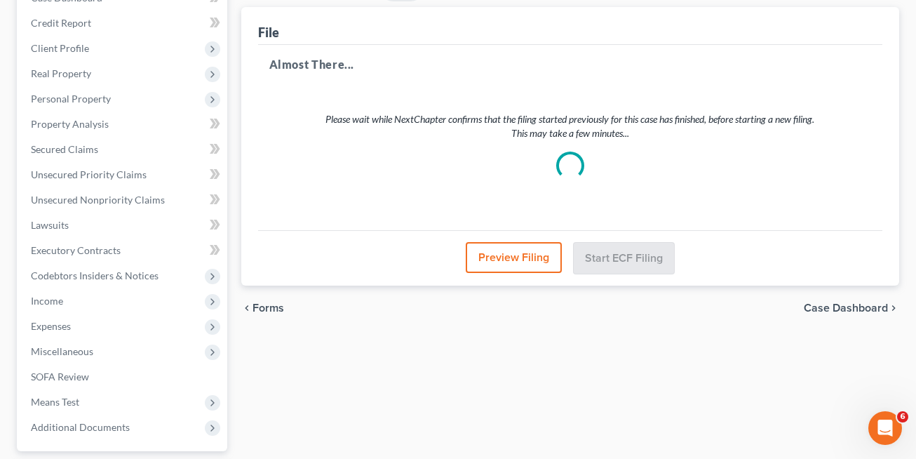
scroll to position [287, 0]
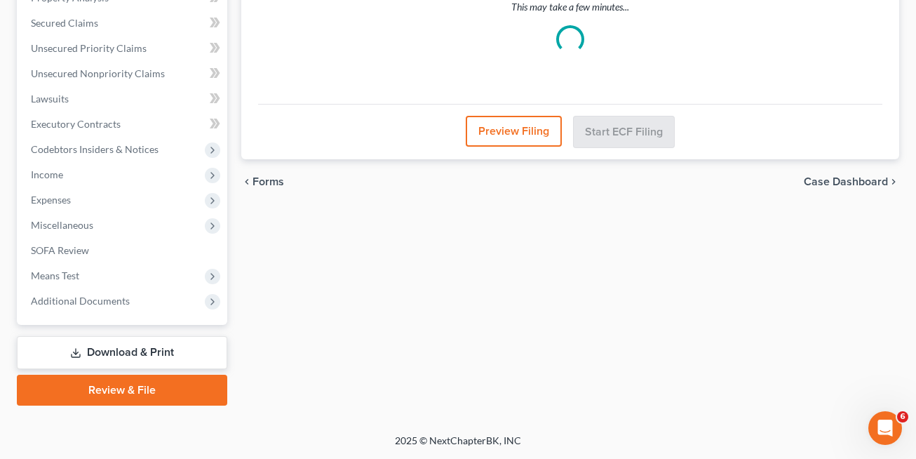
click at [83, 405] on div "Petition Navigation Case Dashboard Payments Invoices Payments Payments Credit R…" at bounding box center [458, 132] width 882 height 569
click at [94, 398] on link "Review & File" at bounding box center [122, 389] width 210 height 31
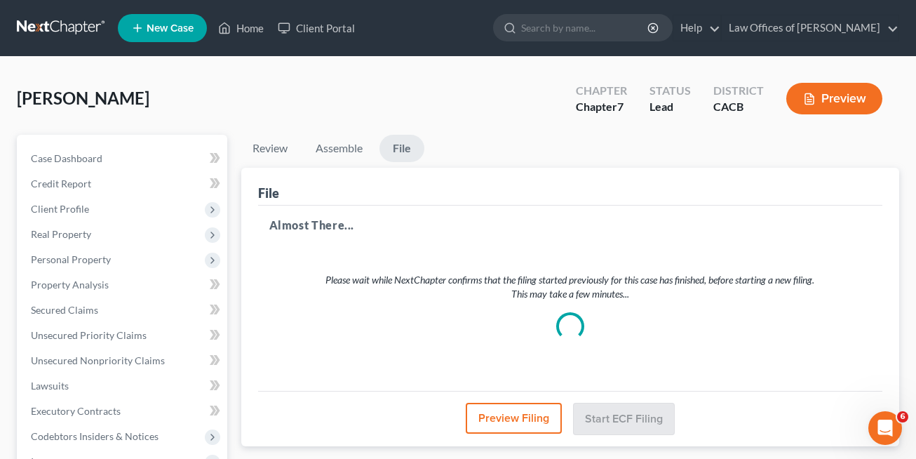
click at [250, 126] on div "[PERSON_NAME] Upgraded Chapter Chapter 7 Status Lead District CACB Preview" at bounding box center [458, 104] width 882 height 61
click at [260, 142] on link "Review" at bounding box center [269, 148] width 57 height 27
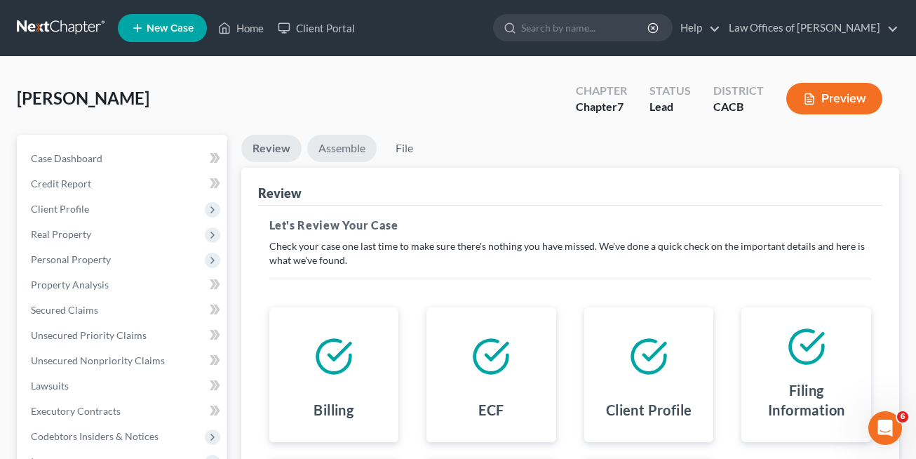
click at [331, 149] on link "Assemble" at bounding box center [341, 148] width 69 height 27
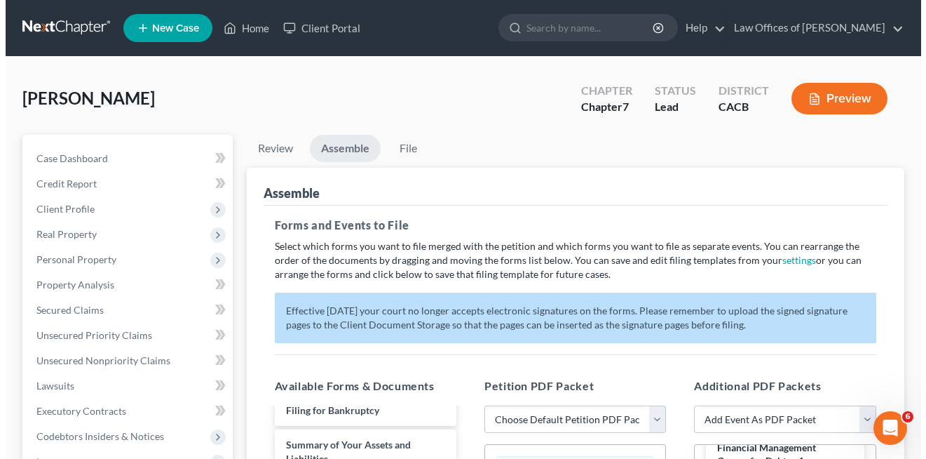
scroll to position [120, 0]
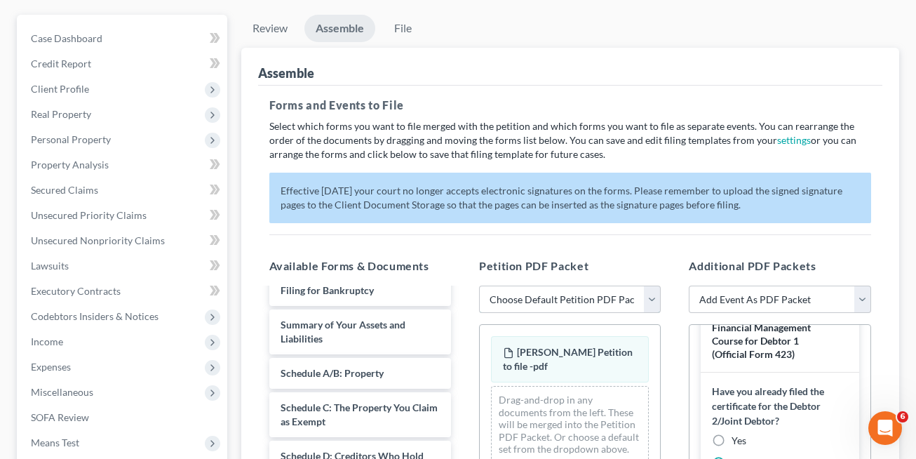
select select "1"
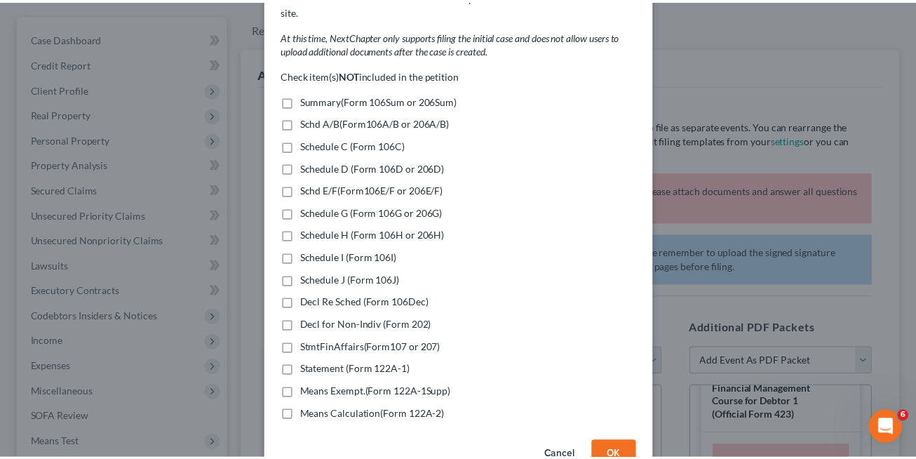
scroll to position [128, 0]
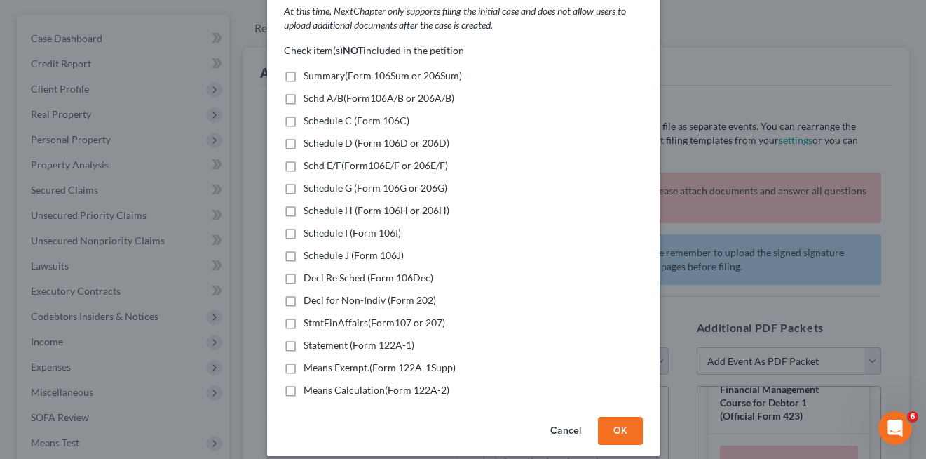
click at [603, 416] on button "OK" at bounding box center [620, 430] width 45 height 28
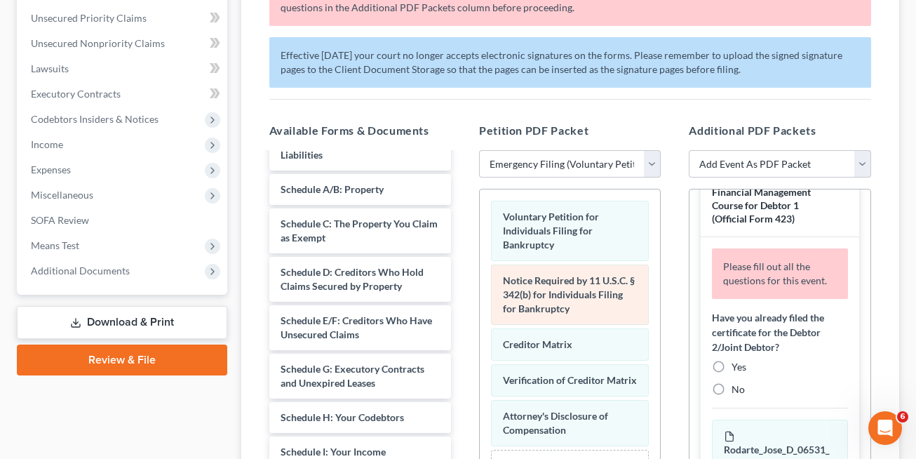
scroll to position [334, 0]
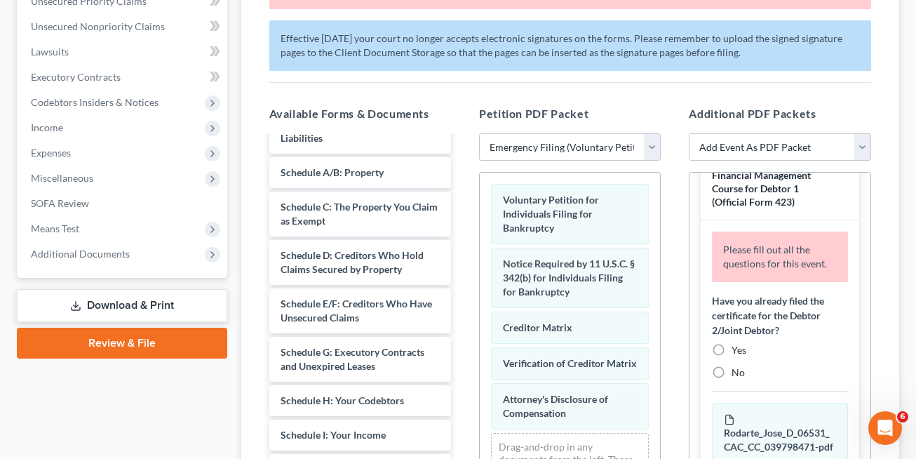
click at [841, 165] on line "button" at bounding box center [841, 164] width 0 height 3
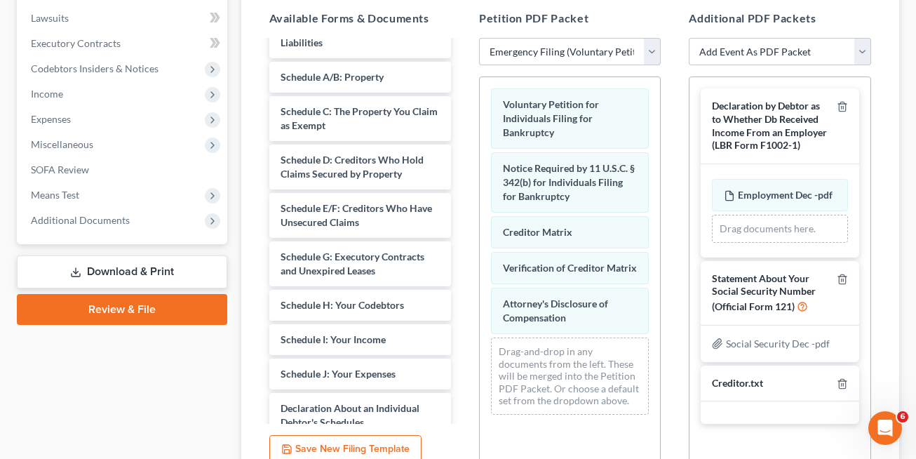
scroll to position [433, 0]
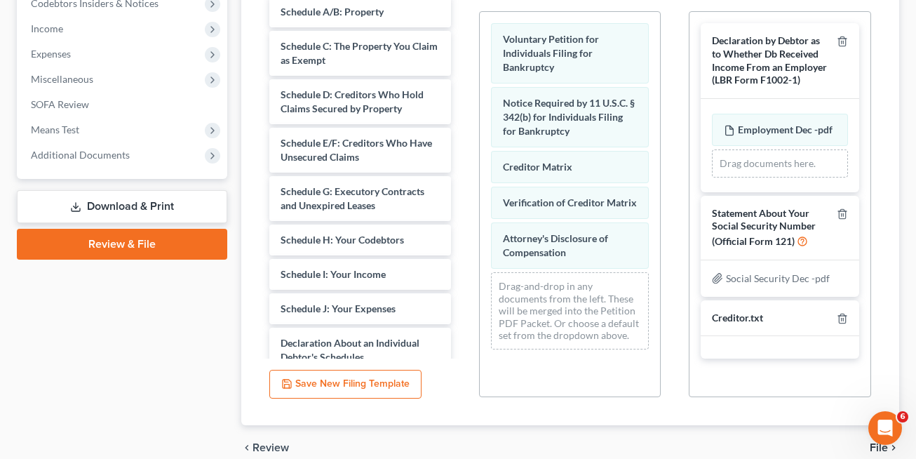
click at [759, 316] on div "Creditor.txt" at bounding box center [737, 317] width 51 height 13
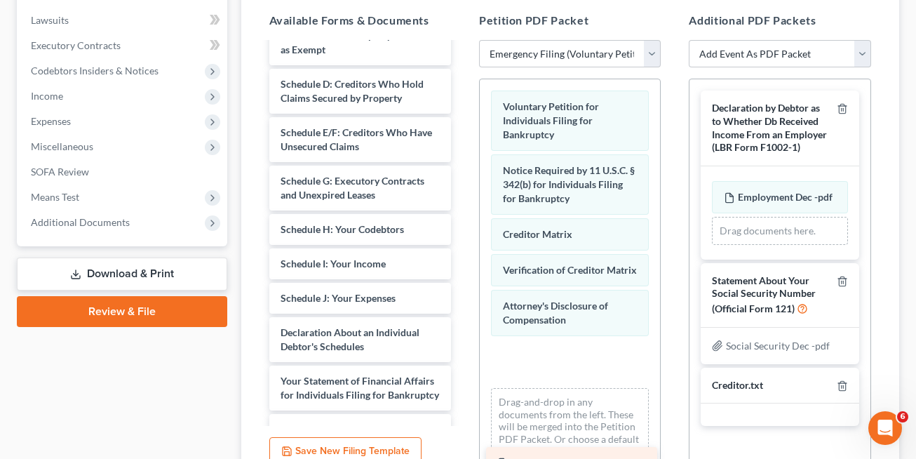
scroll to position [243, 0]
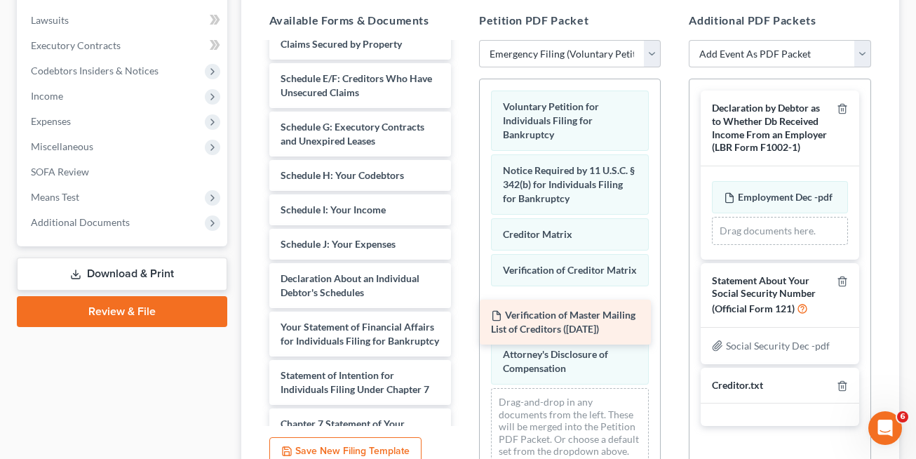
drag, startPoint x: 325, startPoint y: 144, endPoint x: 534, endPoint y: 314, distance: 269.2
click at [462, 314] on div "Verification of Master Mailing List of Creditors (08/28/2025) Social Security D…" at bounding box center [360, 189] width 204 height 777
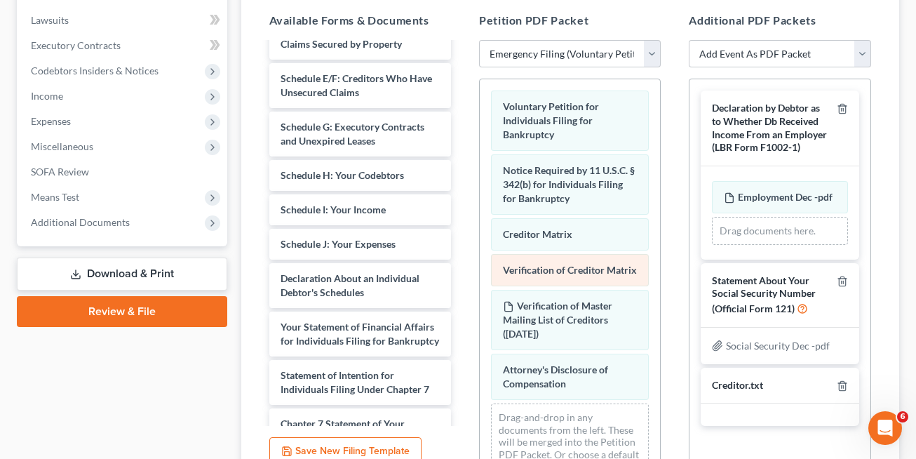
click at [539, 276] on span "Verification of Creditor Matrix" at bounding box center [570, 270] width 134 height 12
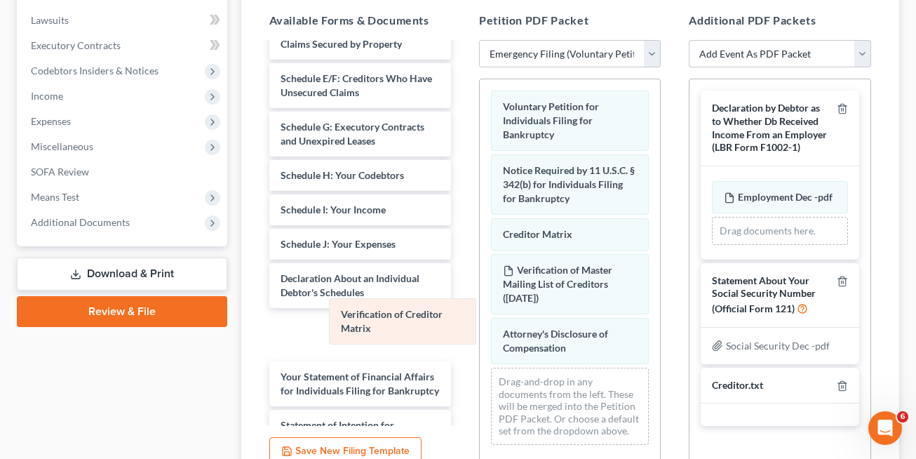
drag, startPoint x: 531, startPoint y: 295, endPoint x: 369, endPoint y: 325, distance: 164.7
click at [480, 325] on div "Verification of Creditor Matrix Voluntary Petition for Individuals Filing for B…" at bounding box center [570, 267] width 180 height 377
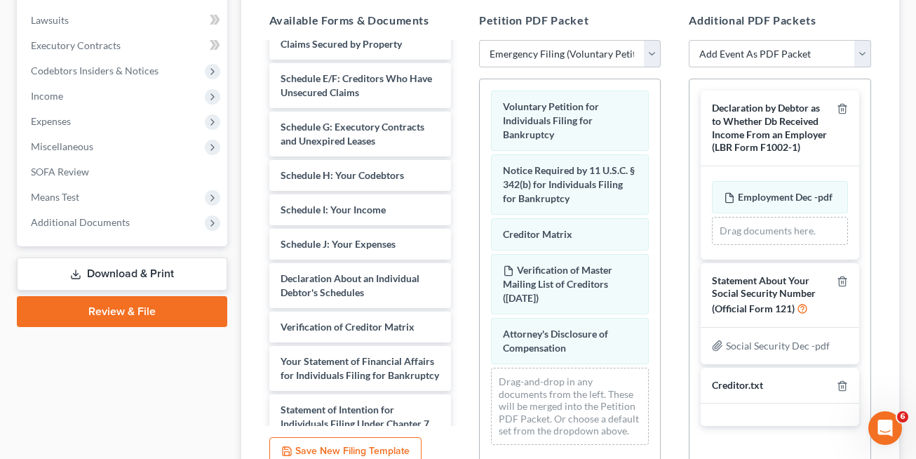
click at [727, 381] on div "Creditor.txt" at bounding box center [737, 385] width 51 height 13
click at [144, 394] on div "Case Dashboard Payments Invoices Payments Payments Credit Report Client Profile" at bounding box center [122, 153] width 224 height 768
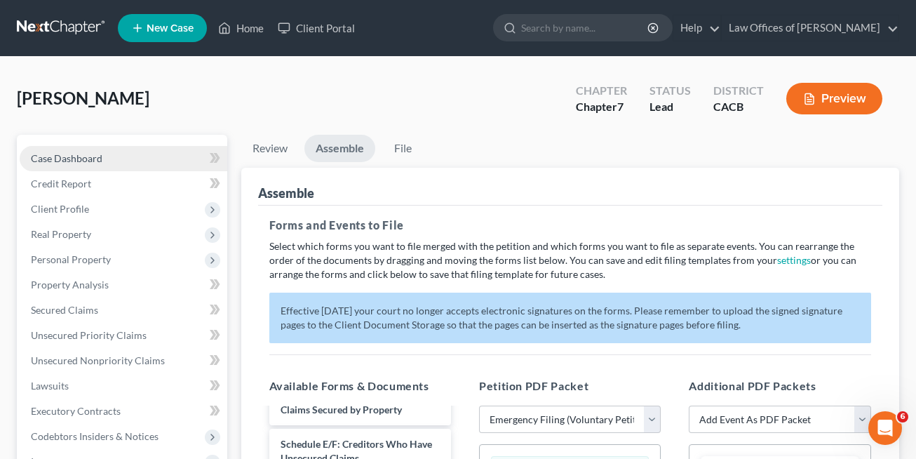
scroll to position [0, 0]
click at [247, 23] on link "Home" at bounding box center [241, 27] width 60 height 25
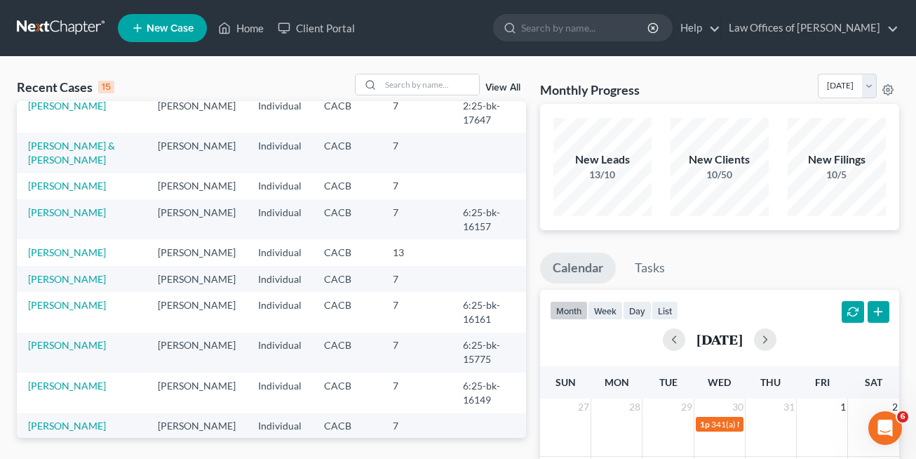
scroll to position [74, 0]
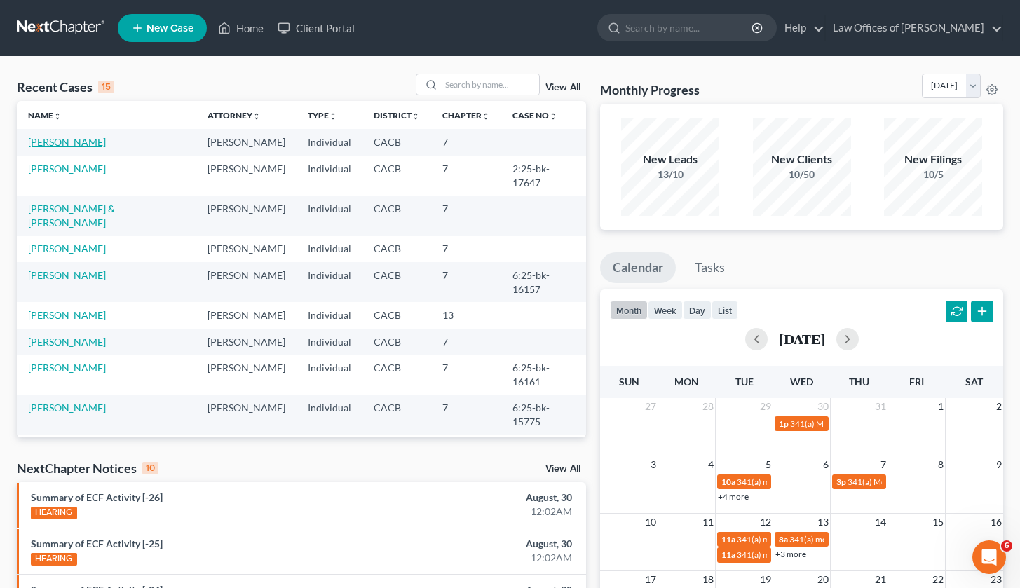
click at [77, 141] on link "[PERSON_NAME]" at bounding box center [67, 142] width 78 height 12
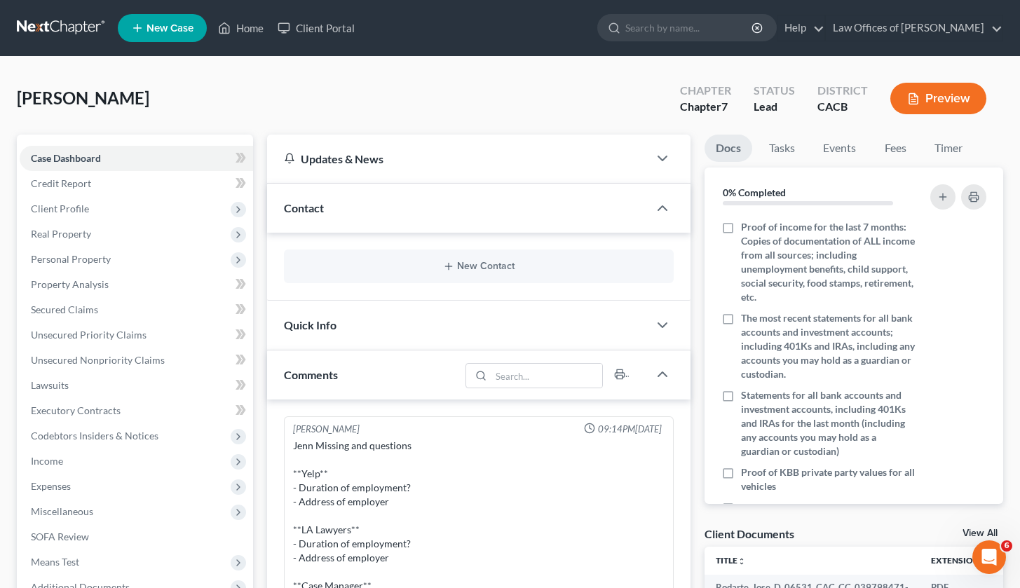
scroll to position [185, 0]
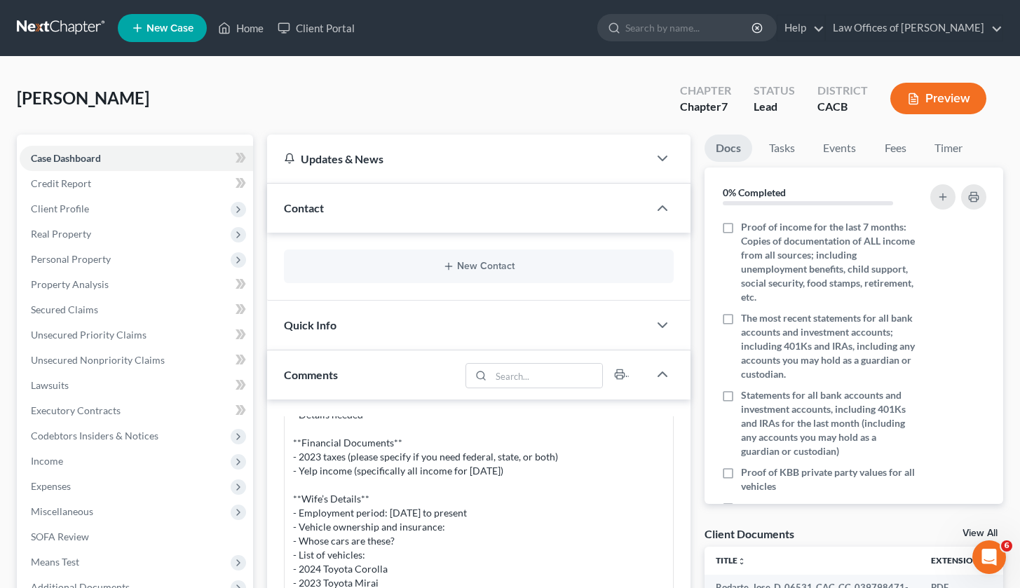
click at [200, 109] on div "[PERSON_NAME] Upgraded Chapter Chapter 7 Status Lead District CACB Preview" at bounding box center [510, 104] width 987 height 61
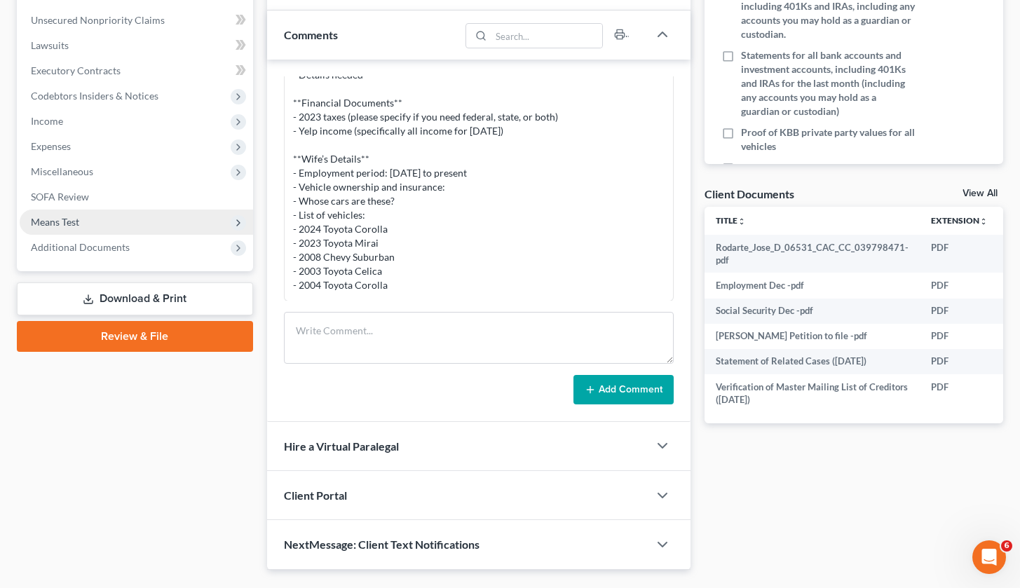
scroll to position [341, 0]
click at [117, 341] on link "Review & File" at bounding box center [135, 335] width 236 height 31
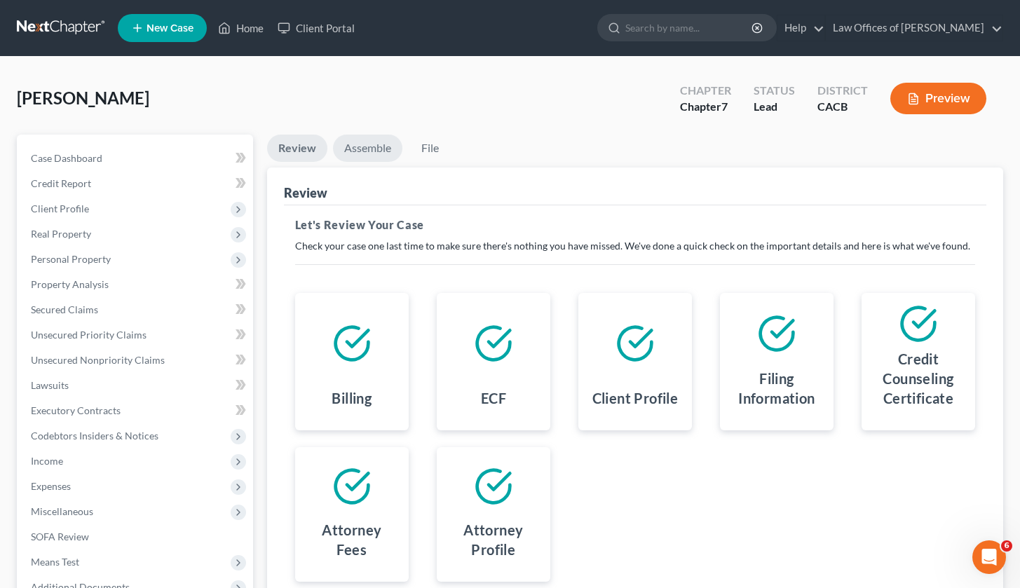
click at [371, 148] on link "Assemble" at bounding box center [367, 148] width 69 height 27
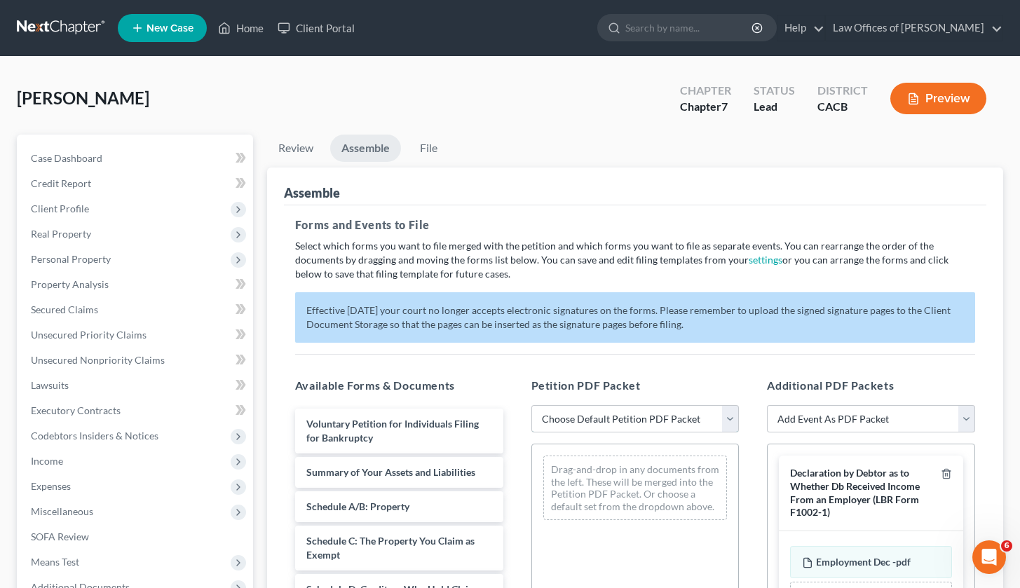
select select "0"
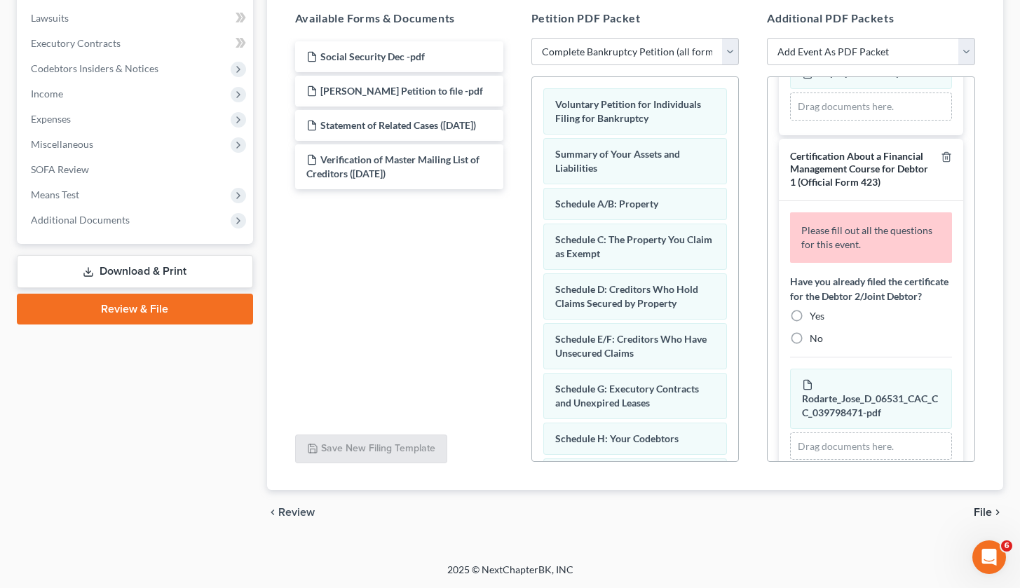
scroll to position [38, 0]
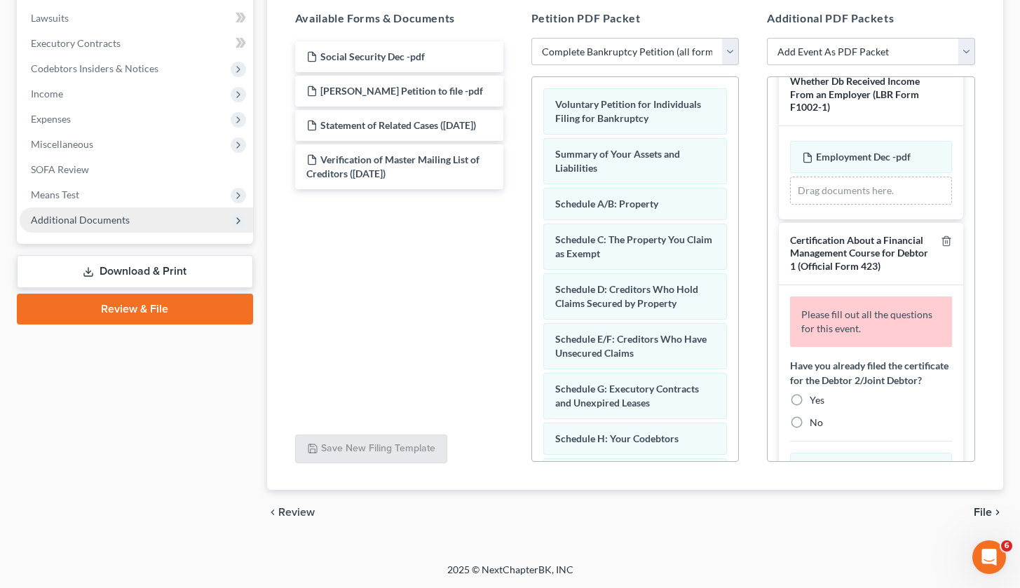
click at [86, 226] on span "Additional Documents" at bounding box center [136, 220] width 233 height 25
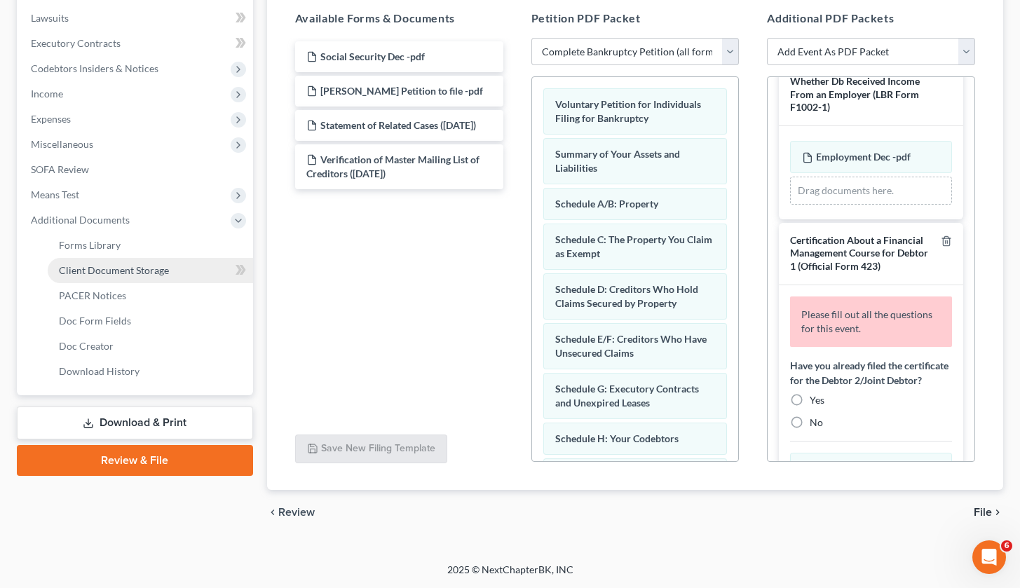
click at [103, 263] on link "Client Document Storage" at bounding box center [150, 270] width 205 height 25
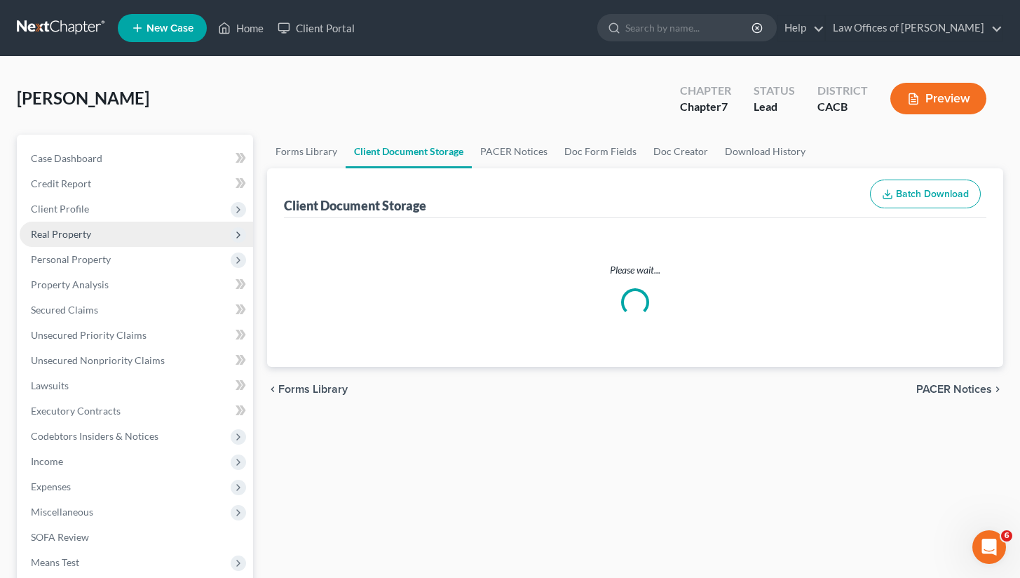
select select "30"
select select "11"
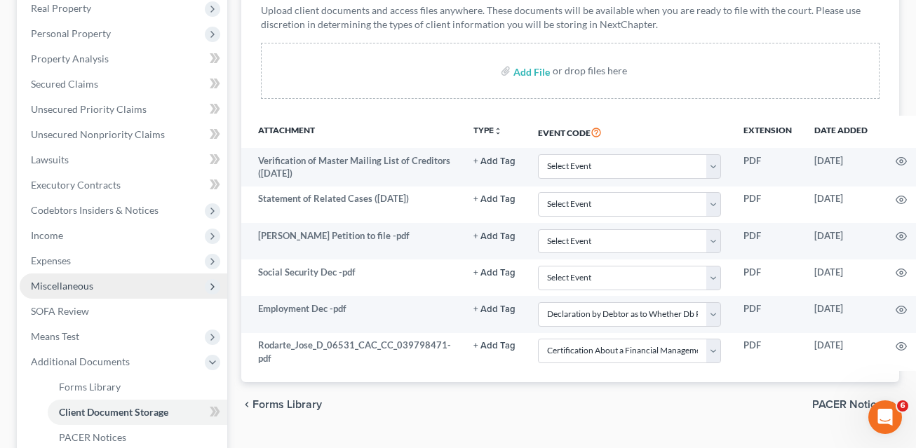
scroll to position [247, 0]
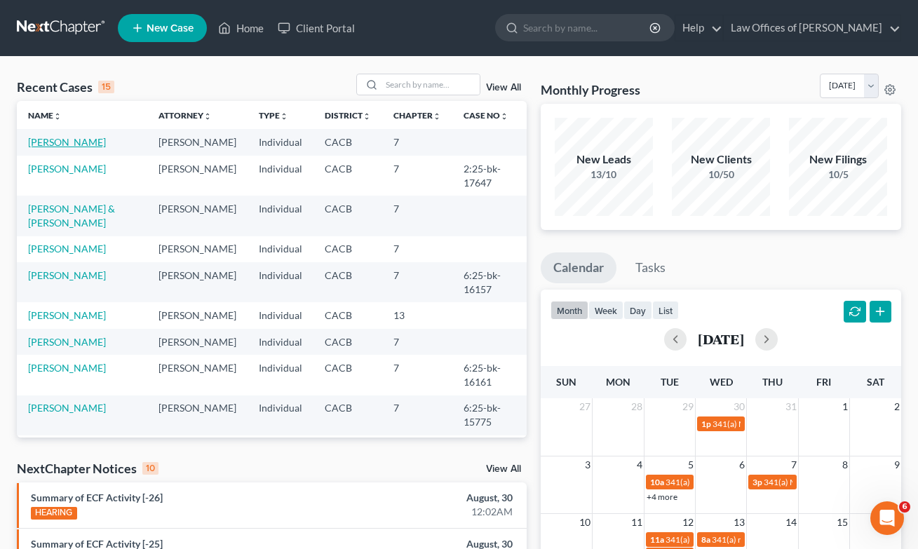
click at [83, 145] on link "[PERSON_NAME]" at bounding box center [67, 142] width 78 height 12
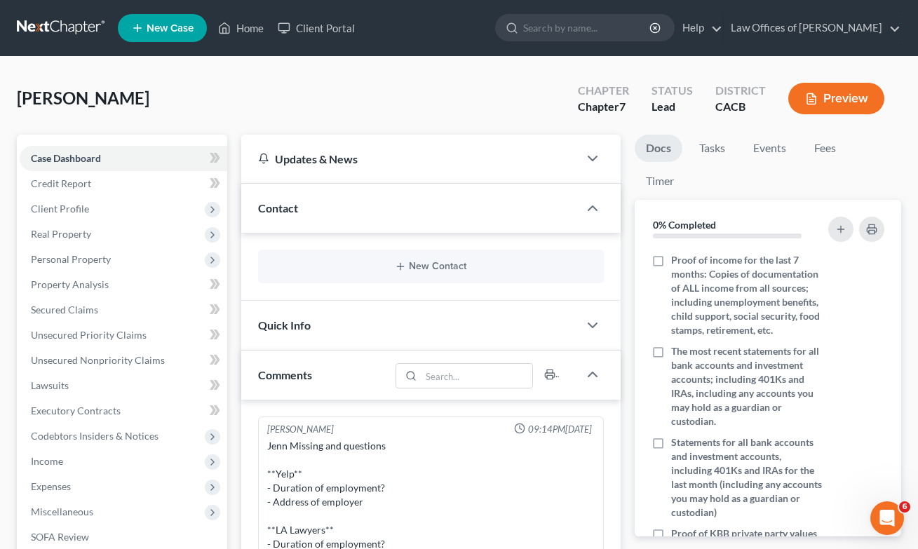
scroll to position [185, 0]
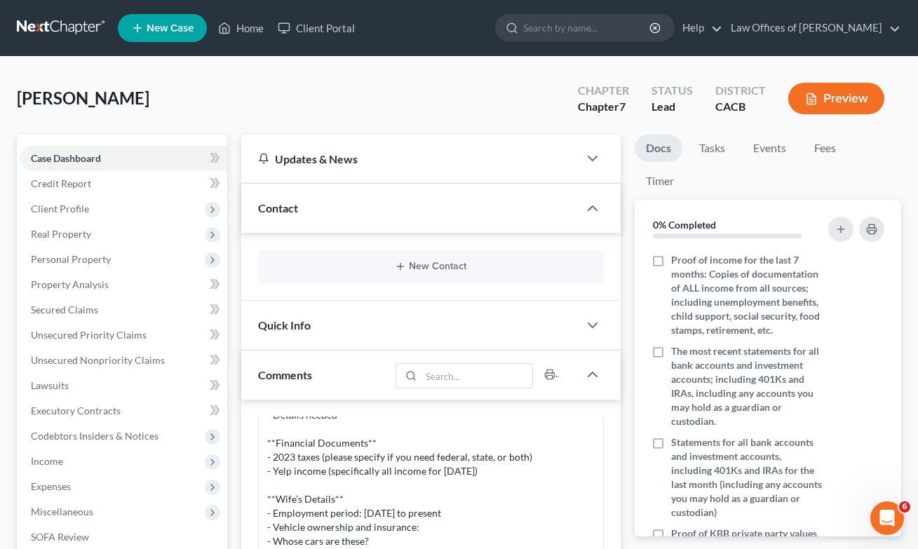
click at [212, 107] on div "[PERSON_NAME] Upgraded Chapter Chapter 7 Status Lead District CACB Preview" at bounding box center [459, 104] width 884 height 61
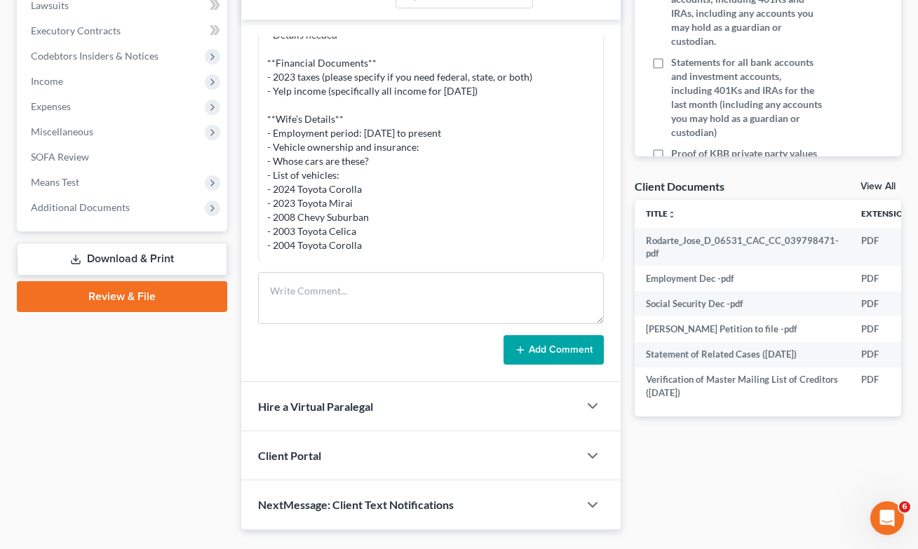
scroll to position [396, 0]
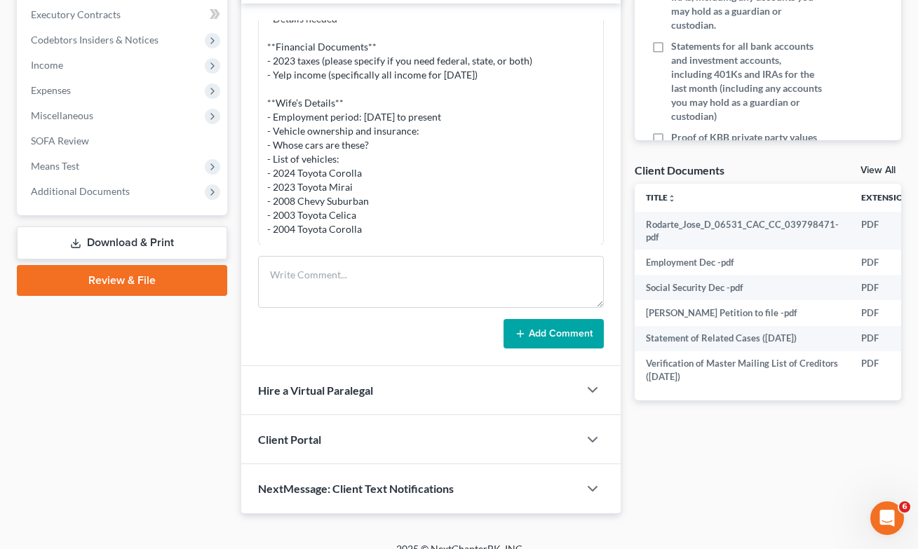
click at [121, 247] on link "Download & Print" at bounding box center [122, 242] width 210 height 33
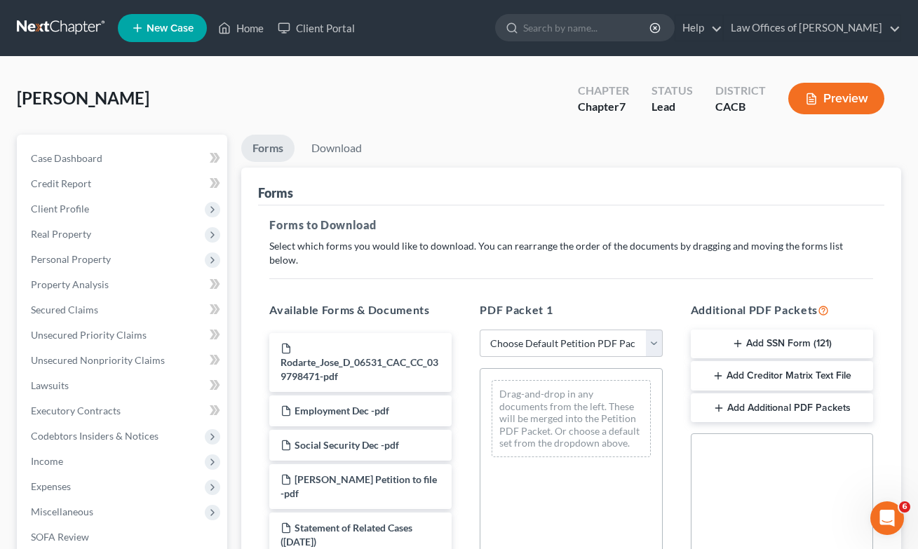
click at [806, 365] on button "Add Creditor Matrix Text File" at bounding box center [782, 375] width 182 height 29
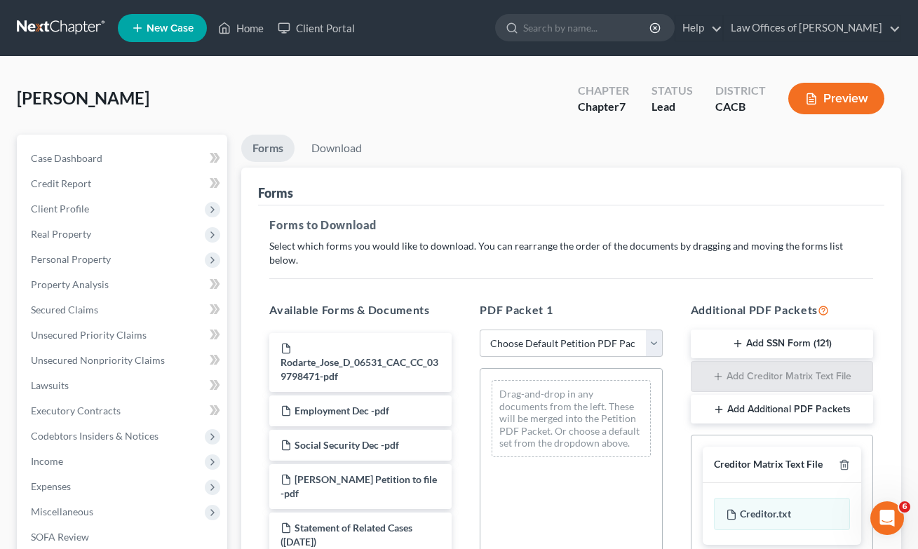
scroll to position [317, 0]
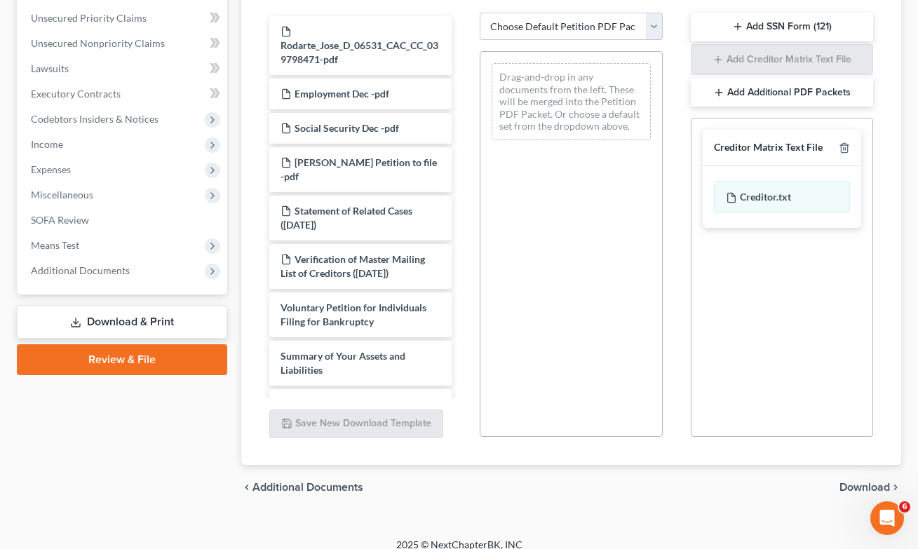
click at [859, 482] on span "Download" at bounding box center [864, 487] width 50 height 11
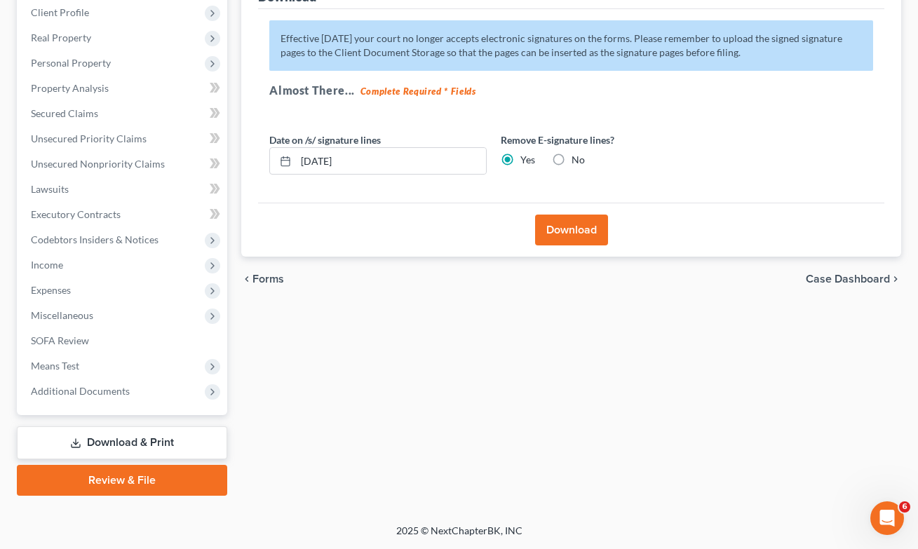
click at [555, 233] on button "Download" at bounding box center [571, 230] width 73 height 31
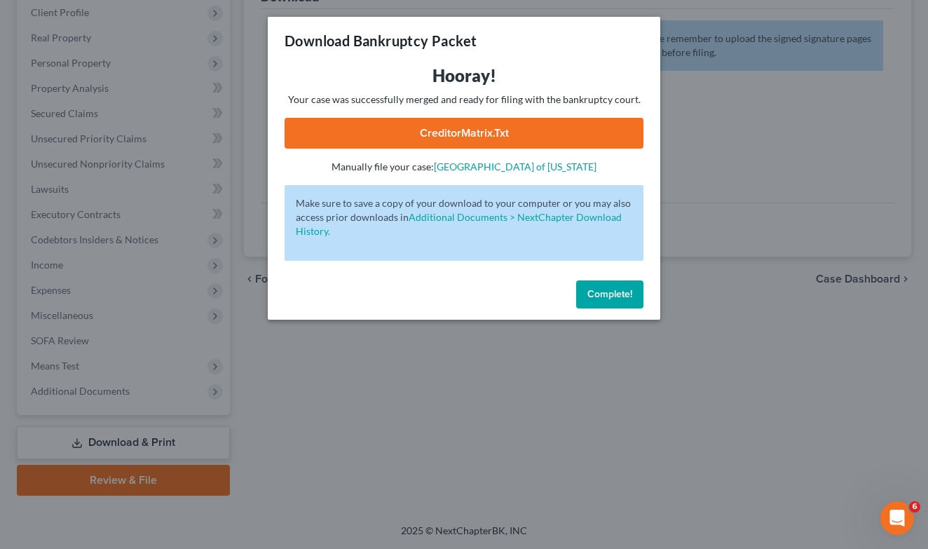
click at [439, 135] on link "CreditorMatrix.txt" at bounding box center [464, 133] width 359 height 31
click at [609, 294] on span "Complete!" at bounding box center [610, 294] width 45 height 12
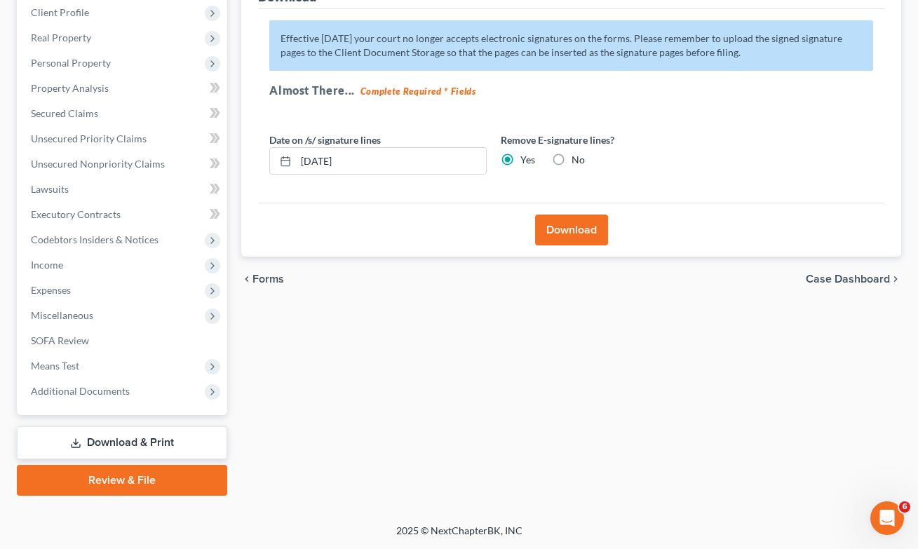
scroll to position [0, 0]
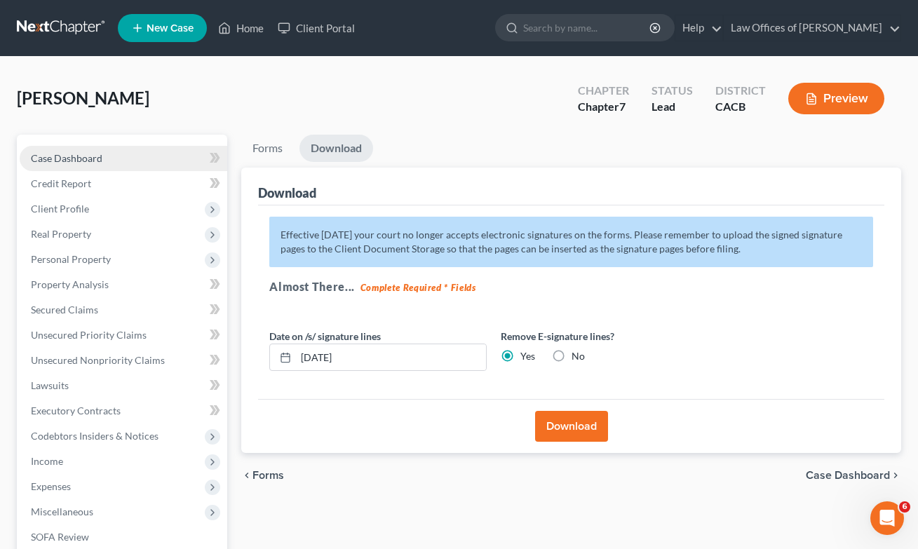
click at [62, 164] on link "Case Dashboard" at bounding box center [124, 158] width 208 height 25
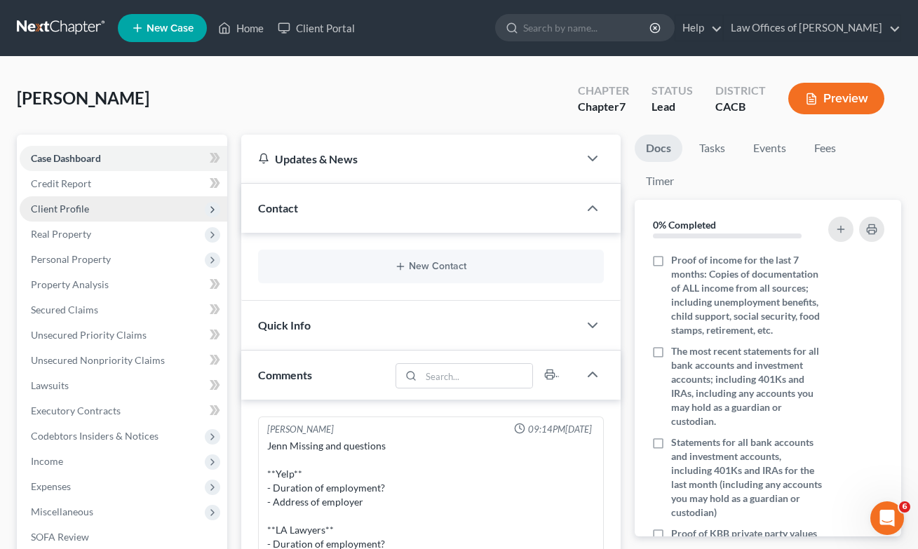
scroll to position [185, 0]
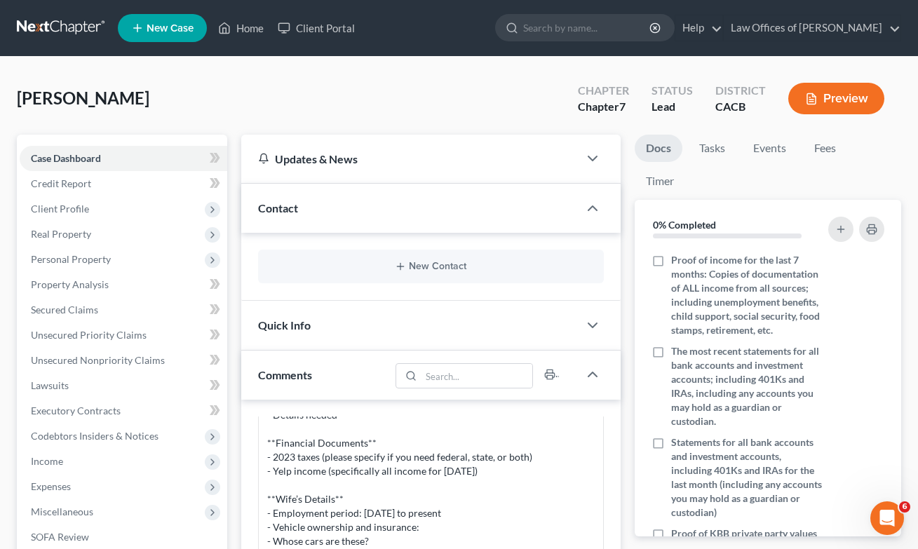
click at [242, 216] on div "Contact" at bounding box center [409, 208] width 337 height 48
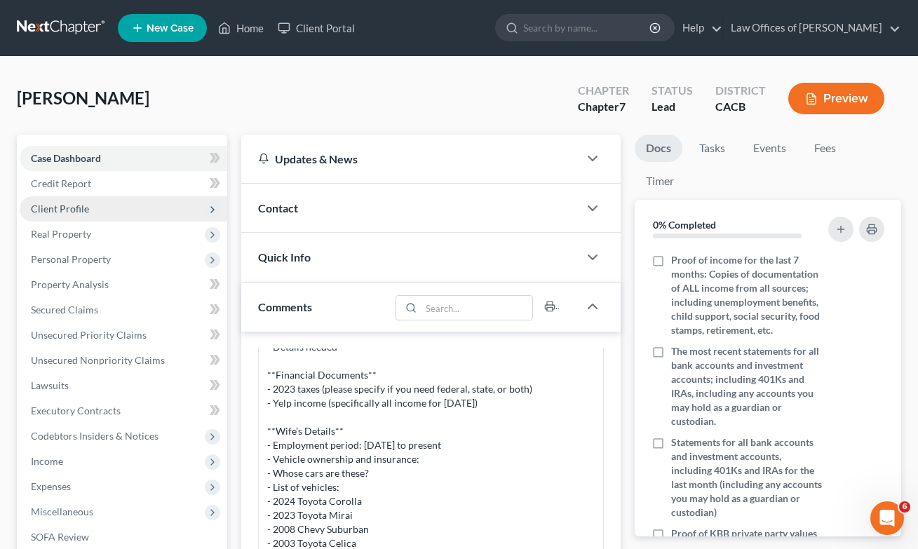
click at [71, 217] on span "Client Profile" at bounding box center [124, 208] width 208 height 25
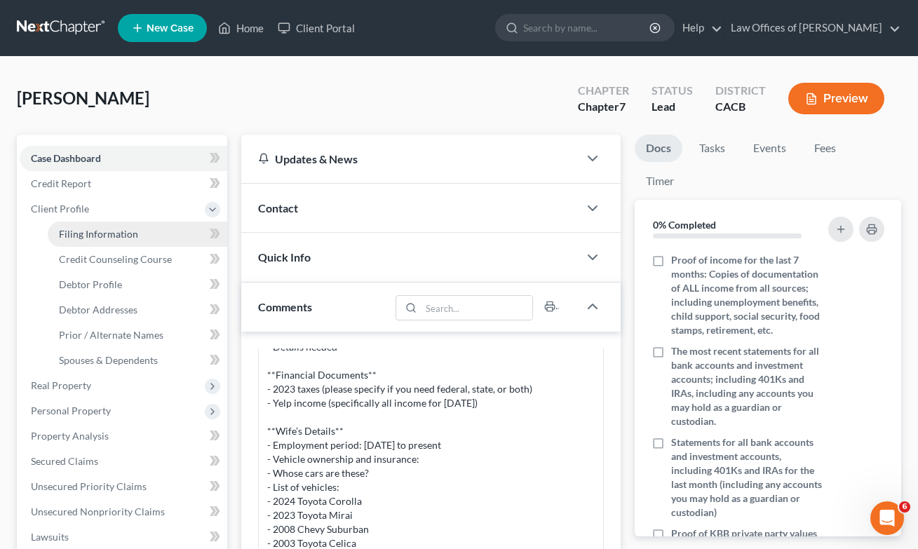
click at [88, 233] on span "Filing Information" at bounding box center [98, 234] width 79 height 12
select select "1"
select select "0"
select select "4"
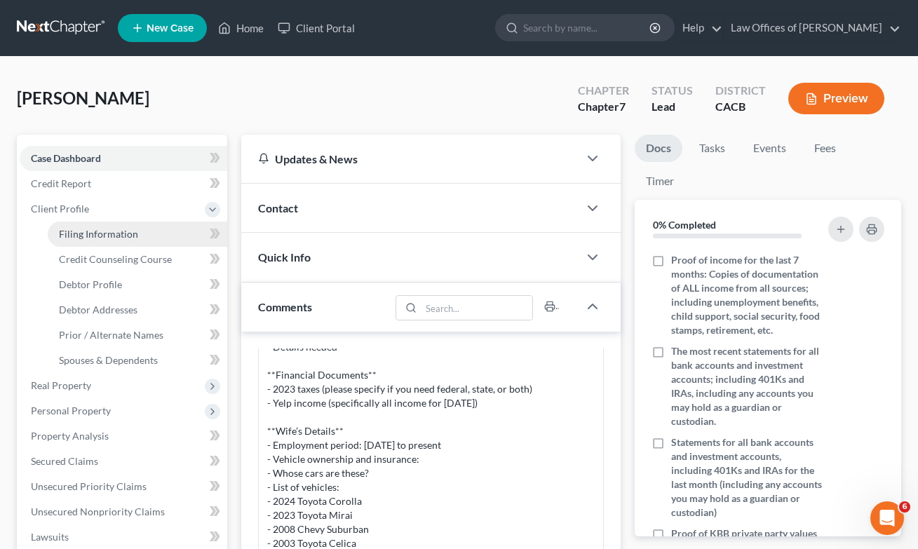
select select "0"
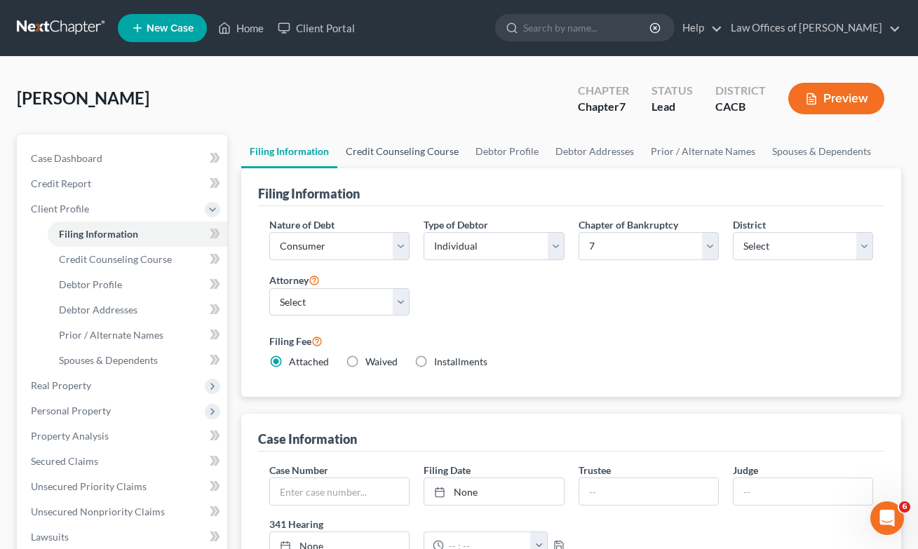
drag, startPoint x: 370, startPoint y: 148, endPoint x: 390, endPoint y: 157, distance: 21.6
click at [370, 148] on link "Credit Counseling Course" at bounding box center [402, 152] width 130 height 34
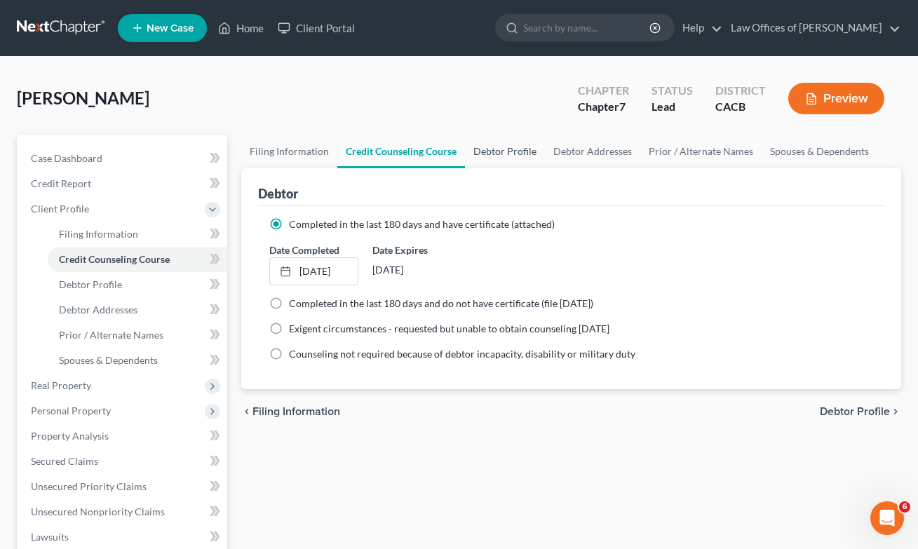
click at [497, 149] on link "Debtor Profile" at bounding box center [505, 152] width 80 height 34
select select "1"
select select "3"
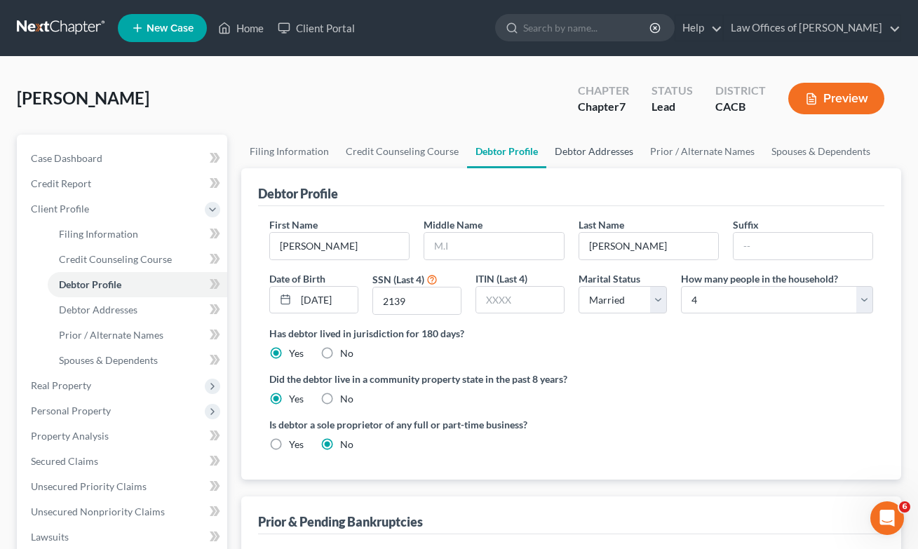
click at [593, 158] on link "Debtor Addresses" at bounding box center [593, 152] width 95 height 34
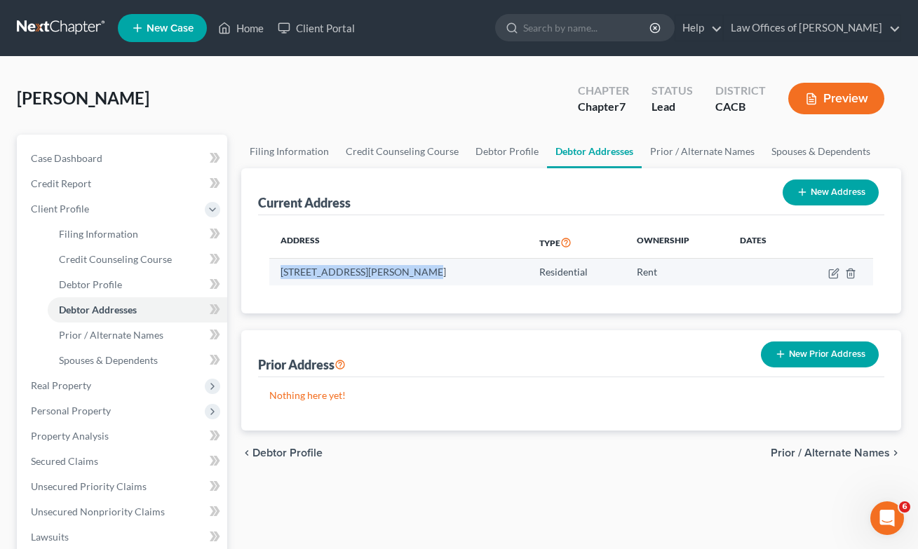
drag, startPoint x: 405, startPoint y: 269, endPoint x: 278, endPoint y: 269, distance: 127.6
click at [278, 269] on td "[STREET_ADDRESS][PERSON_NAME]" at bounding box center [398, 272] width 259 height 27
copy td "[STREET_ADDRESS][PERSON_NAME]"
drag, startPoint x: 482, startPoint y: 269, endPoint x: 516, endPoint y: 270, distance: 33.7
click at [516, 270] on td "[STREET_ADDRESS][PERSON_NAME]" at bounding box center [398, 272] width 259 height 27
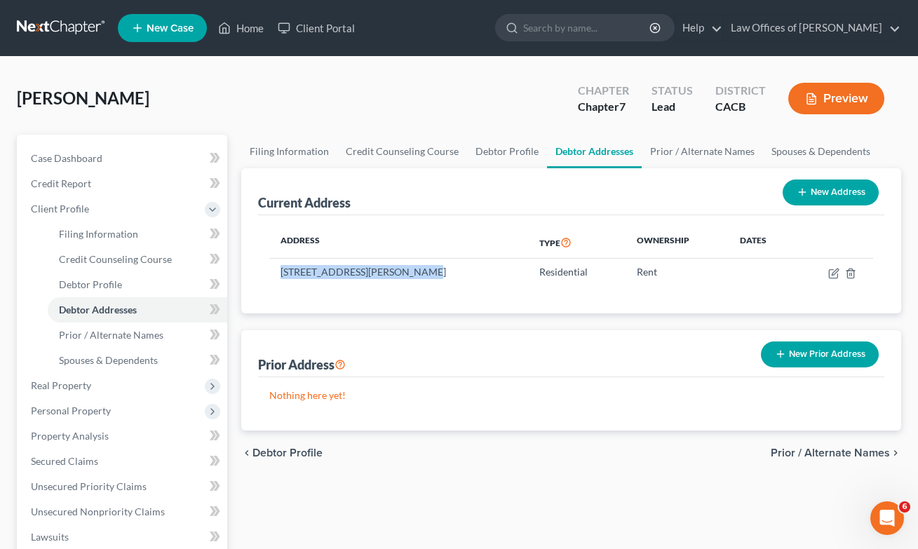
copy td "90057"
